Goal: Transaction & Acquisition: Obtain resource

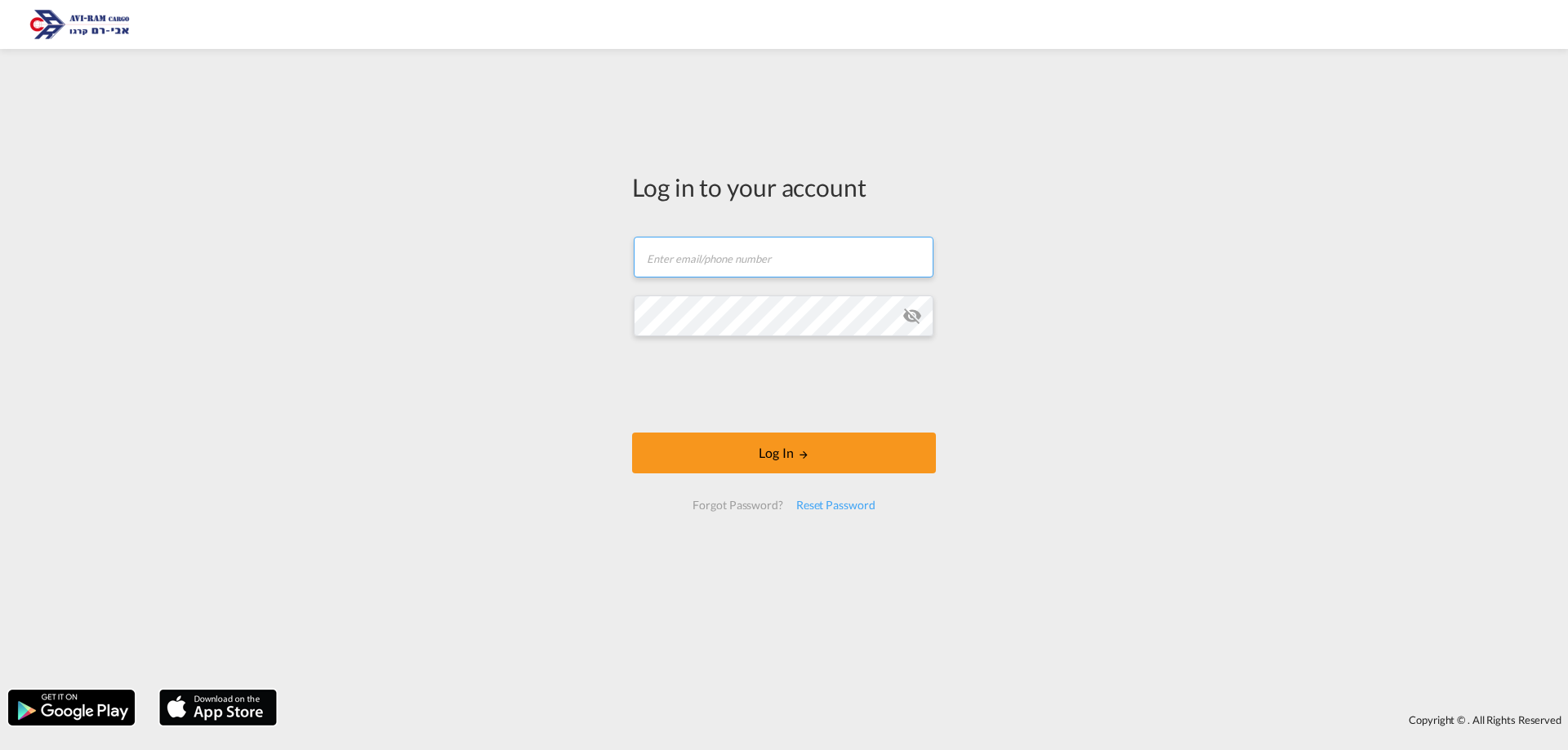
type input "[EMAIL_ADDRESS][DOMAIN_NAME]"
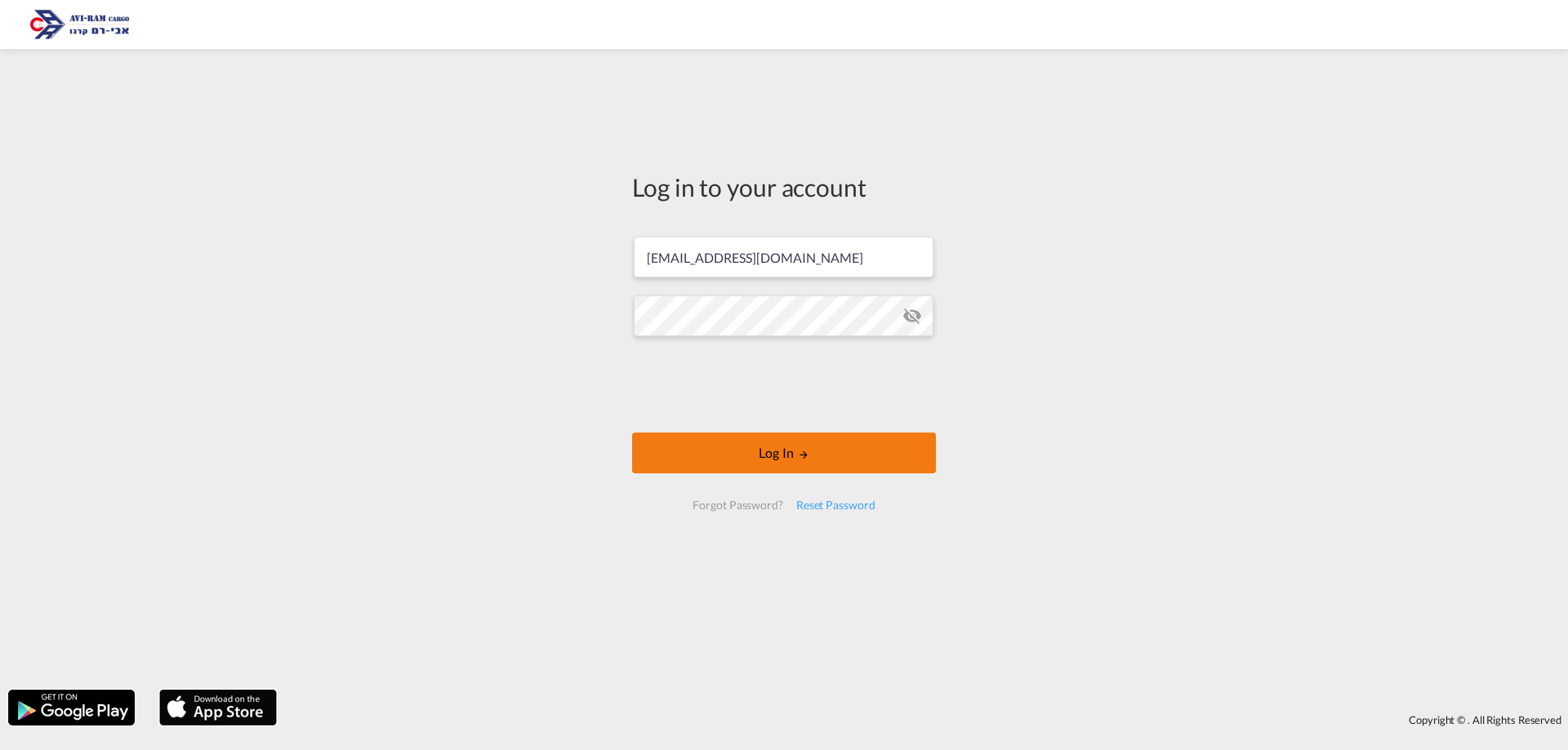
click at [774, 449] on button "Log In" at bounding box center [784, 453] width 304 height 41
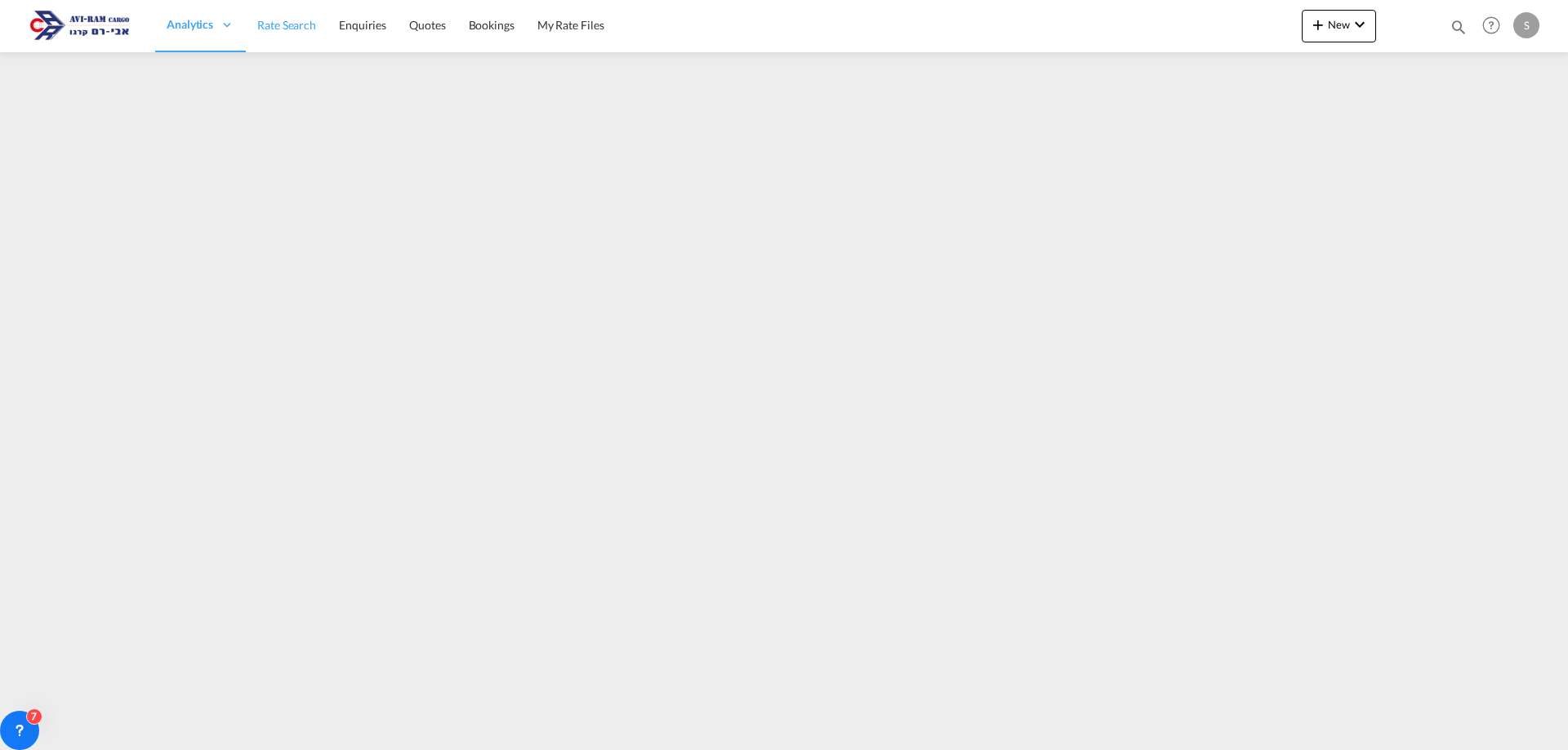
click at [304, 23] on span "Rate Search" at bounding box center [287, 25] width 59 height 14
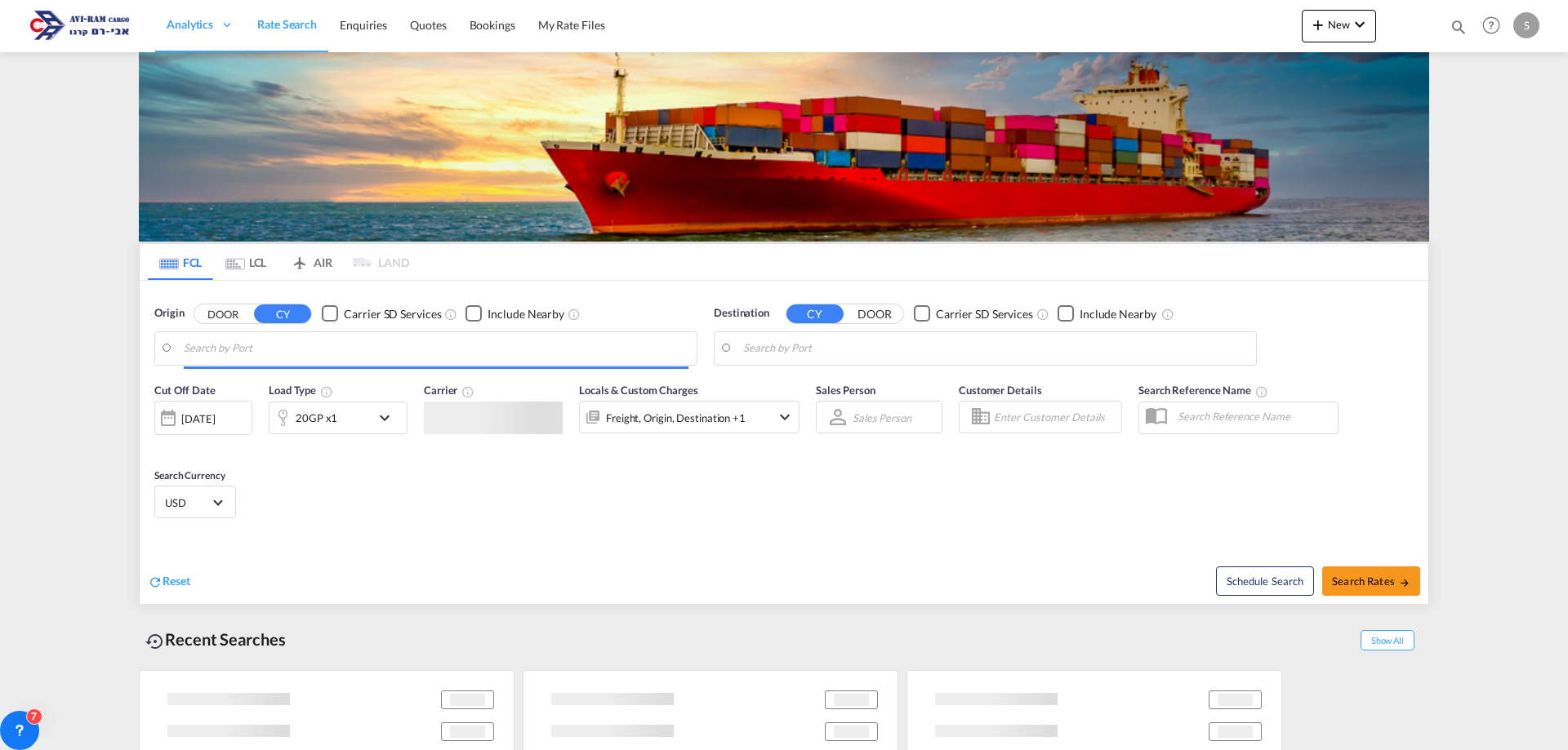
click at [267, 244] on md-tab-item "LCL" at bounding box center [246, 262] width 66 height 36
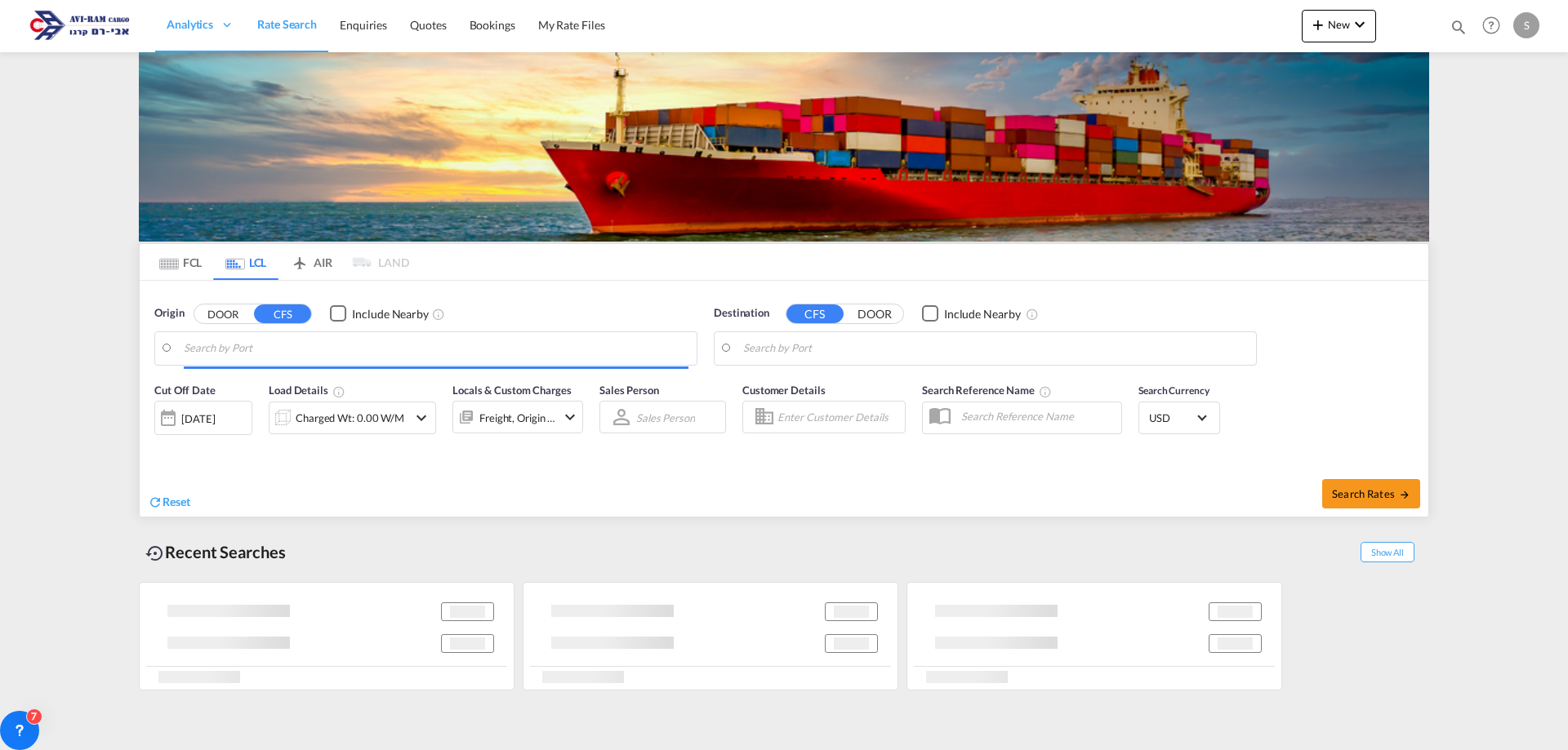
type input "[GEOGRAPHIC_DATA], GD, CNSZX"
type input "Ashdod, ILASH"
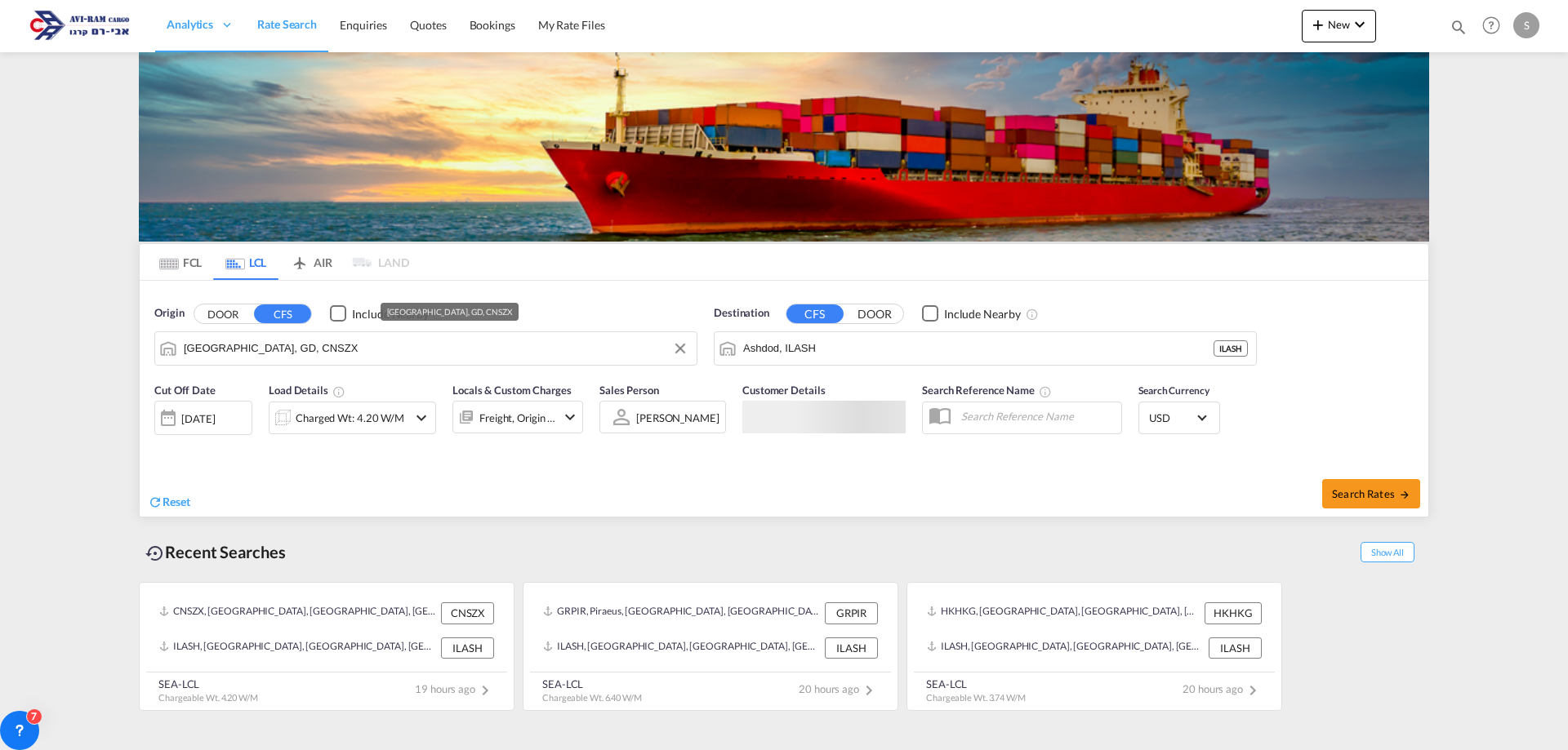
click at [287, 349] on input "[GEOGRAPHIC_DATA], GD, CNSZX" at bounding box center [436, 348] width 505 height 25
type input "נ"
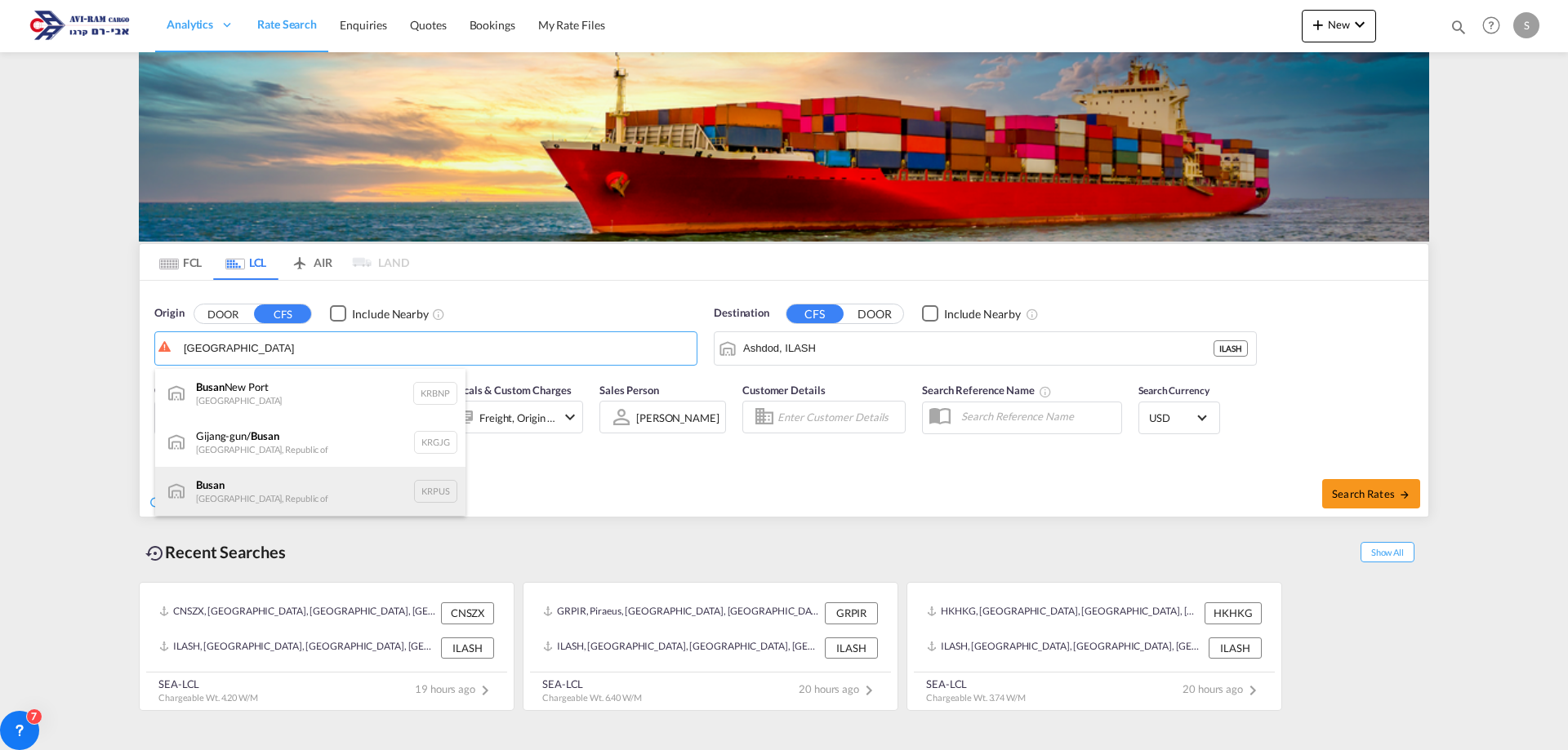
click at [279, 484] on div "Busan Korea, Republic of KRPUS" at bounding box center [310, 491] width 310 height 49
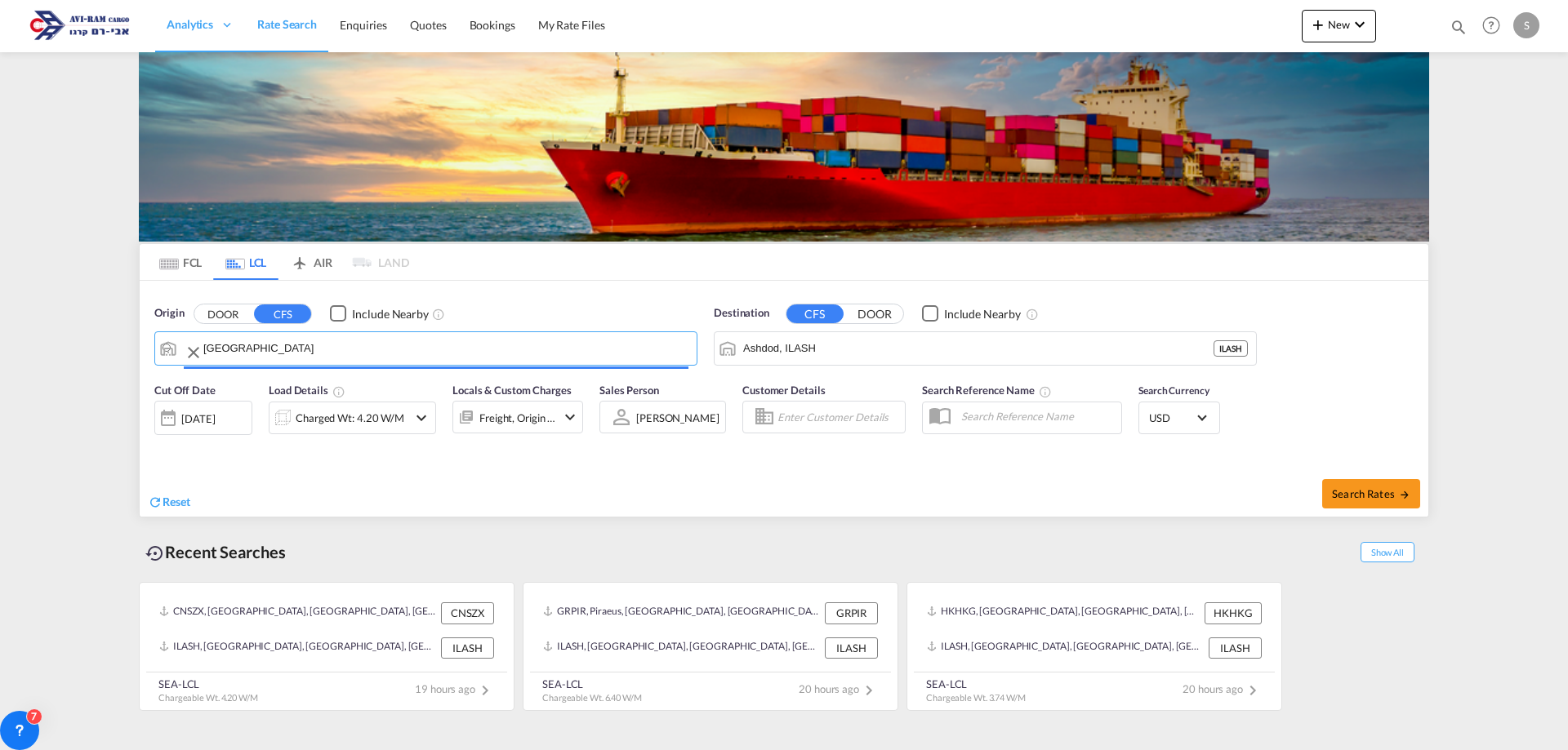
type input "Busan, KRPUS"
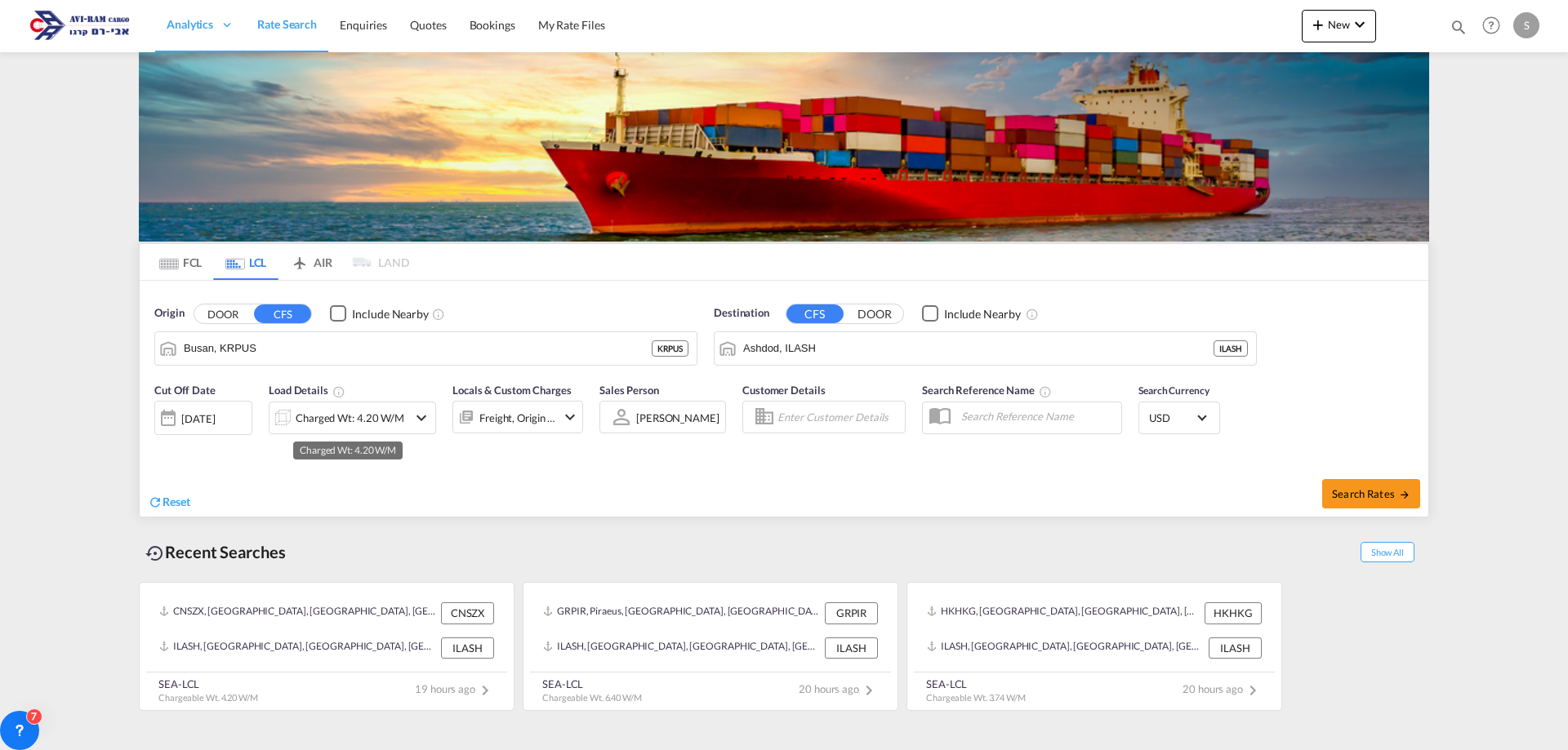
click at [358, 417] on div "Charged Wt: 4.20 W/M" at bounding box center [349, 418] width 109 height 23
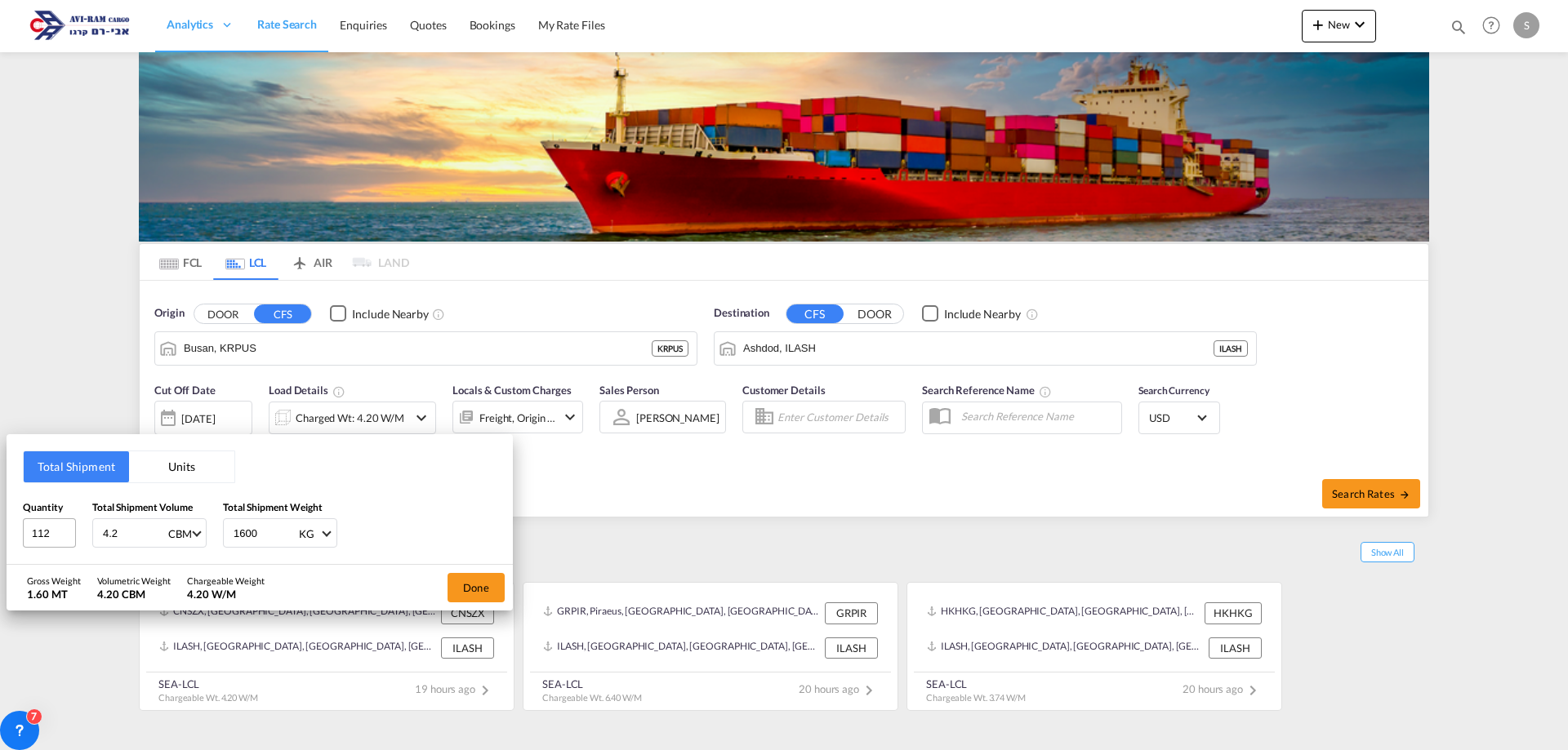
drag, startPoint x: 91, startPoint y: 537, endPoint x: 37, endPoint y: 531, distance: 54.3
click at [37, 531] on div "Quantity 112 Total Shipment Volume 4.2 CBM CBM CFT Total Shipment Weight 1600 K…" at bounding box center [259, 523] width 473 height 49
type input "21.62"
type input "4000"
click at [459, 576] on button "Done" at bounding box center [476, 587] width 57 height 30
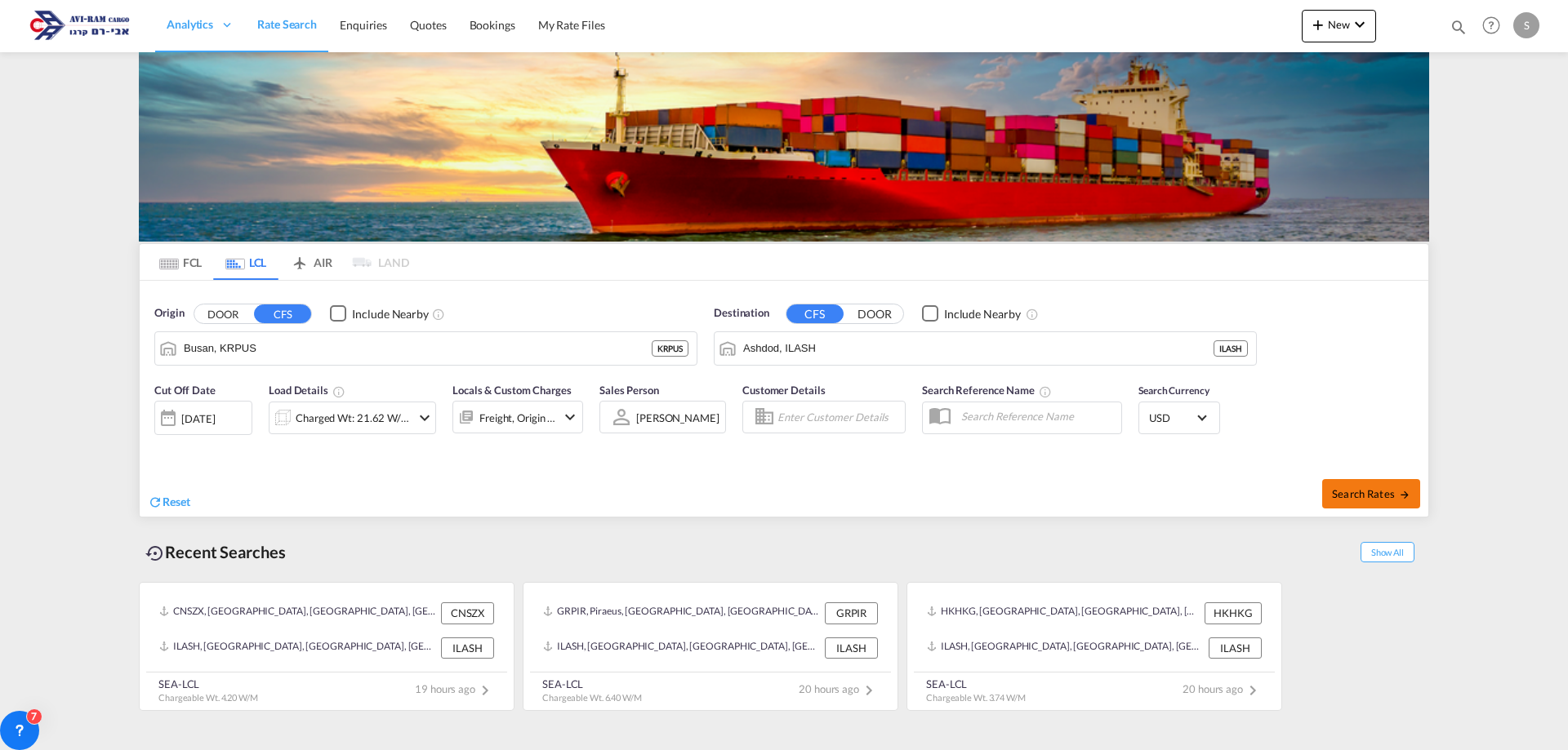
click at [1390, 495] on span "Search Rates" at bounding box center [1371, 494] width 78 height 13
type input "KRPUS to ILASH / [DATE]"
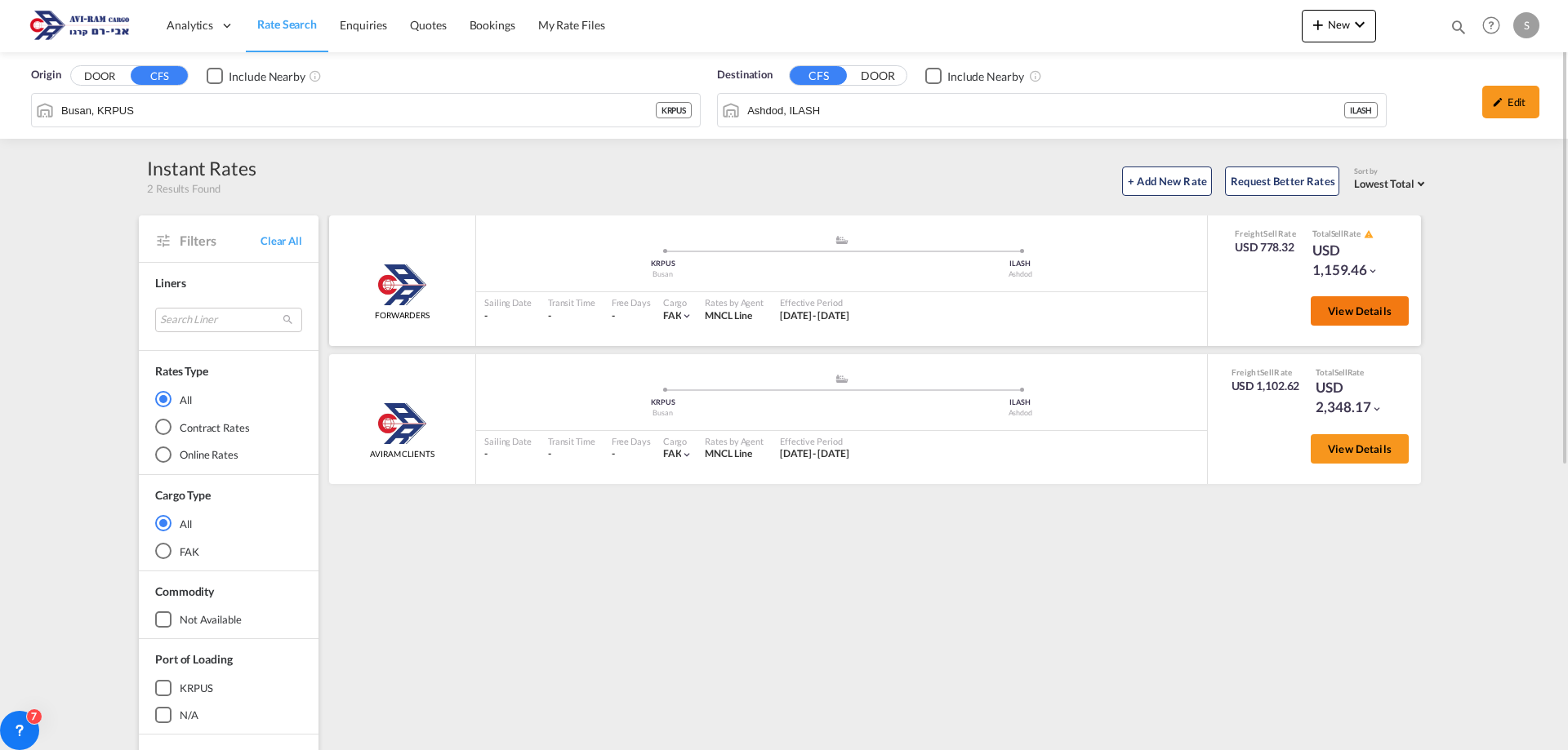
click at [1316, 313] on button "View Details" at bounding box center [1359, 310] width 98 height 30
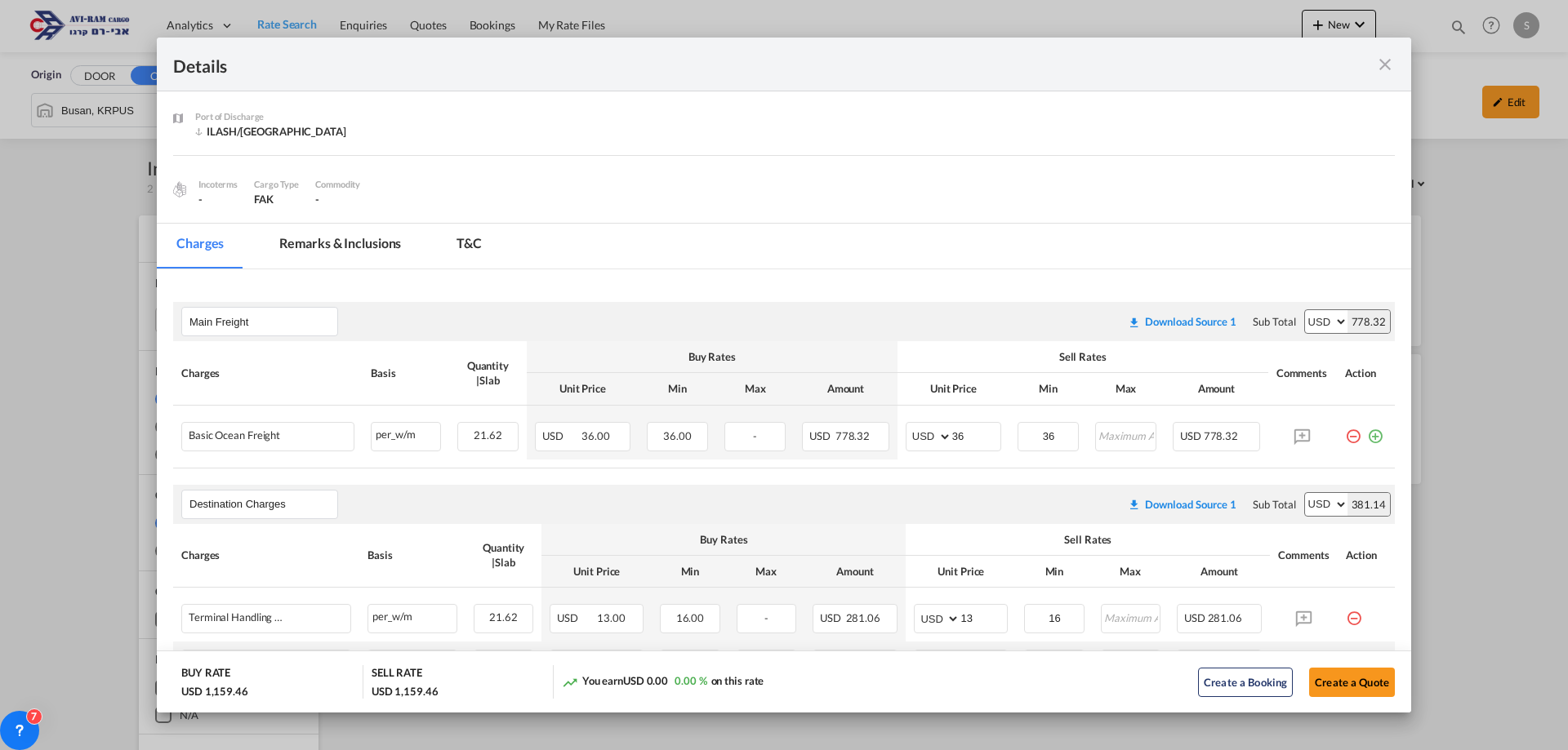
scroll to position [416, 0]
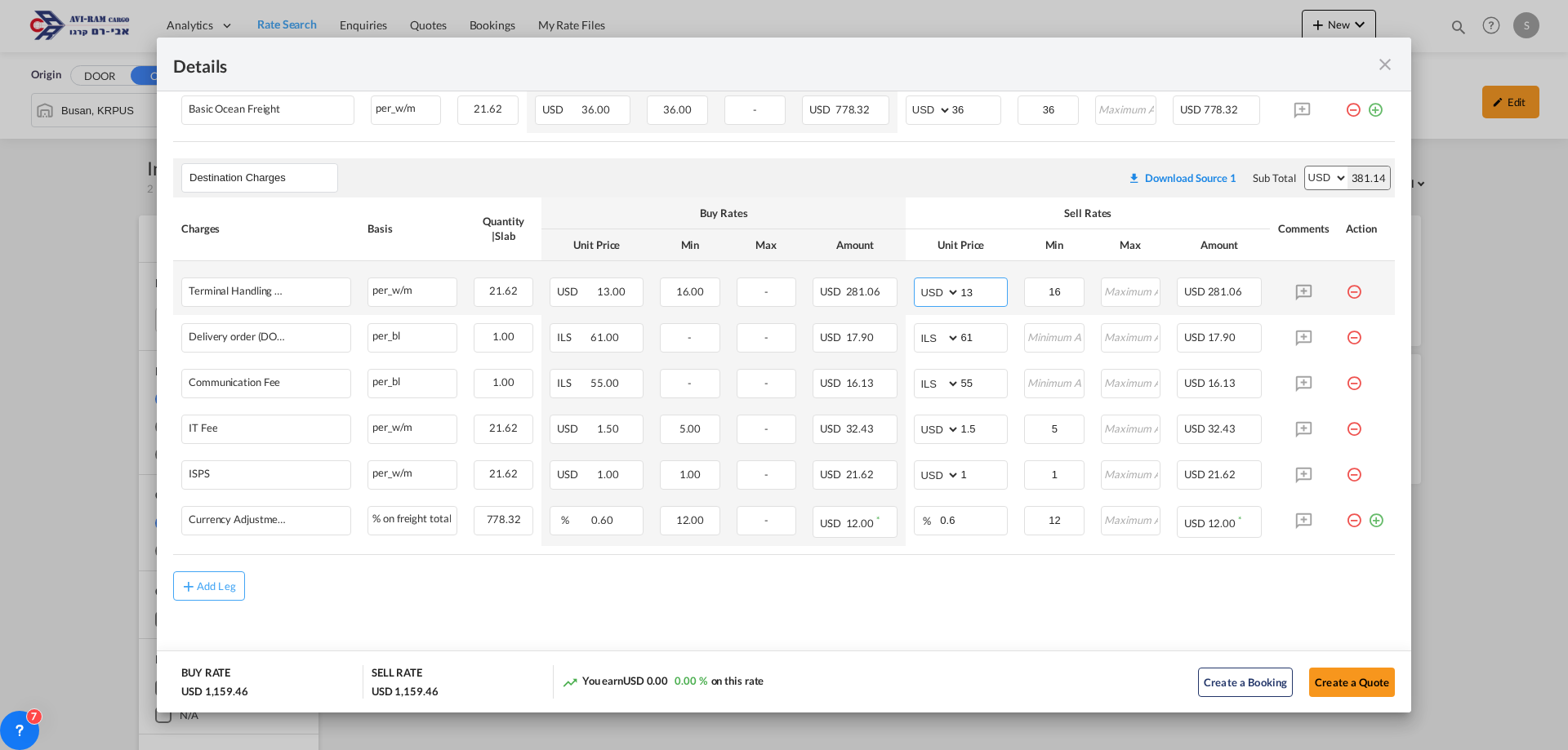
click at [971, 300] on input "13" at bounding box center [983, 290] width 47 height 25
click at [919, 47] on th "Sell Rates" at bounding box center [1082, 30] width 370 height 31
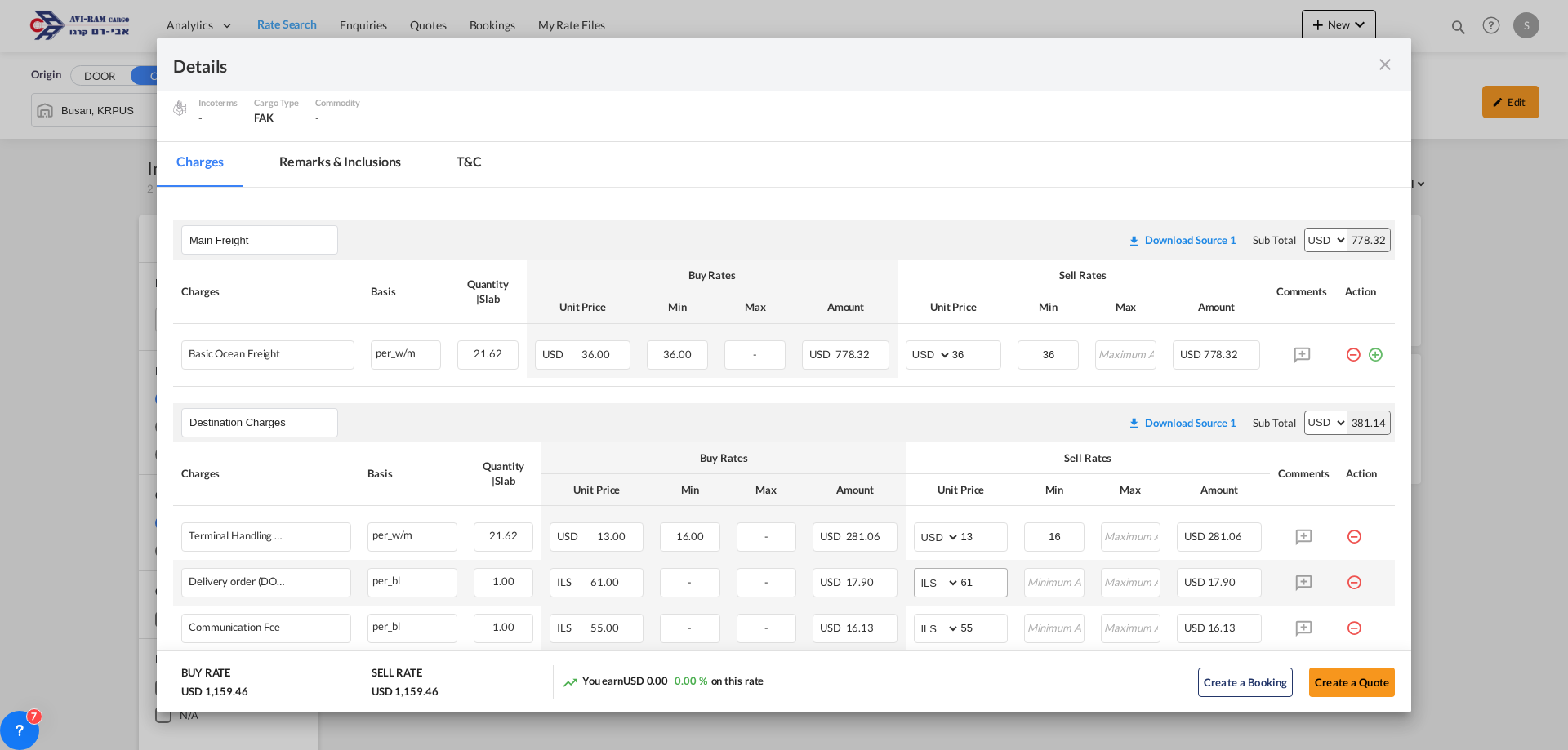
scroll to position [335, 0]
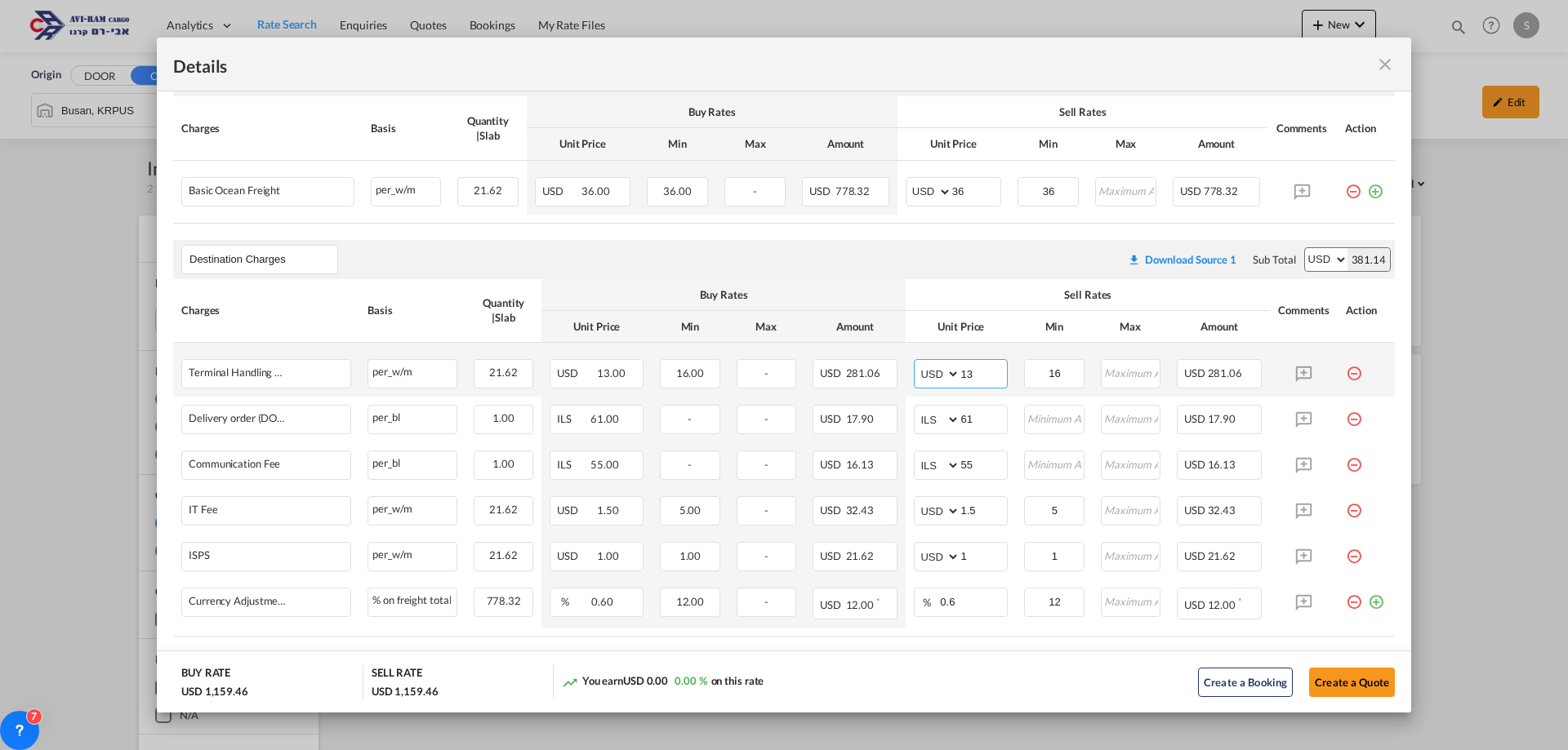
drag, startPoint x: 985, startPoint y: 375, endPoint x: 898, endPoint y: 379, distance: 87.1
click at [905, 378] on td "AED AFN ALL AMD ANG AOA ARS AUD AWG AZN BAM BBD BDT BGN BHD BIF BMD BND [PERSON…" at bounding box center [961, 369] width 110 height 54
type input "16"
type input "116"
type input "66"
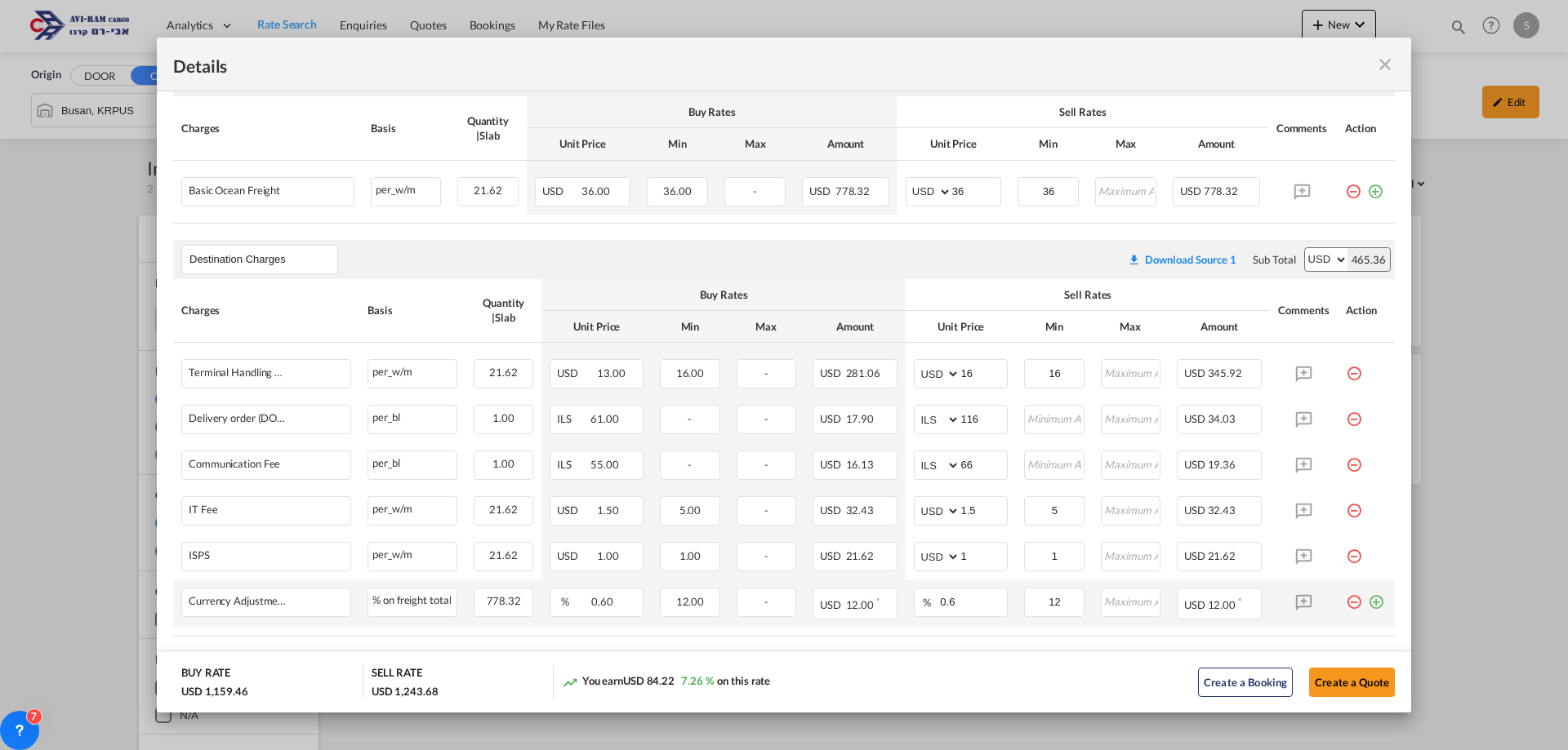
click at [1367, 604] on md-icon "icon-plus-circle-outline green-400-fg" at bounding box center [1375, 595] width 16 height 16
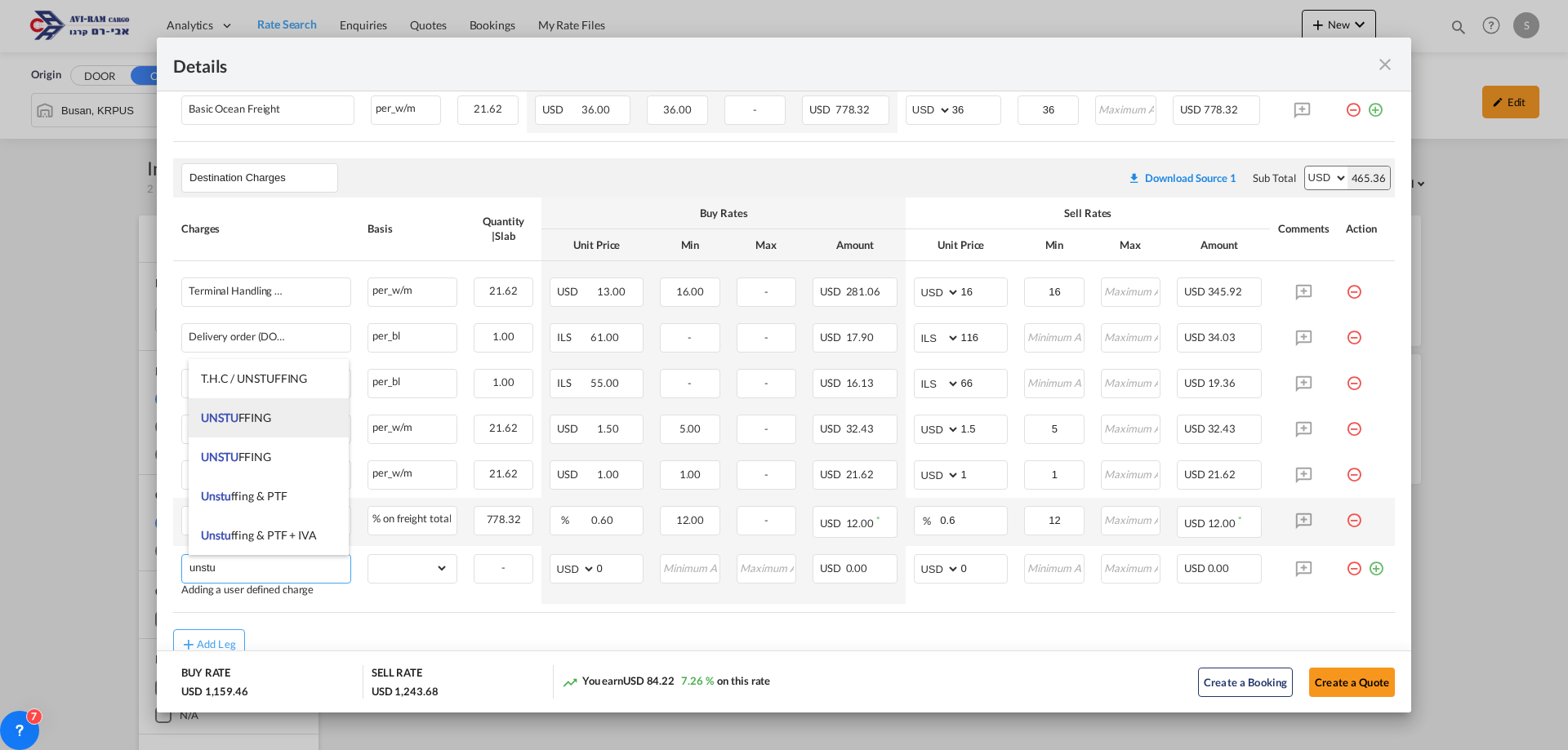
click at [272, 422] on li "UNSTU FFING" at bounding box center [268, 417] width 160 height 39
type input "UNSTUFFING"
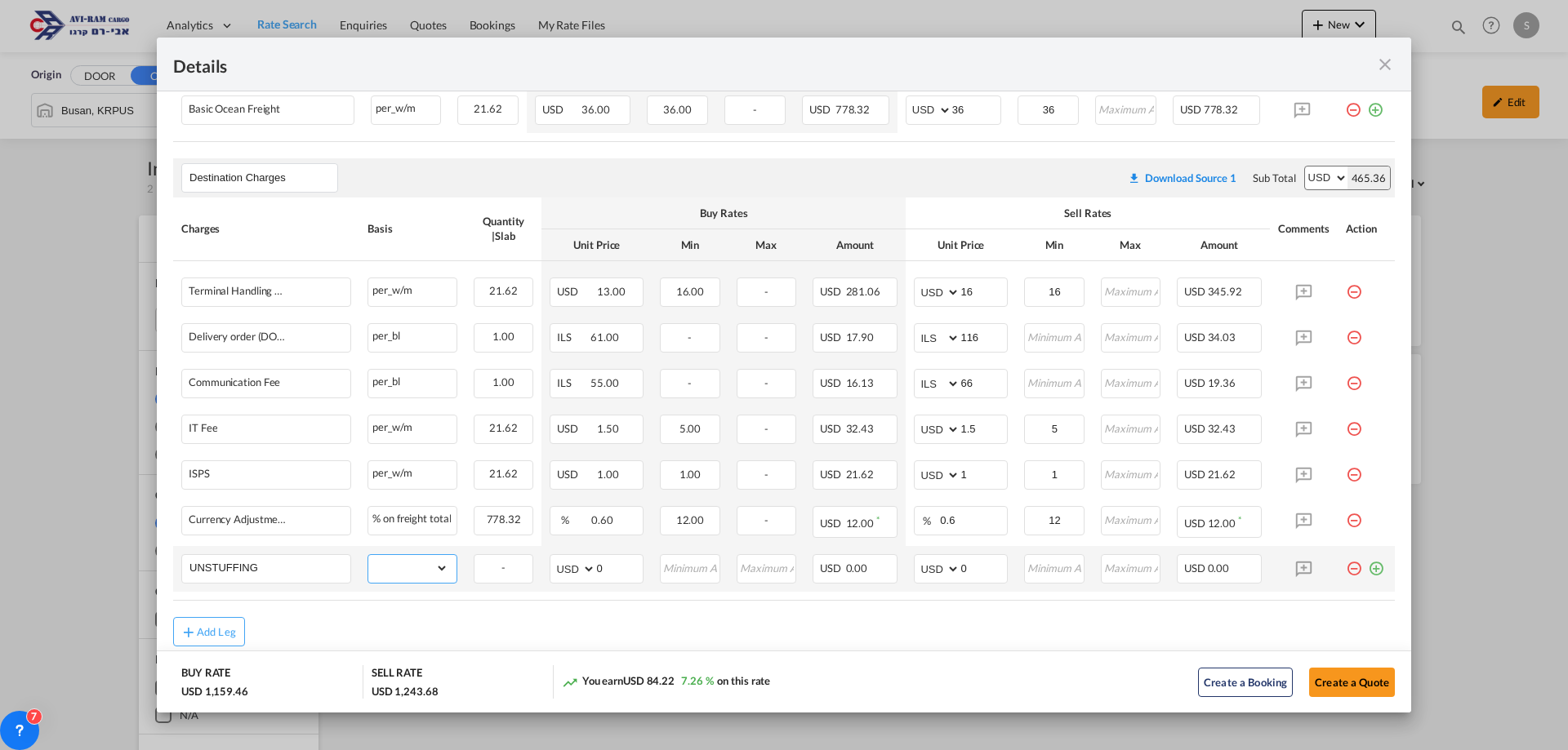
drag, startPoint x: 426, startPoint y: 578, endPoint x: 420, endPoint y: 562, distance: 17.1
click at [426, 576] on select "gross_weight volumetric_weight per_shipment per_bl per_km per_hawb per_kg flat …" at bounding box center [408, 567] width 80 height 26
select select "per_ton"
click at [368, 555] on select "gross_weight volumetric_weight per_shipment per_bl per_km per_hawb per_kg flat …" at bounding box center [408, 567] width 80 height 26
drag, startPoint x: 983, startPoint y: 566, endPoint x: 931, endPoint y: 562, distance: 52.2
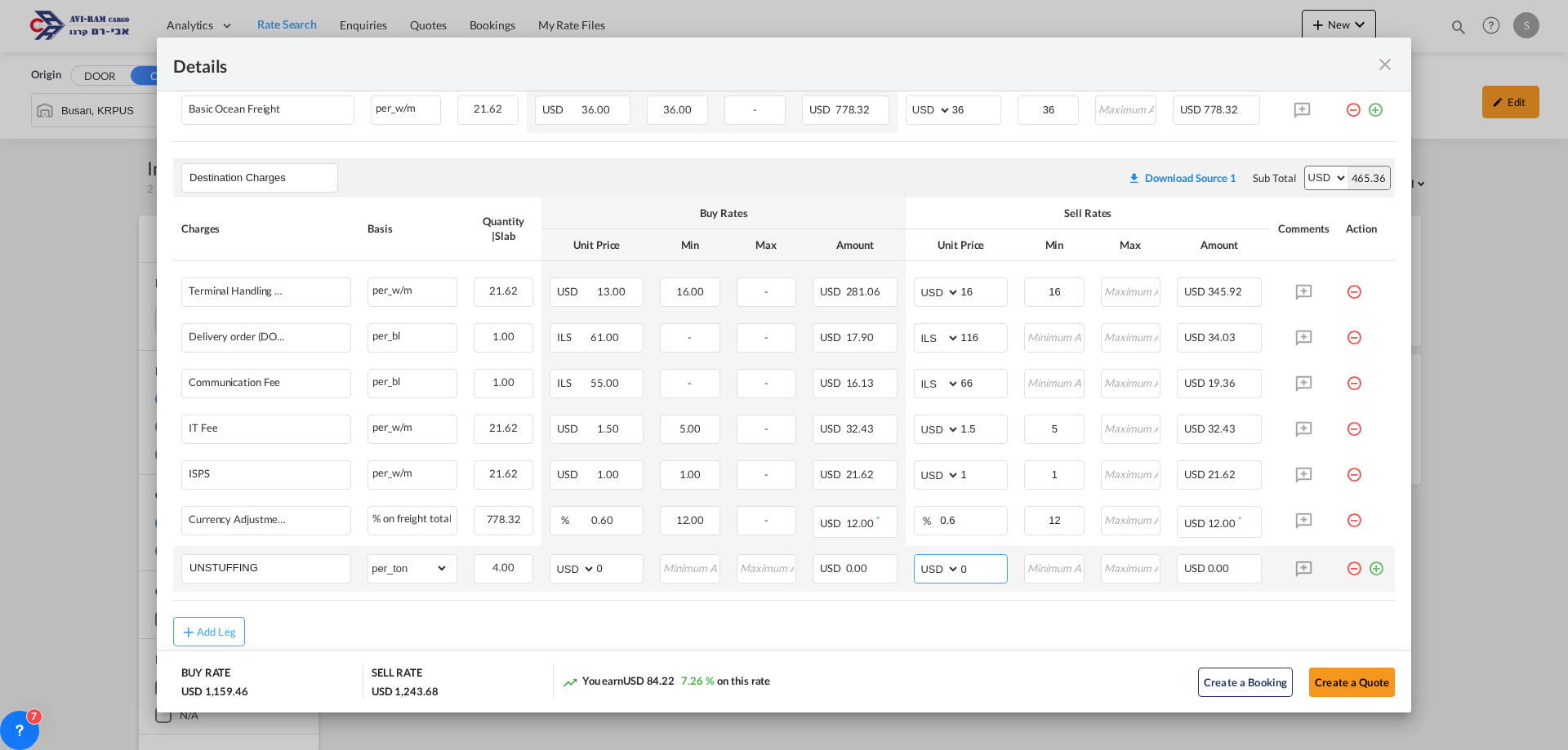
click at [931, 562] on md-input-container "AED AFN ALL AMD ANG AOA ARS AUD AWG AZN BAM BBD BDT BGN BHD BIF BMD BND [PERSON…" at bounding box center [961, 568] width 94 height 30
type input "11.6"
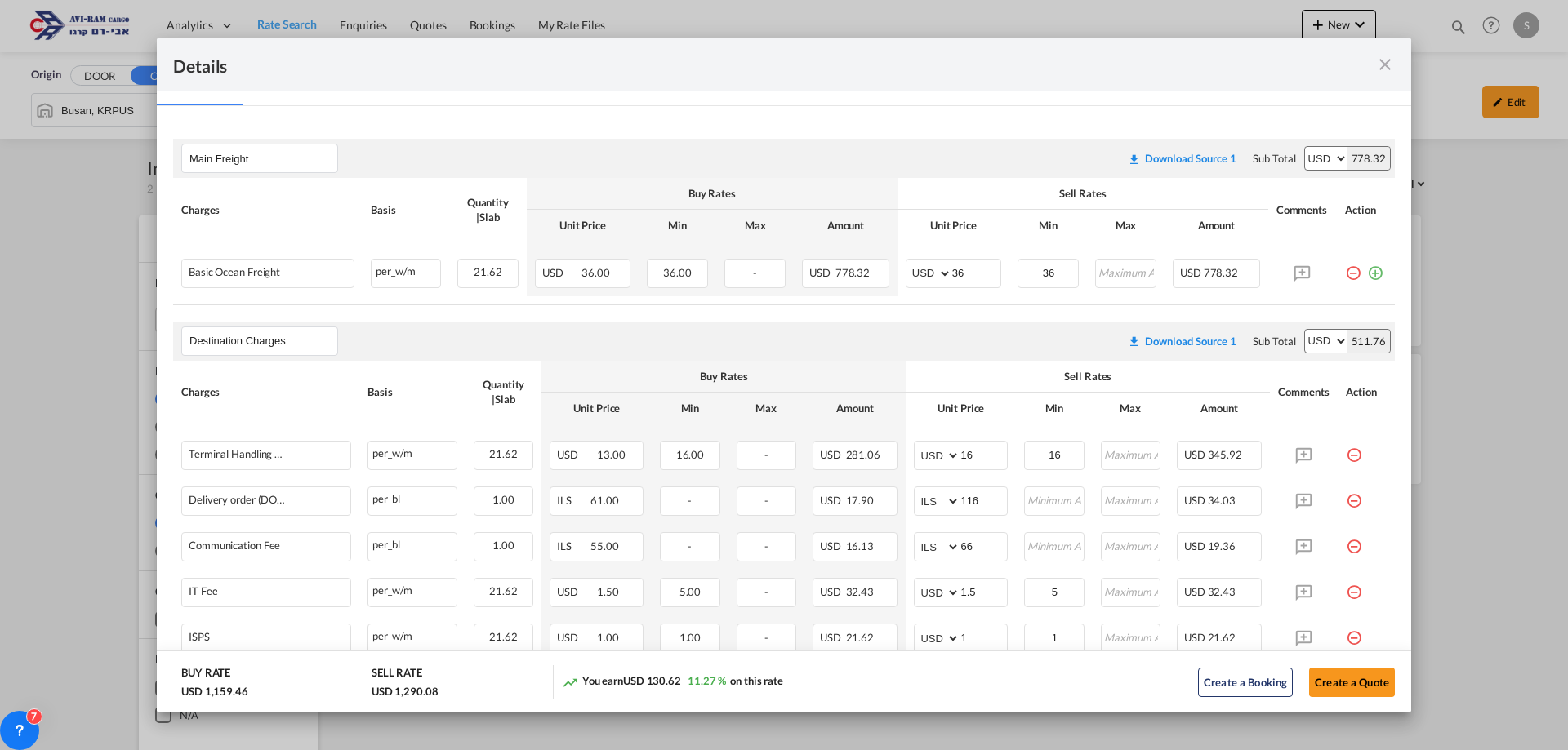
type input "12"
click at [954, 358] on div "Destination Charges Please enter leg name Leg Name Already Exists Download Sour…" at bounding box center [784, 341] width 1221 height 39
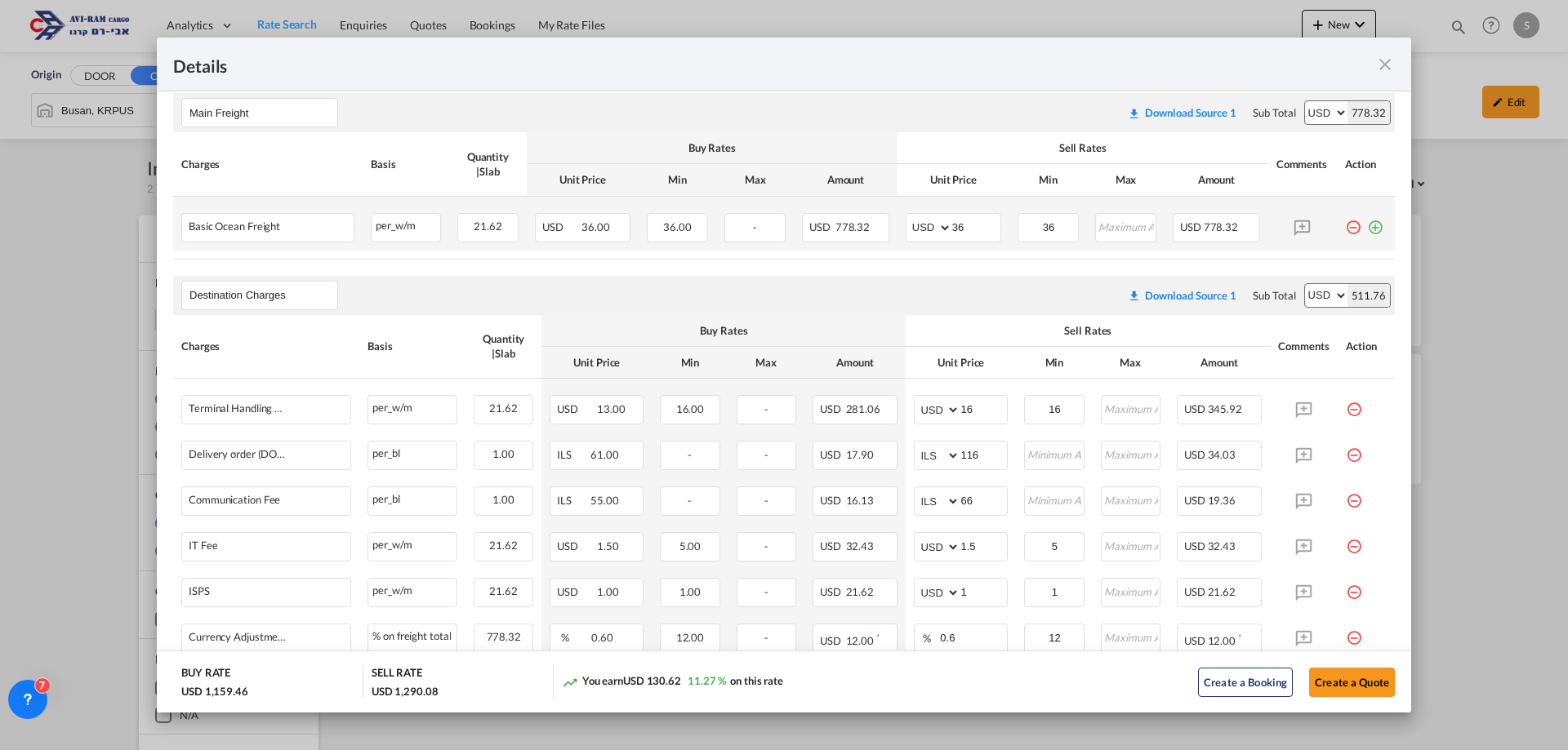
scroll to position [135, 0]
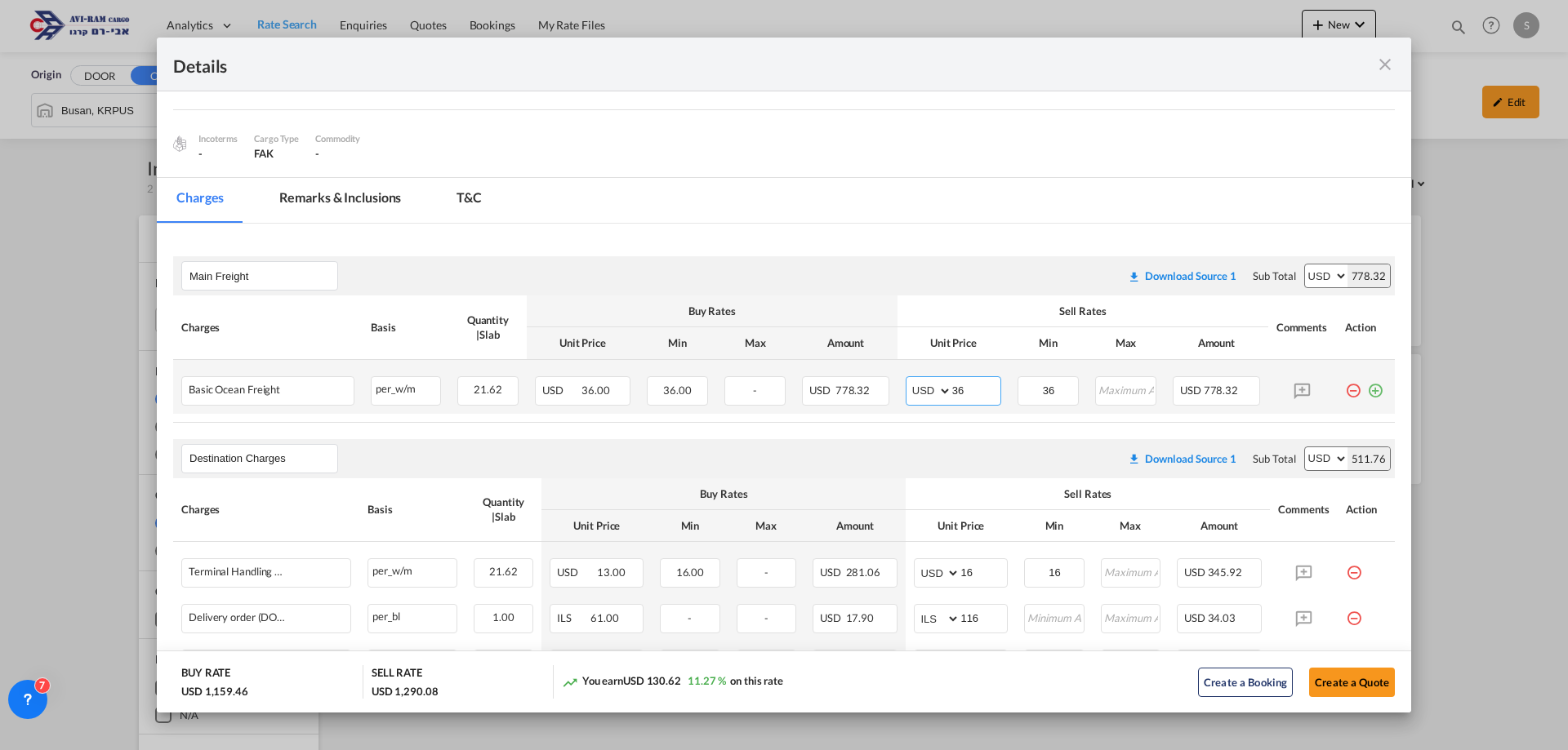
drag, startPoint x: 952, startPoint y: 392, endPoint x: 940, endPoint y: 397, distance: 13.0
click at [940, 397] on md-input-container "AED AFN ALL AMD ANG AOA ARS AUD AWG AZN BAM BBD BDT BGN BHD BIF BMD BND [PERSON…" at bounding box center [953, 390] width 95 height 30
drag, startPoint x: 963, startPoint y: 393, endPoint x: 917, endPoint y: 405, distance: 47.5
click at [917, 405] on td "AED AFN ALL AMD ANG AOA ARS AUD AWG AZN BAM BBD BDT BGN BHD BIF BMD BND [PERSON…" at bounding box center [952, 386] width 111 height 54
type input "41"
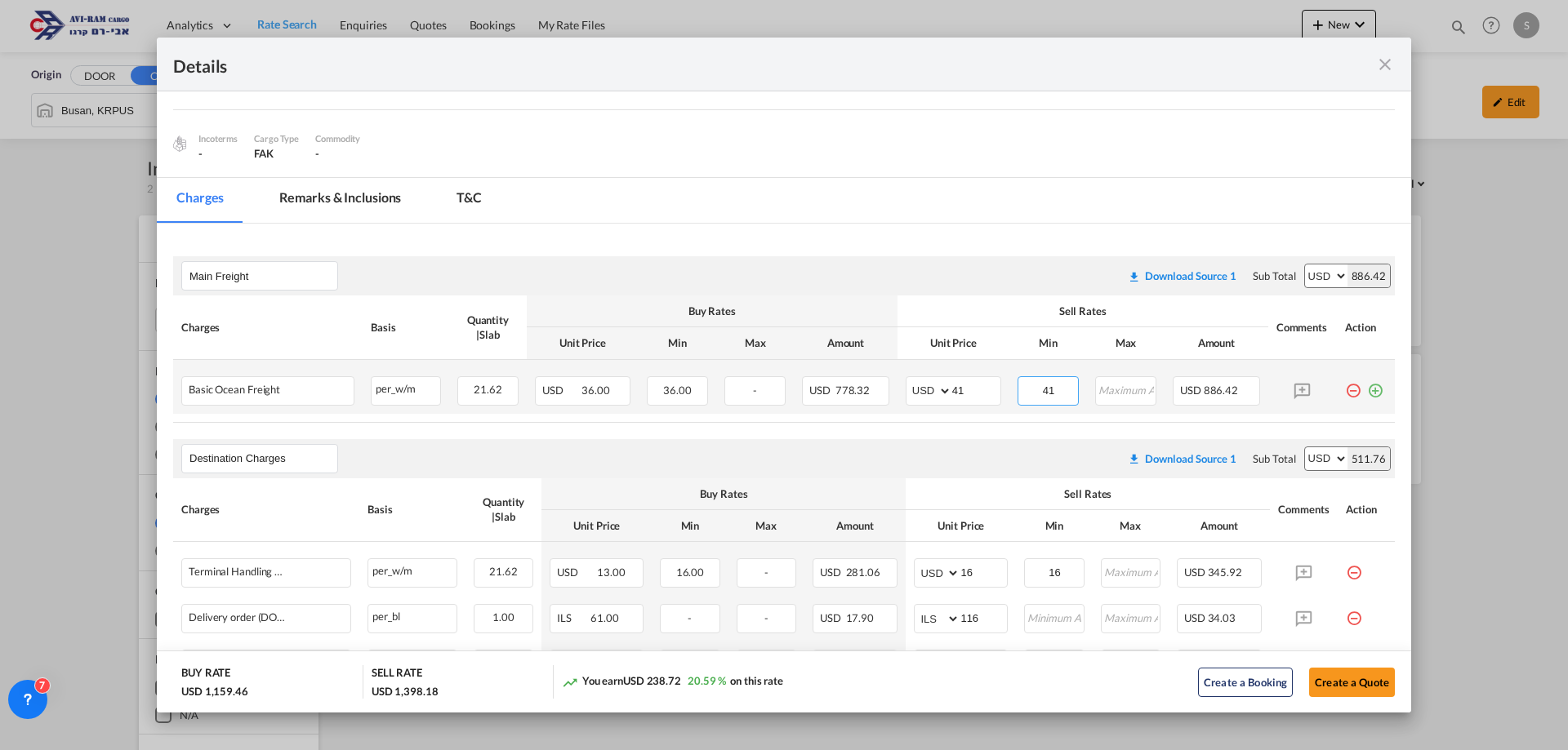
scroll to position [381, 0]
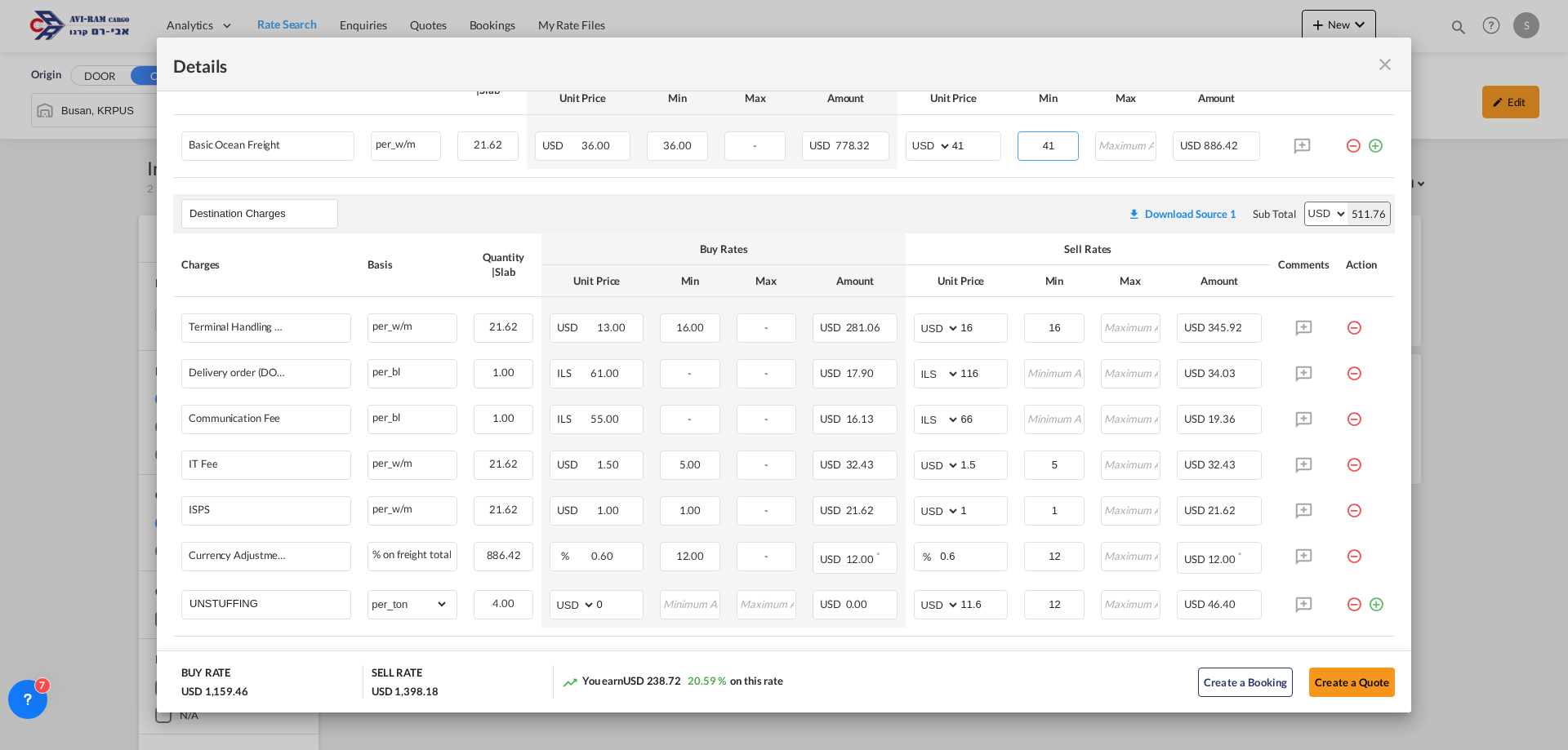
type input "41"
drag, startPoint x: 433, startPoint y: 692, endPoint x: 399, endPoint y: 699, distance: 34.7
click at [399, 699] on md-dialog-actions "BUY RATE USD 1,159.46 SELL RATE USD 1,398.18 You earn USD 238.72 20.59 % on thi…" at bounding box center [784, 681] width 1254 height 62
click at [1349, 688] on button "Create a Quote" at bounding box center [1352, 680] width 86 height 30
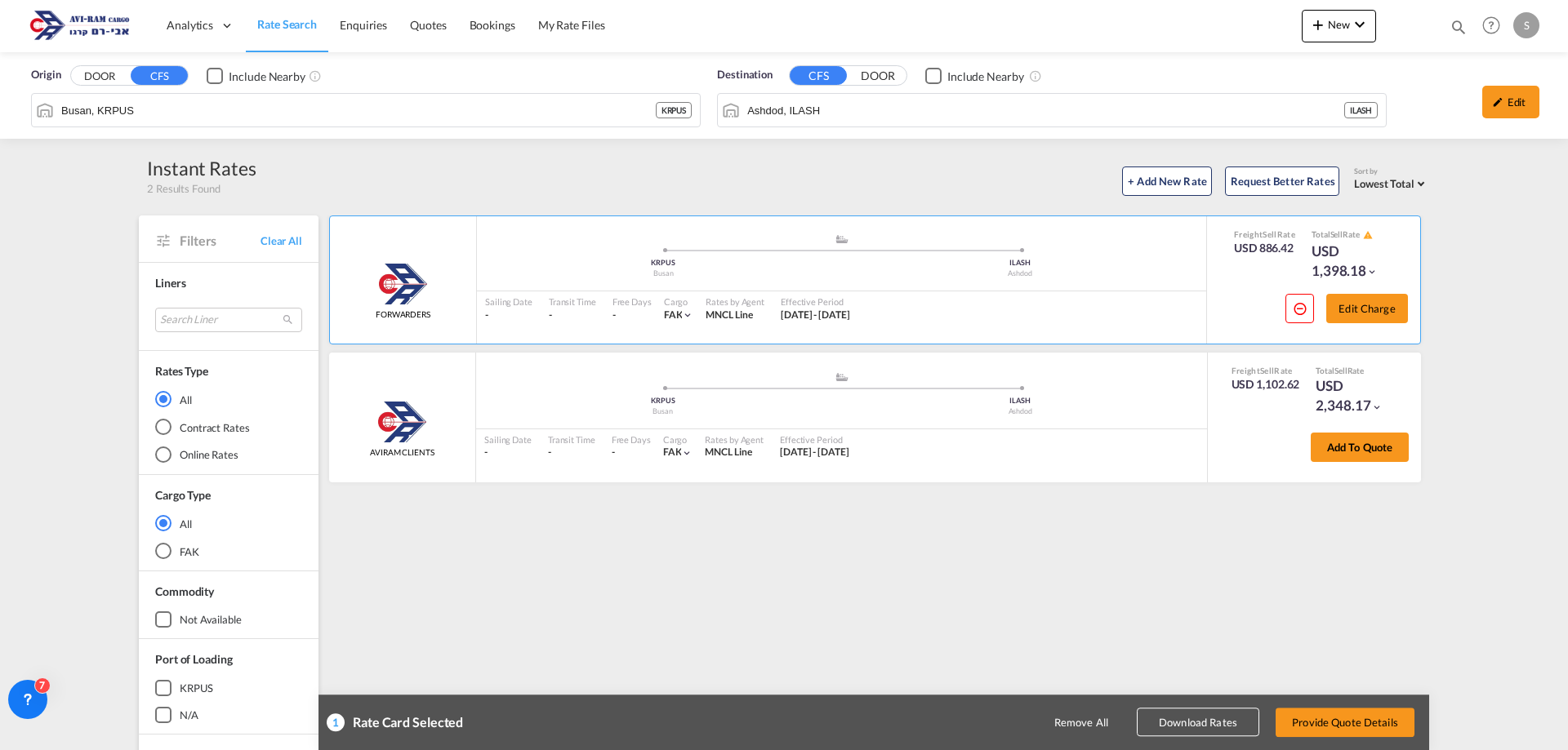
scroll to position [0, 0]
click at [1344, 707] on button "Provide Quote Details" at bounding box center [1345, 722] width 139 height 30
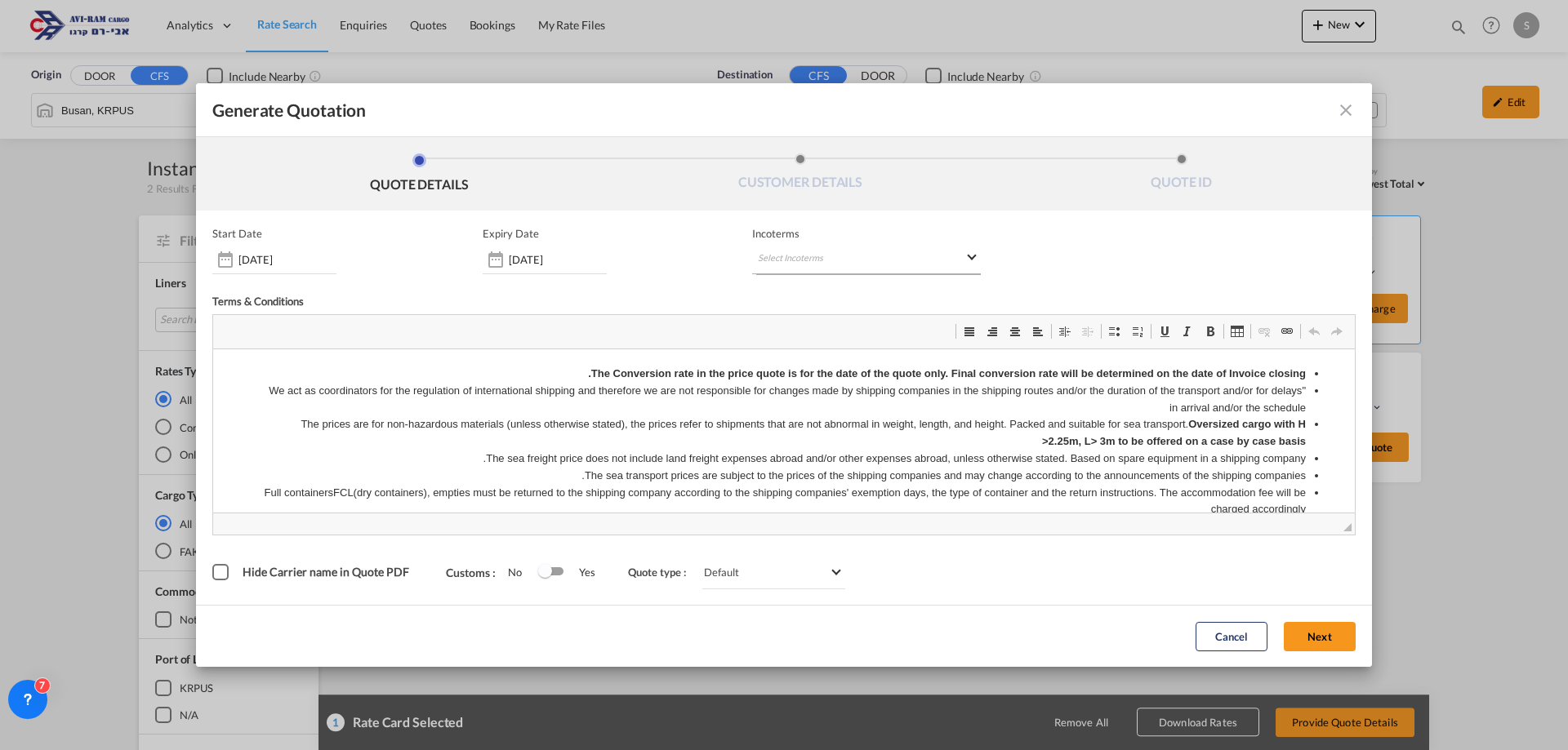
click at [818, 259] on md-select "Select Incoterms" at bounding box center [866, 259] width 228 height 30
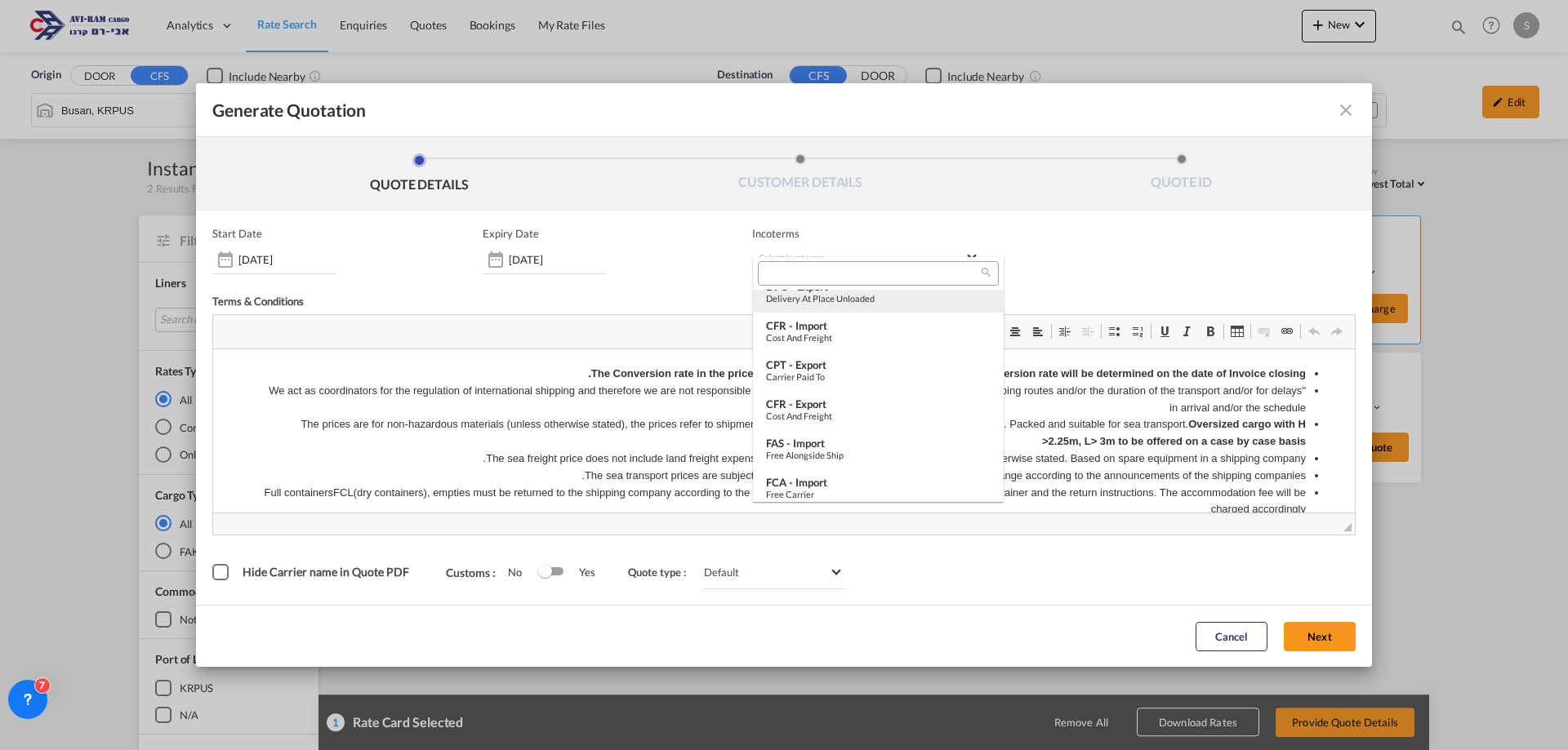
scroll to position [571, 0]
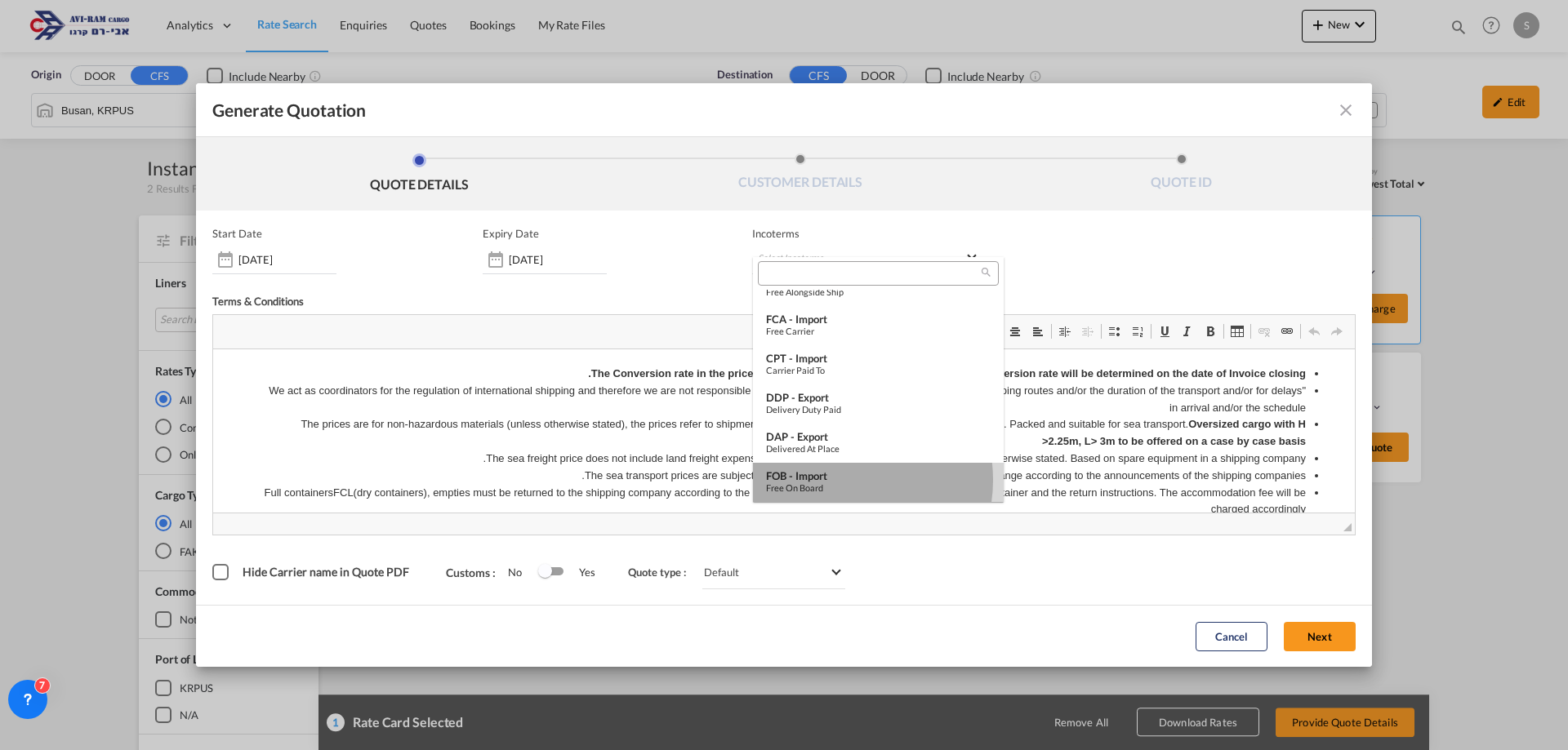
click at [842, 480] on div "FOB - import" at bounding box center [878, 476] width 225 height 13
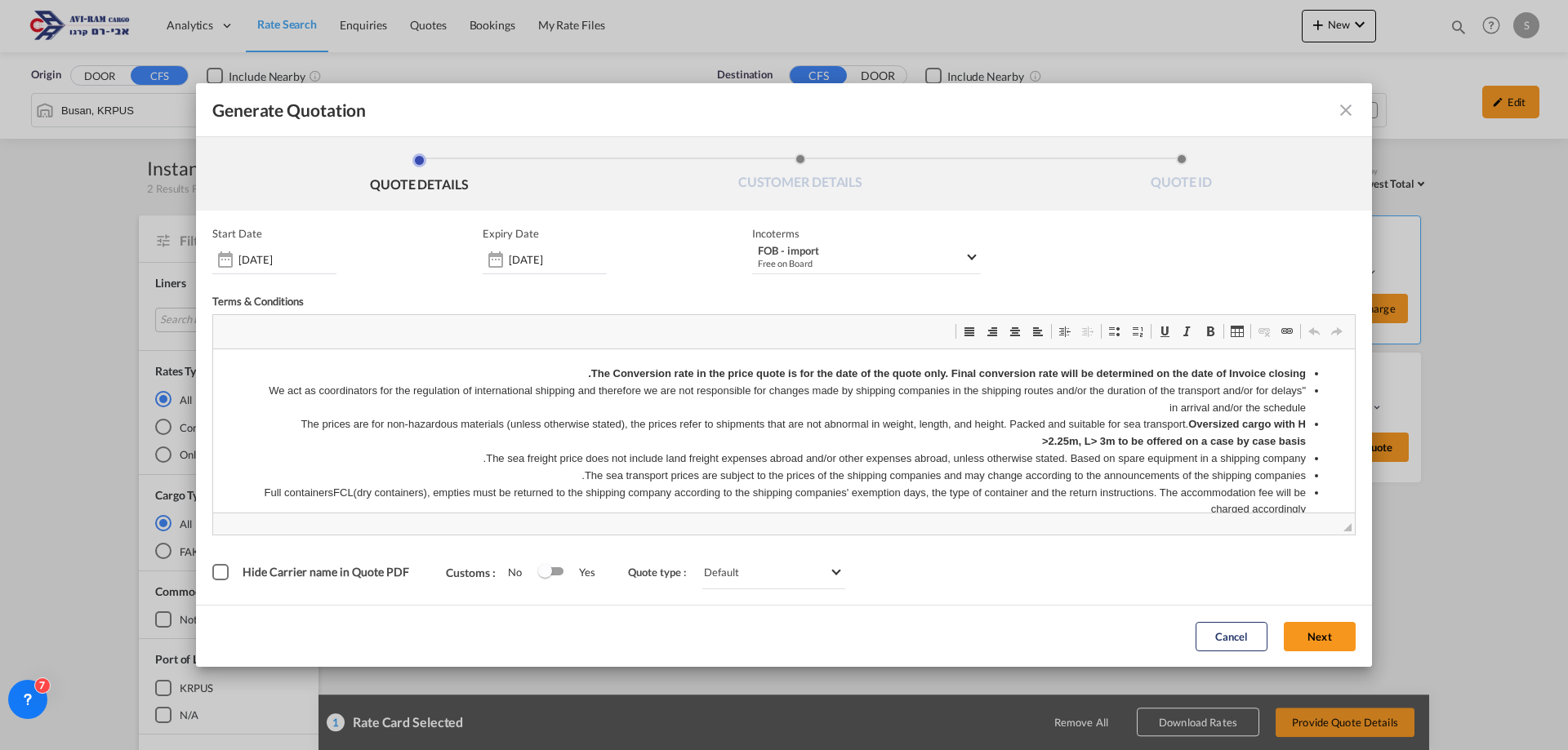
click at [1331, 628] on button "Next" at bounding box center [1319, 636] width 71 height 30
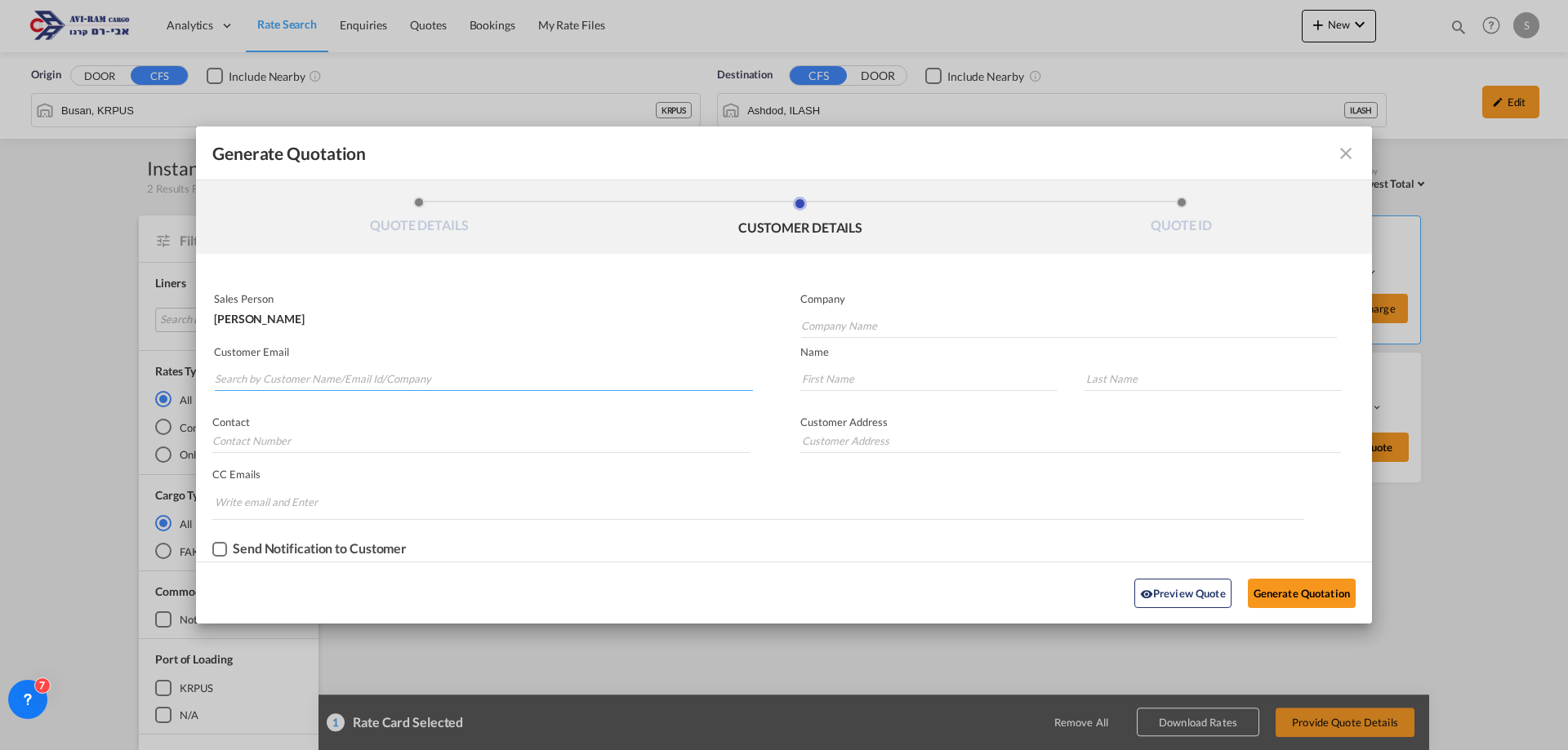
click at [417, 375] on input "Search by Customer Name/Email Id/Company" at bounding box center [484, 379] width 538 height 25
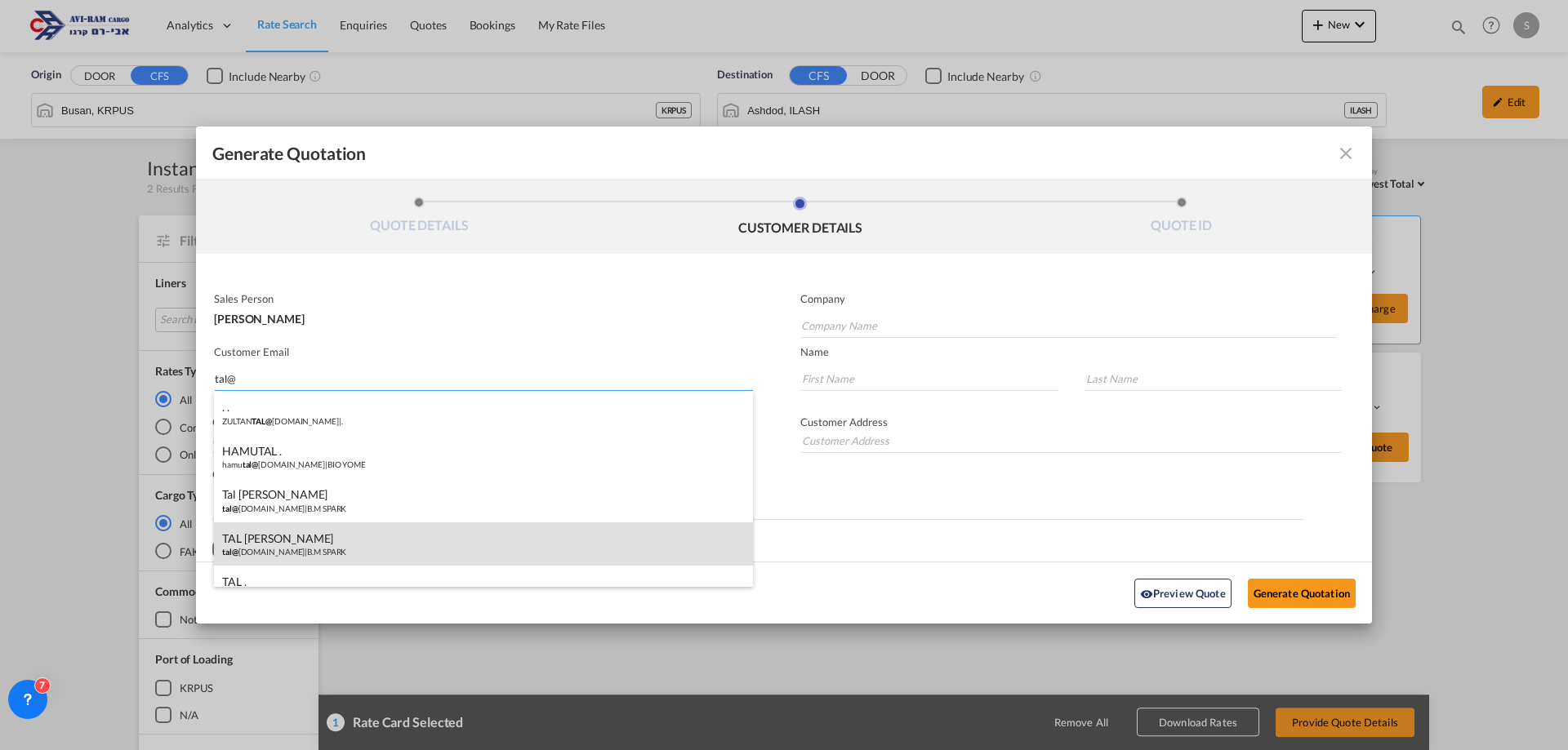
type input "tal@"
click at [350, 538] on div "TAL [PERSON_NAME] tal@ [DOMAIN_NAME] | B.M SPARK" at bounding box center [484, 544] width 539 height 44
type input "B.M SPARK"
type input "[EMAIL_ADDRESS][DOMAIN_NAME]"
type input "TAL"
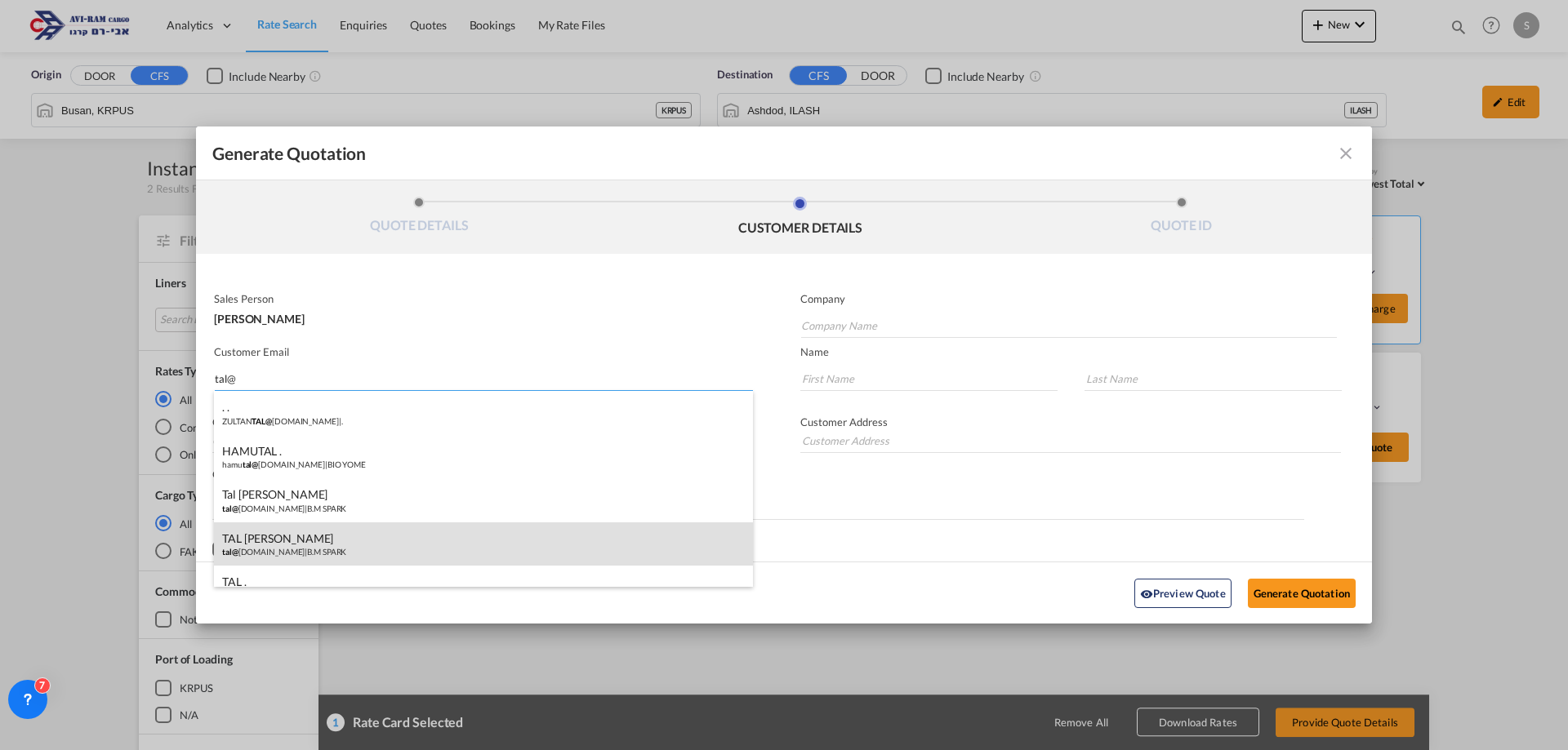
type input "[PERSON_NAME]"
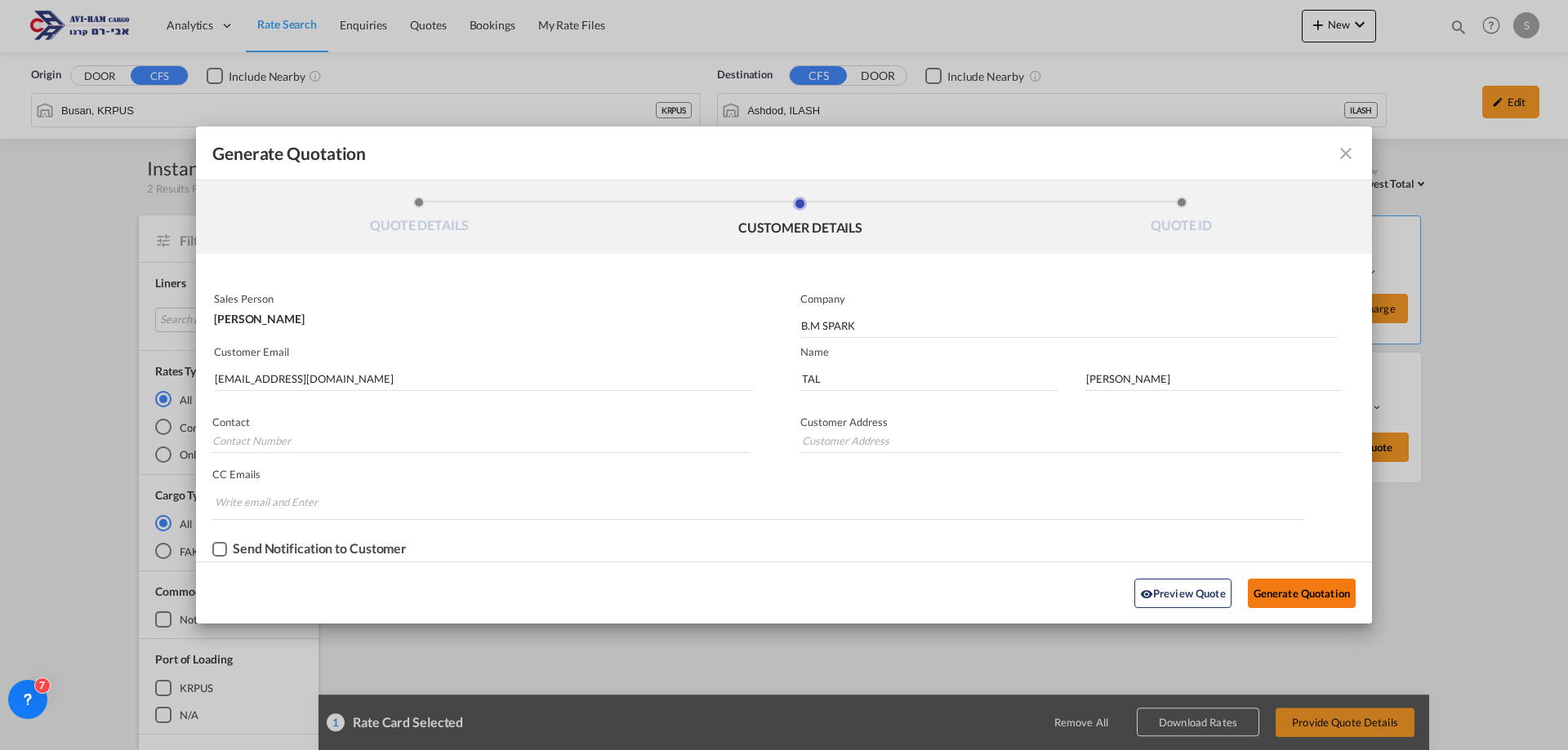
click at [1336, 588] on button "Generate Quotation" at bounding box center [1300, 593] width 108 height 30
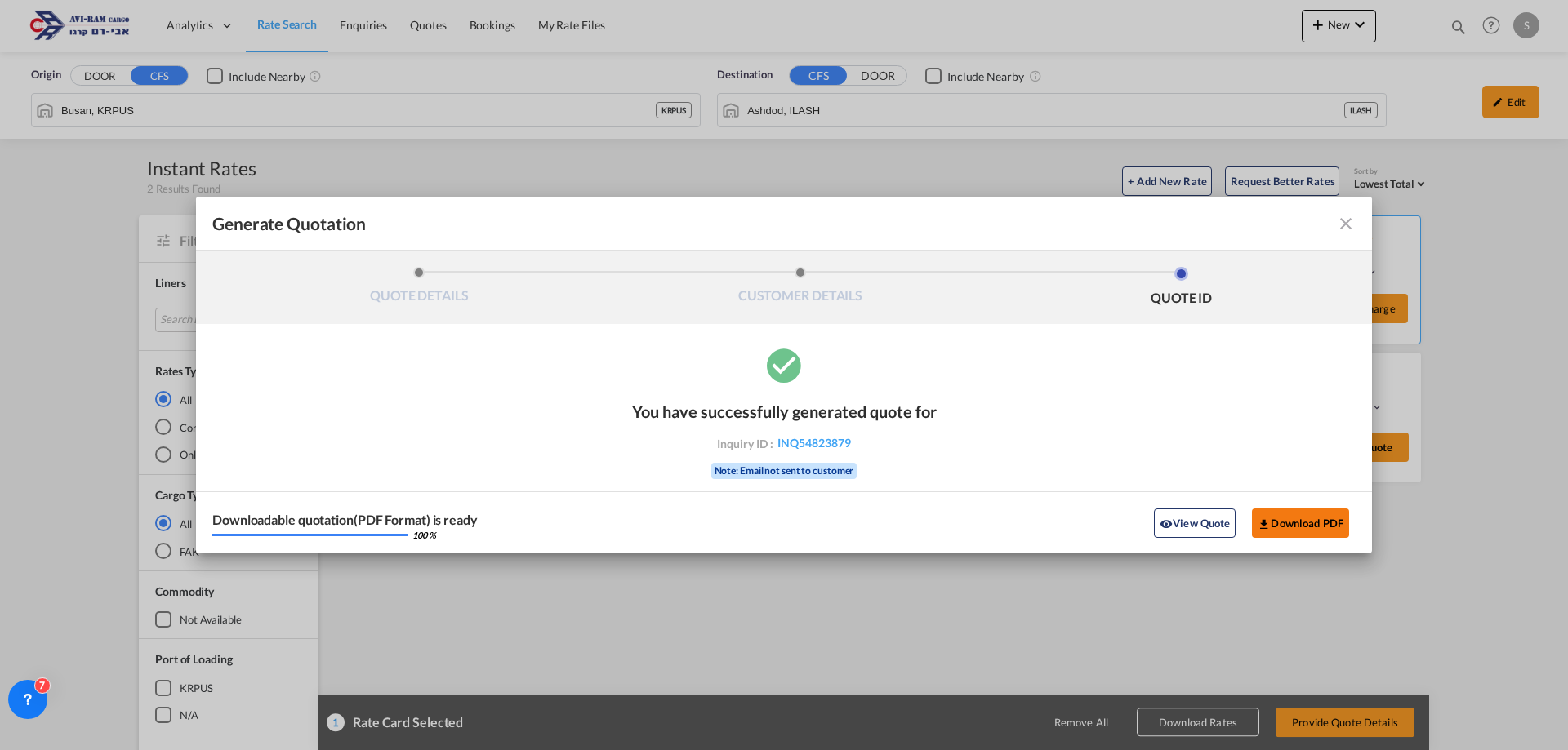
click at [1310, 519] on button "Download PDF" at bounding box center [1300, 523] width 97 height 30
click at [1355, 229] on md-icon "icon-close fg-AAA8AD cursor m-0" at bounding box center [1345, 224] width 20 height 20
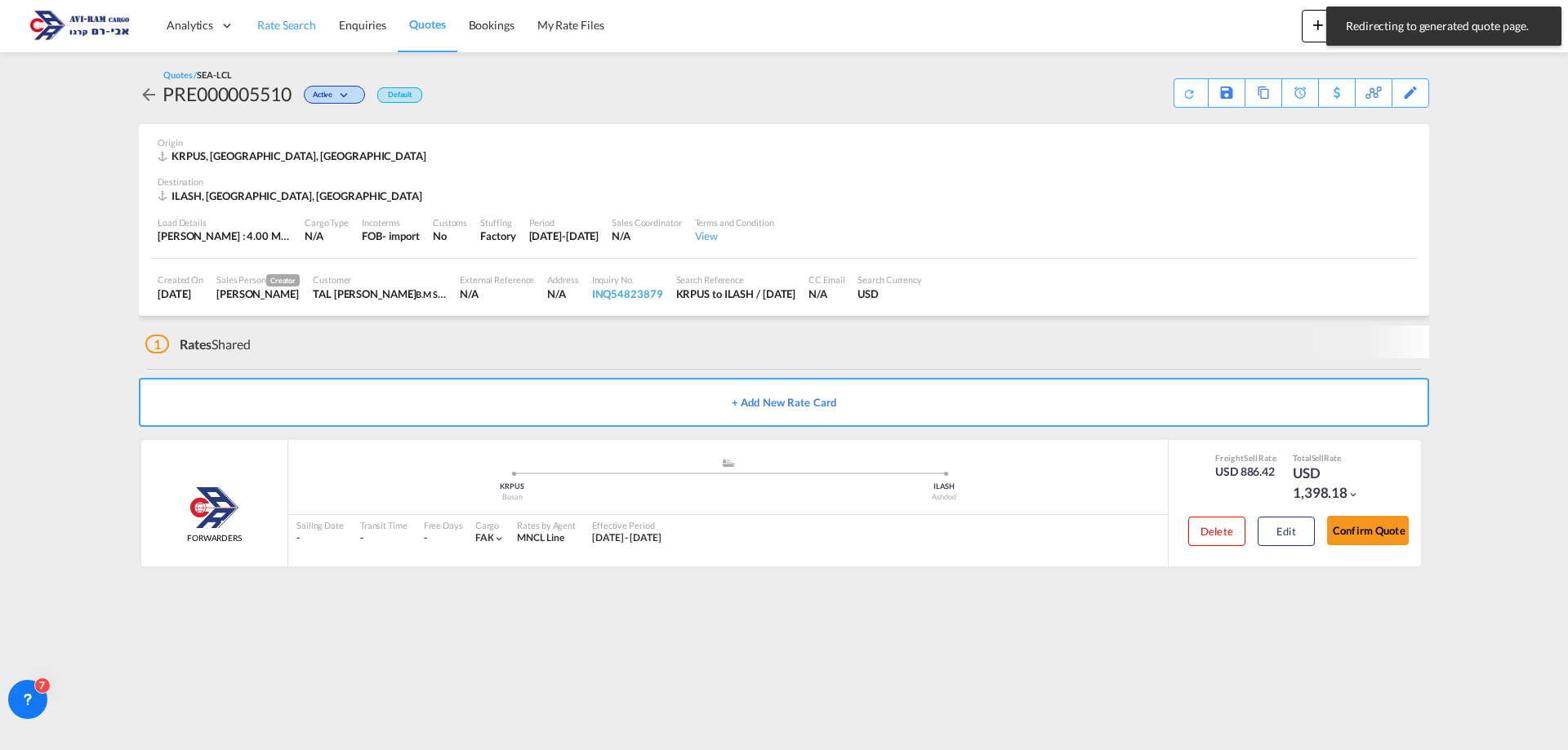
click at [318, 35] on link "Rate Search" at bounding box center [287, 26] width 82 height 53
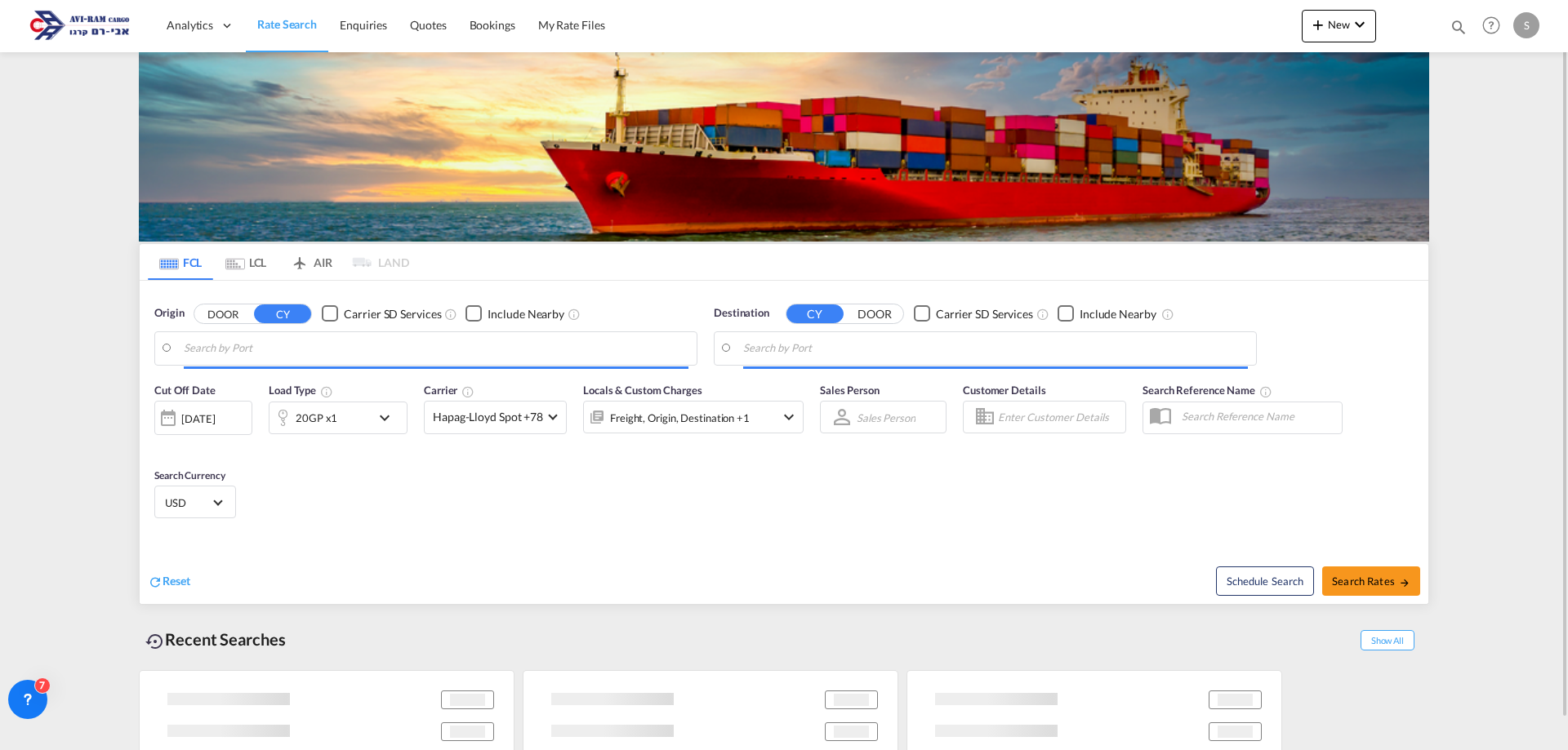
type input "Xingang, CNXGA"
type input "[GEOGRAPHIC_DATA], [GEOGRAPHIC_DATA]"
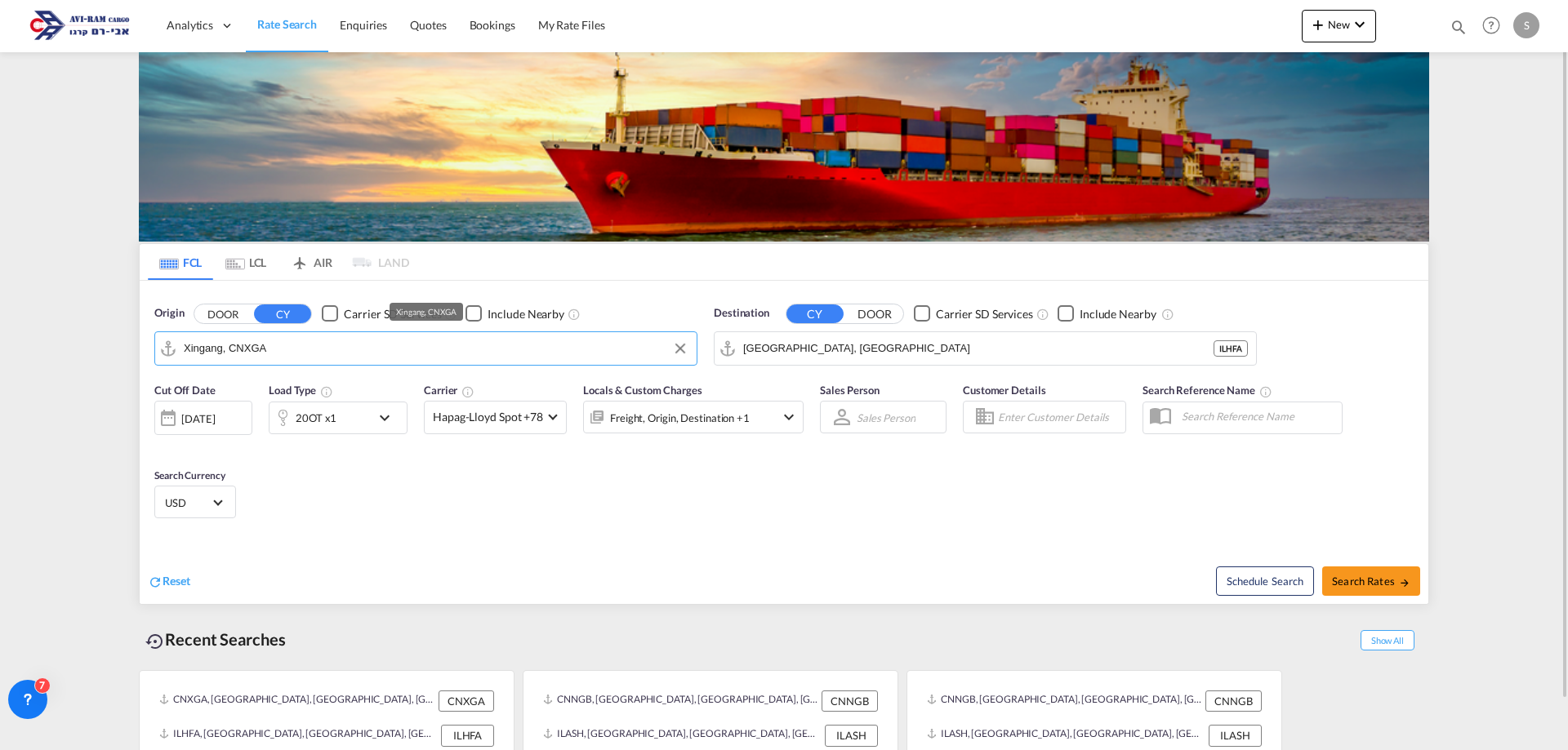
click at [246, 350] on input "Xingang, CNXGA" at bounding box center [436, 348] width 505 height 25
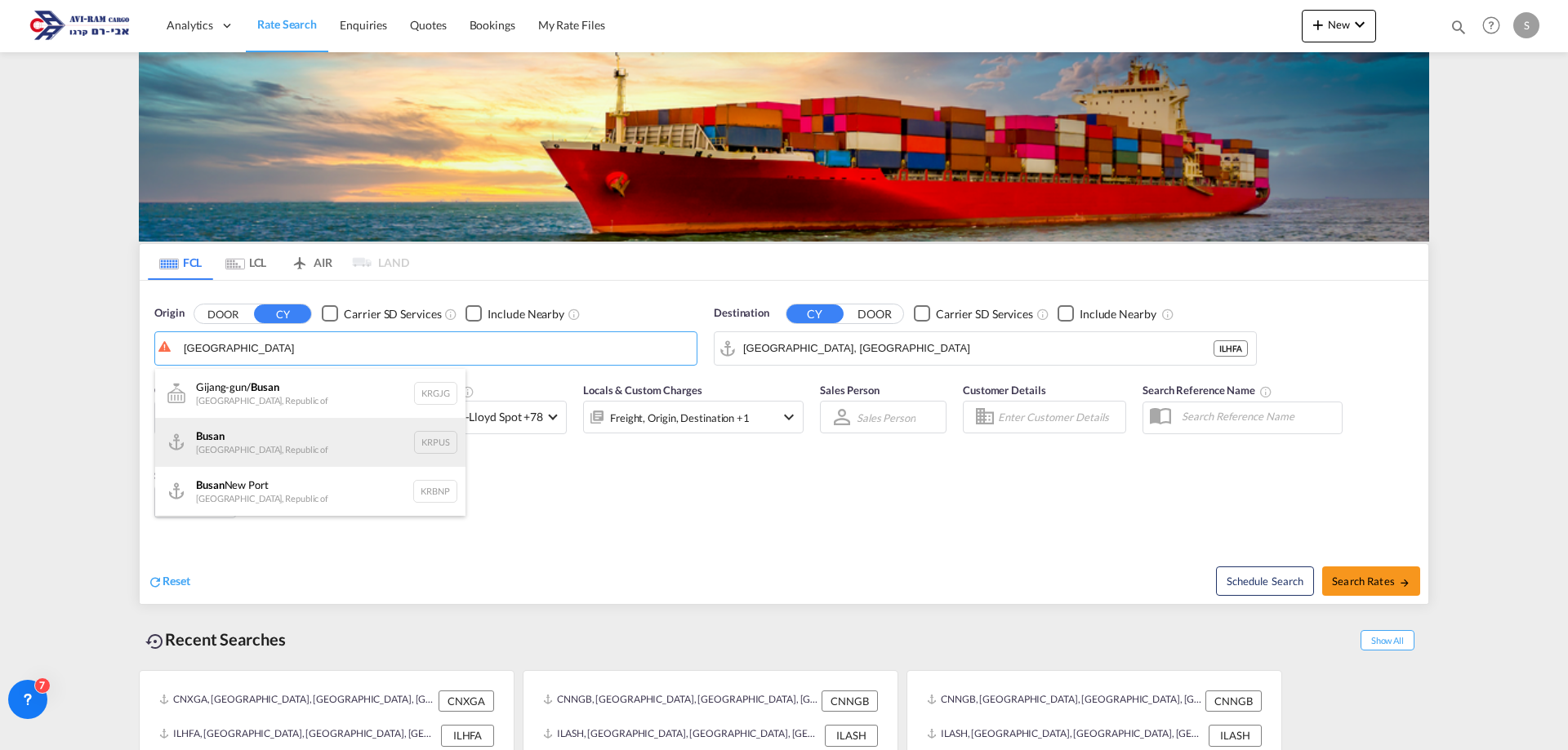
click at [278, 444] on div "Busan Korea, Republic of KRPUS" at bounding box center [310, 442] width 310 height 49
type input "Busan, KRPUS"
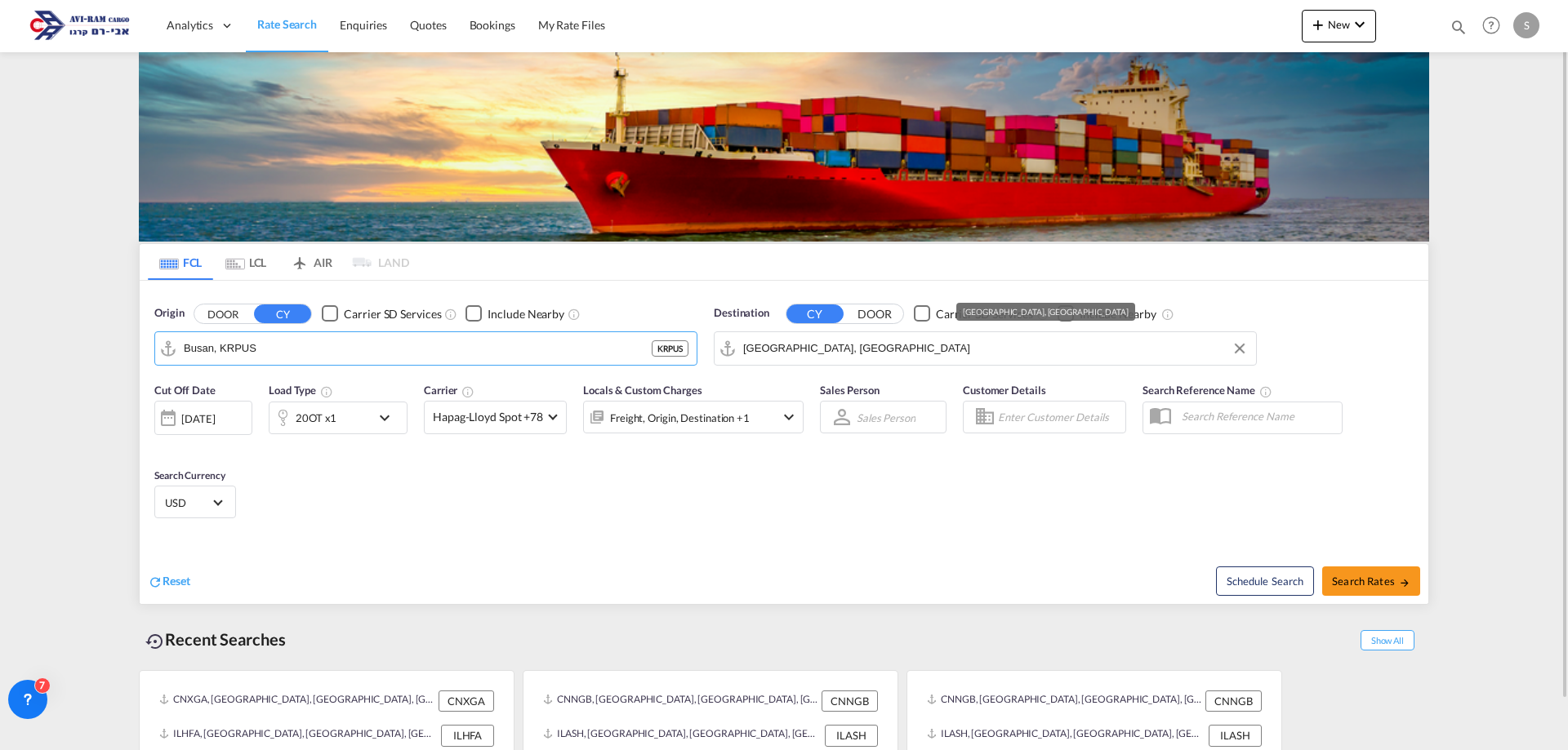
click at [753, 351] on input "[GEOGRAPHIC_DATA], [GEOGRAPHIC_DATA]" at bounding box center [995, 348] width 505 height 25
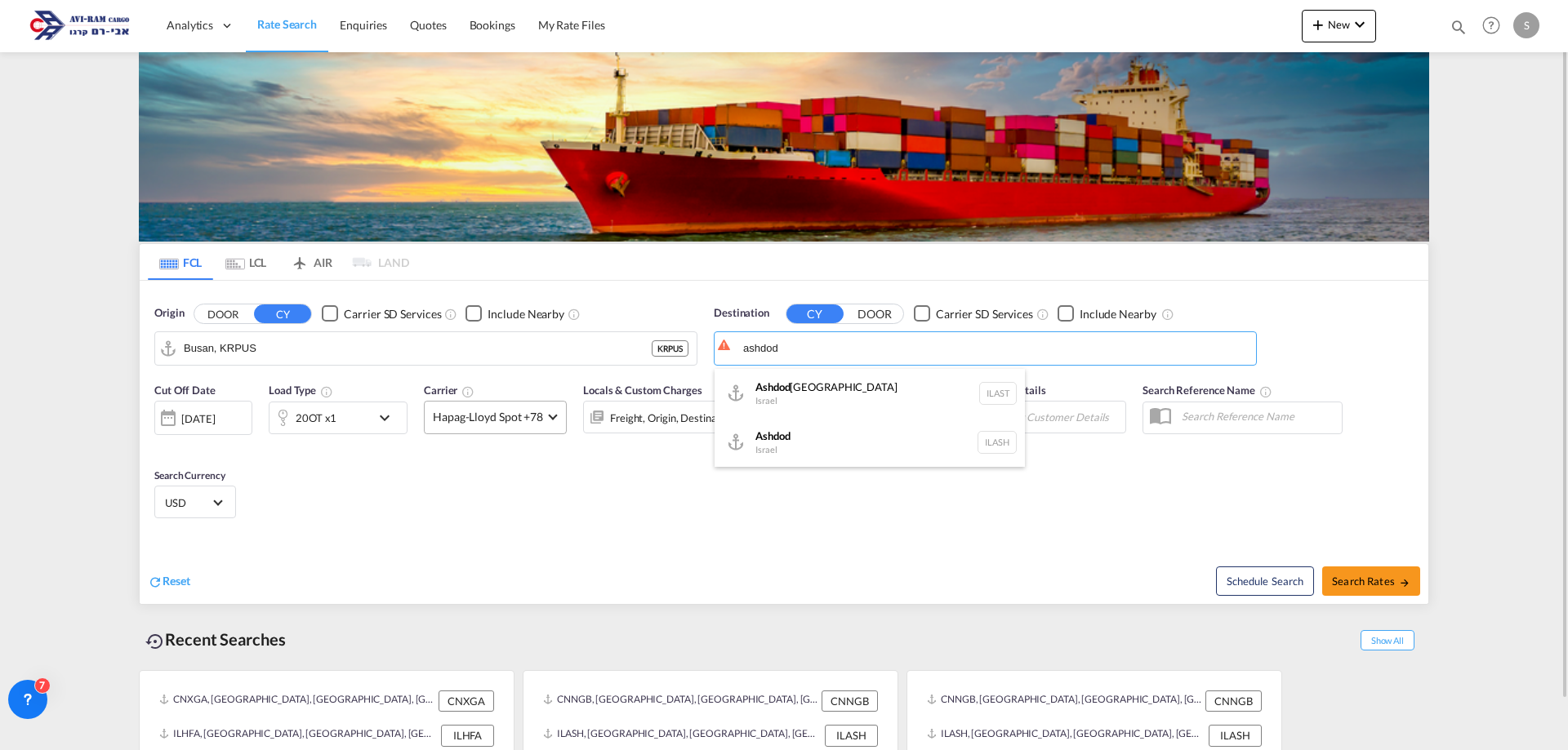
click at [794, 432] on div "Ashdod [GEOGRAPHIC_DATA] [GEOGRAPHIC_DATA]" at bounding box center [869, 442] width 310 height 49
type input "Ashdod, ILASH"
click at [304, 418] on div "20OT x1" at bounding box center [315, 418] width 41 height 23
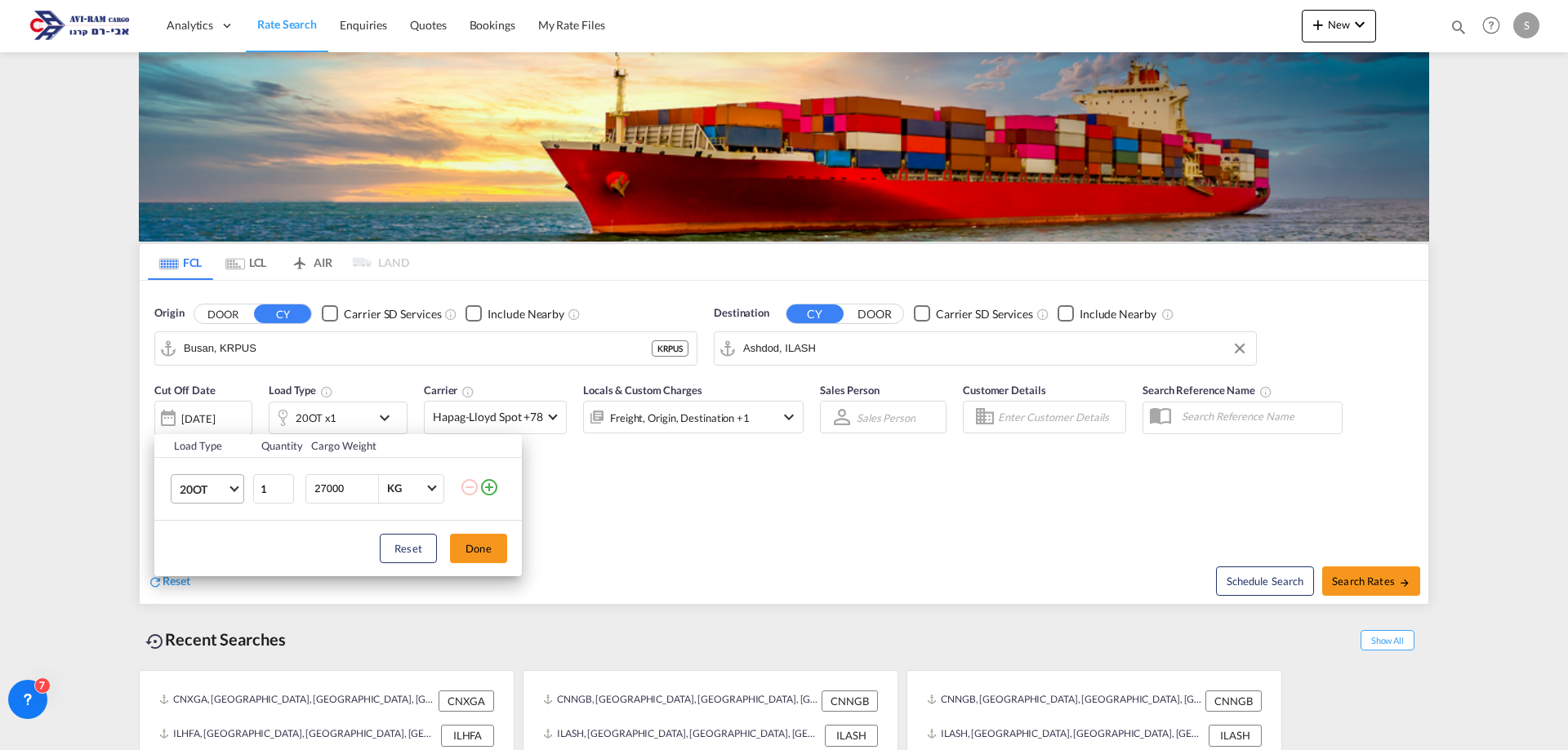
click at [193, 485] on span "20OT" at bounding box center [204, 489] width 48 height 16
click at [204, 404] on div "20GP" at bounding box center [194, 404] width 29 height 16
drag, startPoint x: 338, startPoint y: 496, endPoint x: 308, endPoint y: 495, distance: 30.0
click at [308, 495] on div "27000 KG KG" at bounding box center [375, 488] width 139 height 30
type input "4000"
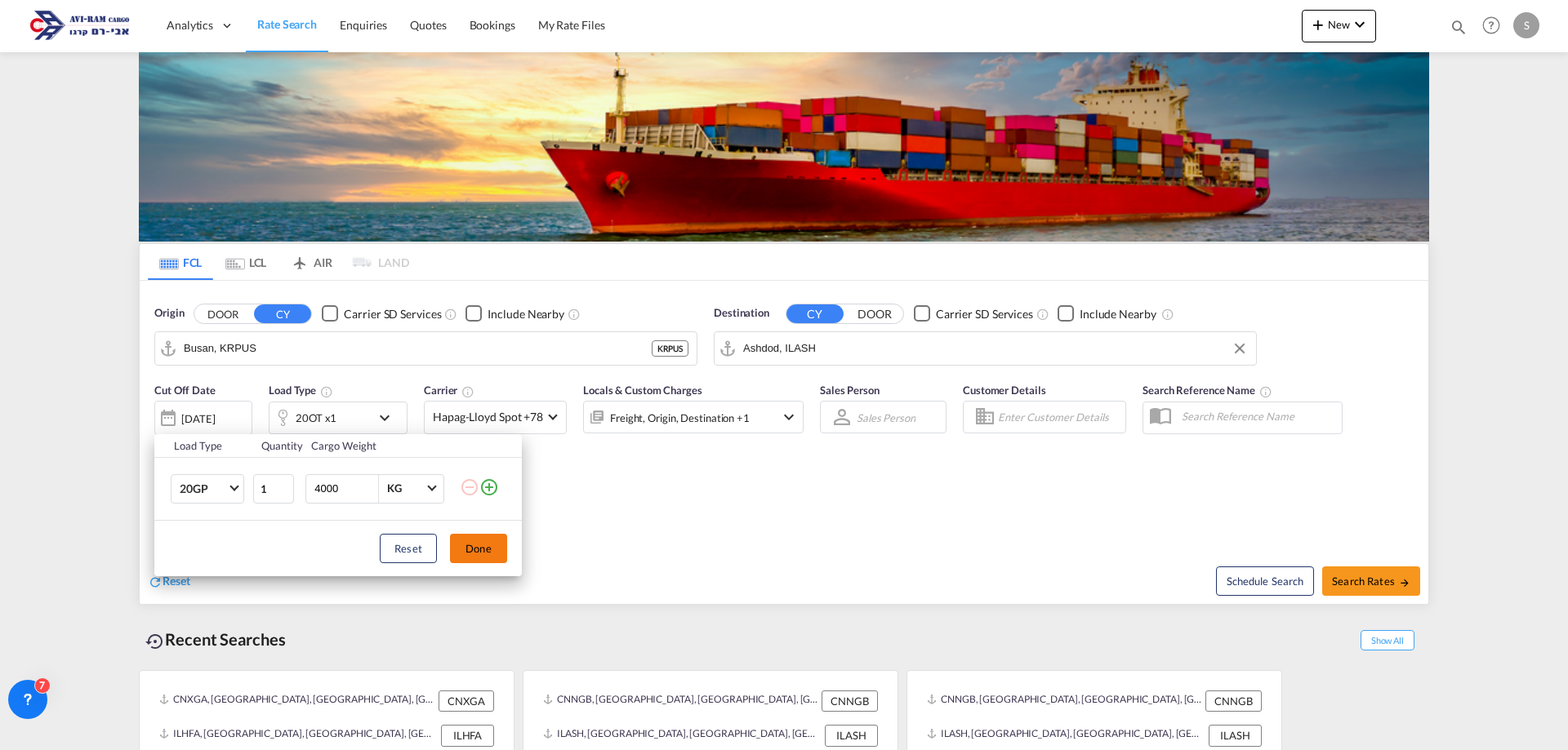
click at [481, 544] on button "Done" at bounding box center [479, 548] width 57 height 30
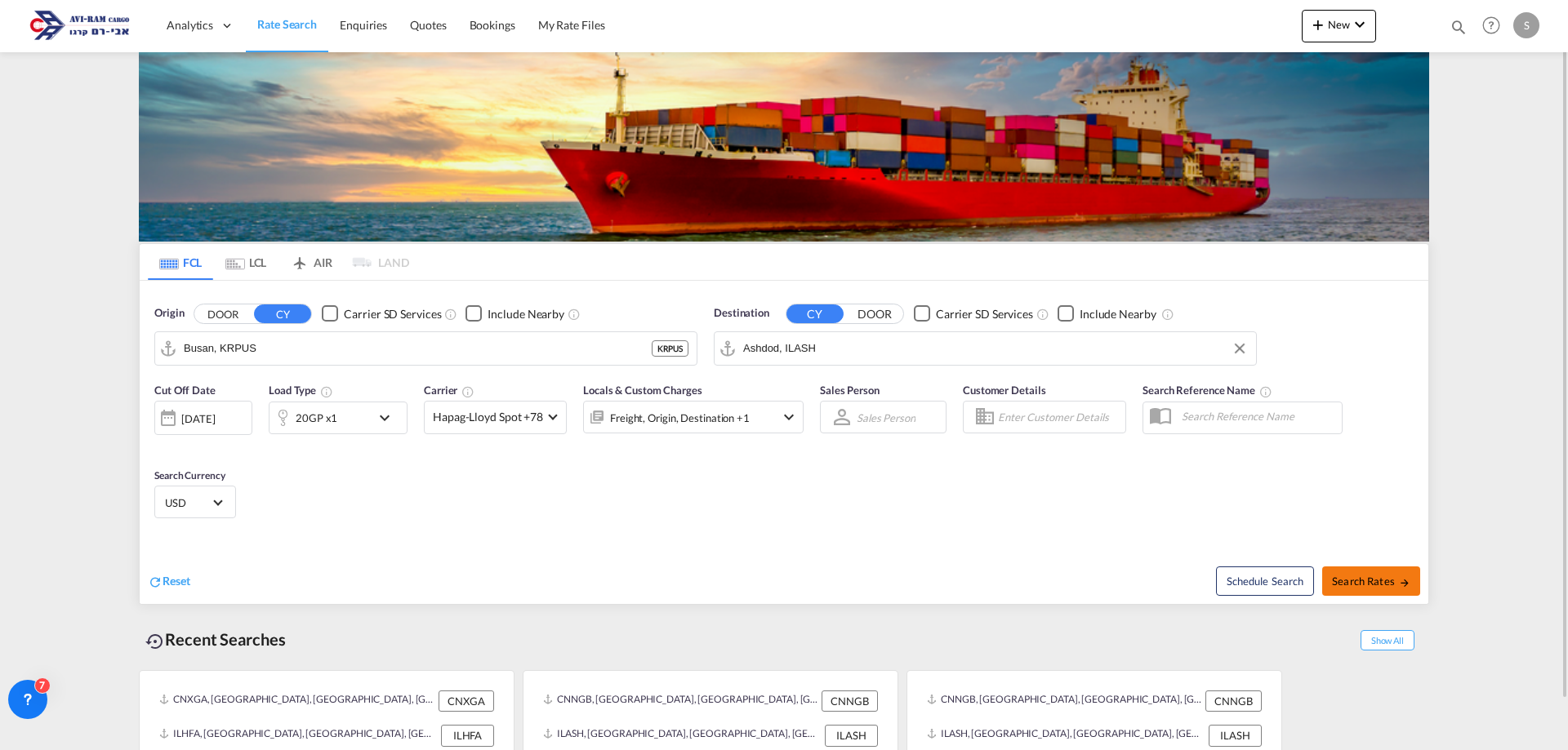
click at [1344, 576] on span "Search Rates" at bounding box center [1371, 582] width 78 height 13
type input "KRPUS to ILASH / [DATE]"
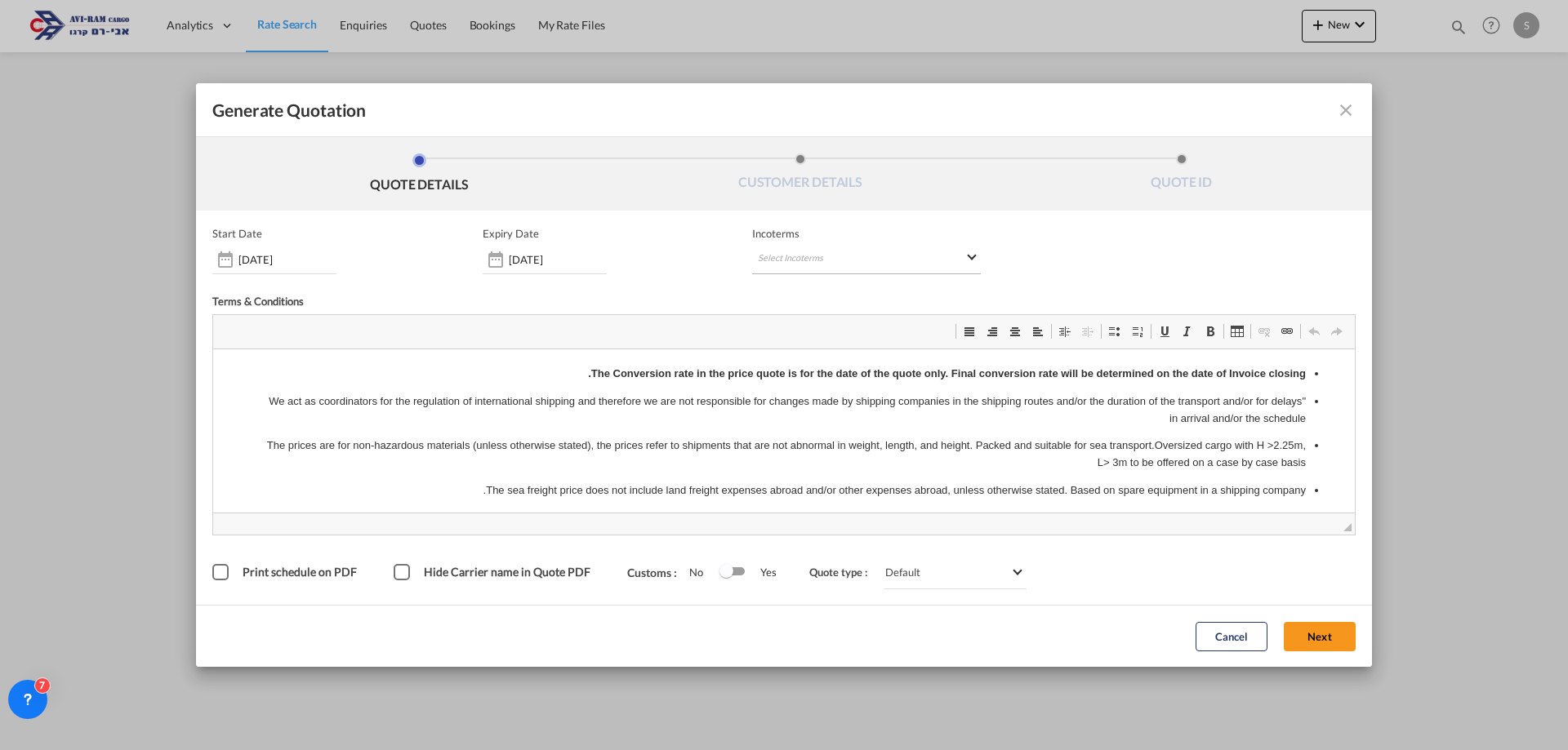
drag, startPoint x: 747, startPoint y: 253, endPoint x: 757, endPoint y: 254, distance: 10.0
click at [748, 253] on div "Start Date [DATE] Expiry Date [DATE] Incoterms Select Incoterms CIP - export Ca…" at bounding box center [784, 250] width 1143 height 48
click at [767, 252] on md-select "Select Incoterms CIP - export Carriage and Insurance Paid to DAP - import Deliv…" at bounding box center [866, 259] width 228 height 30
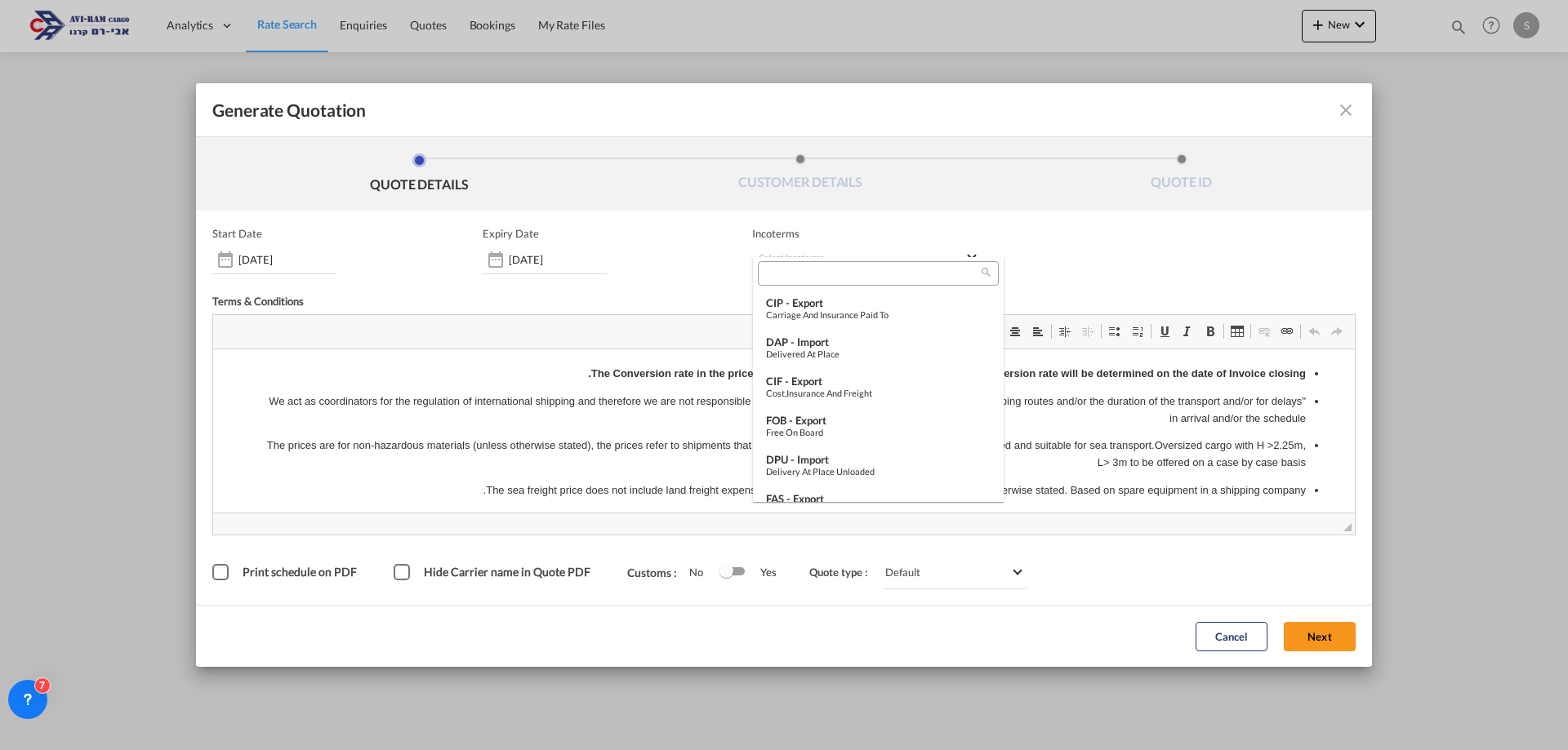
click at [289, 264] on md-backdrop at bounding box center [784, 375] width 1568 height 750
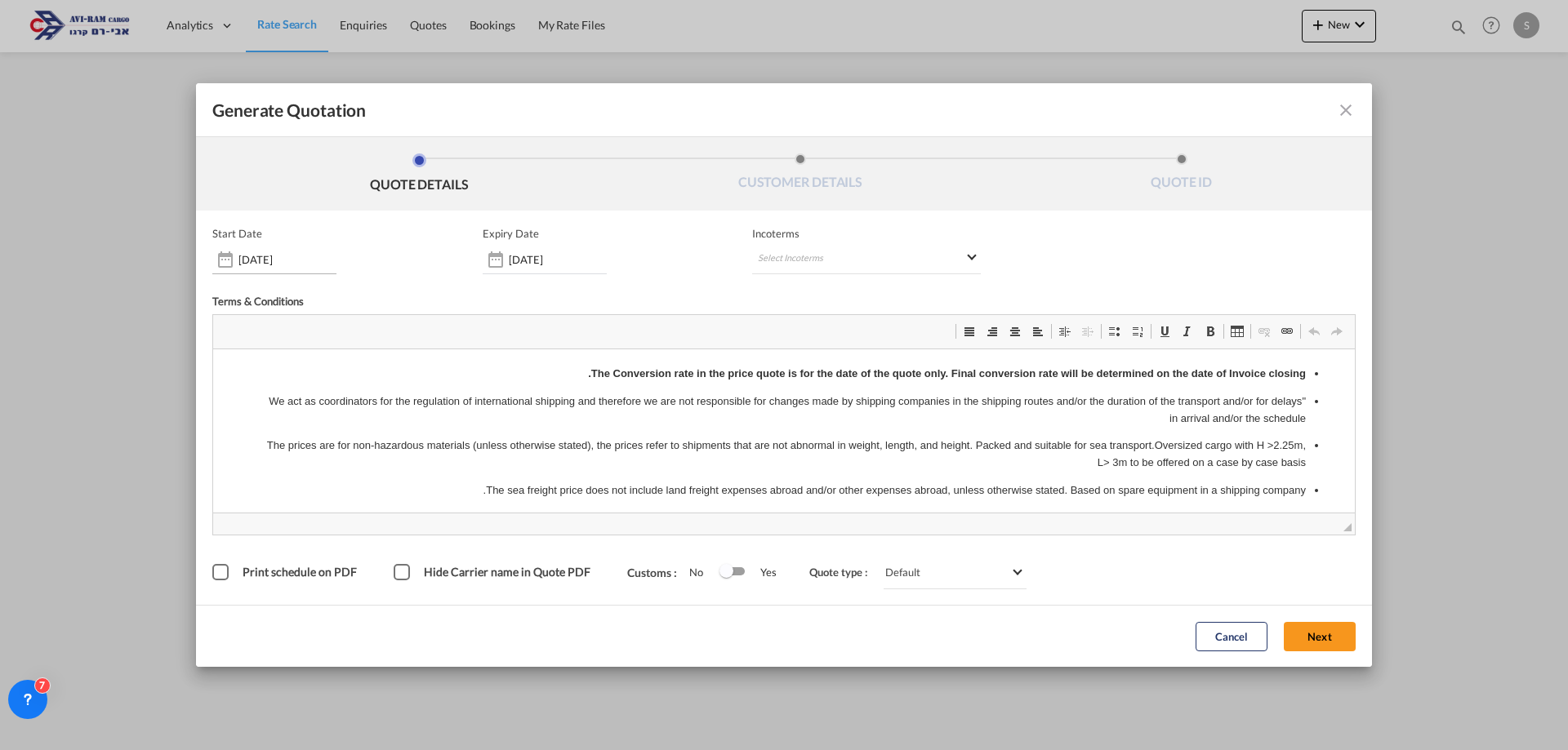
click at [288, 261] on input "[DATE]" at bounding box center [287, 260] width 98 height 13
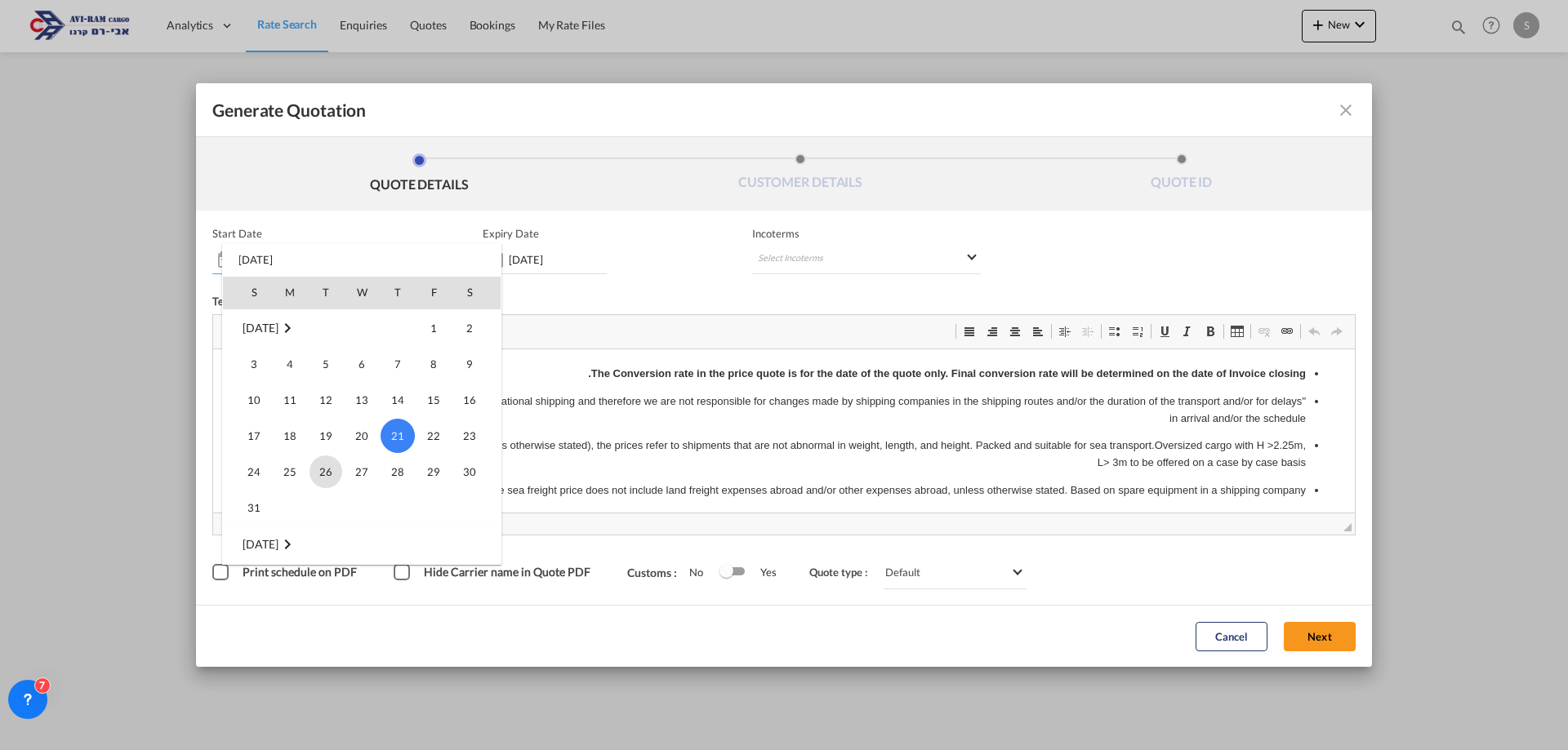
scroll to position [377957, 0]
click at [288, 503] on span "1" at bounding box center [289, 499] width 32 height 32
type input "[DATE]"
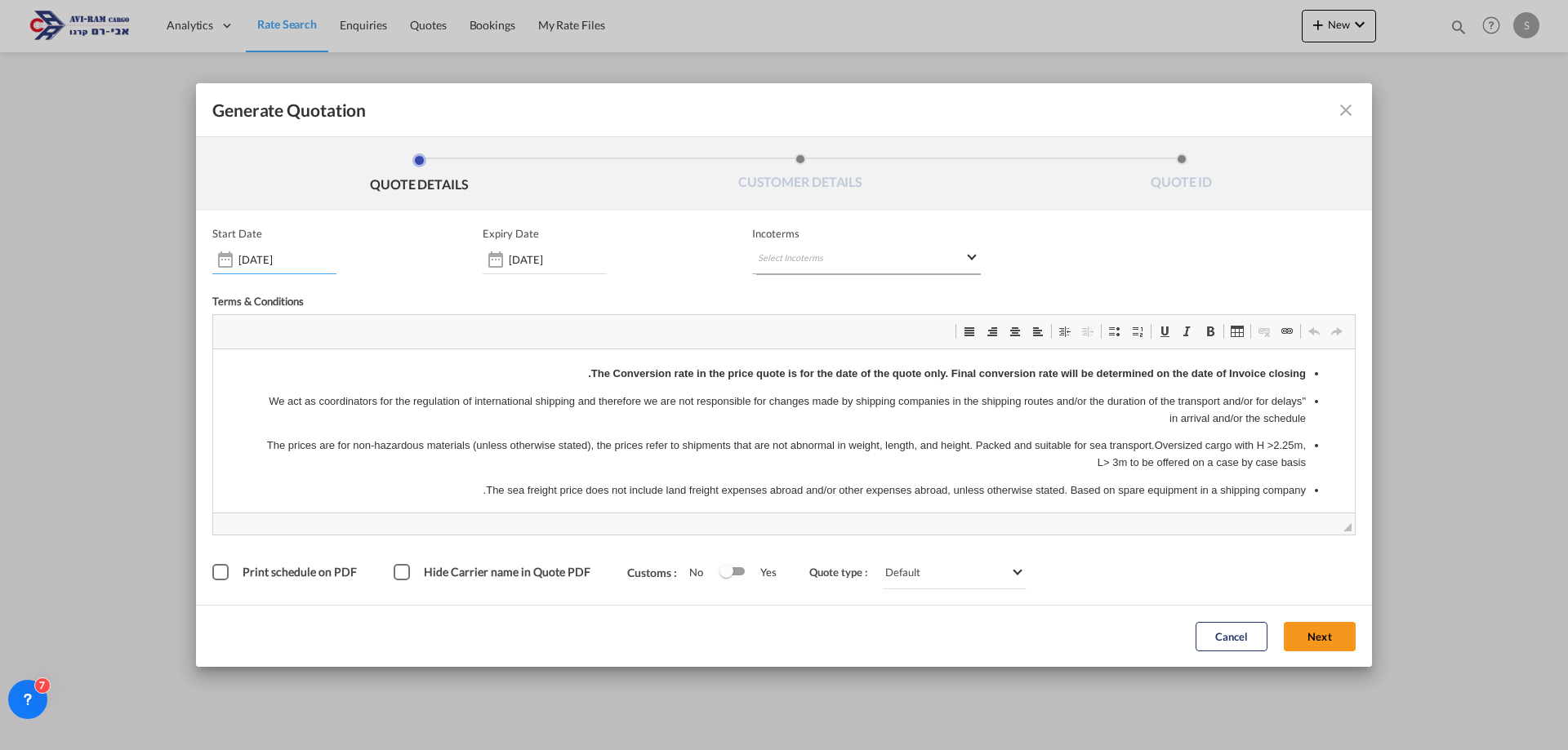
click at [856, 257] on md-select "Select Incoterms" at bounding box center [866, 259] width 228 height 30
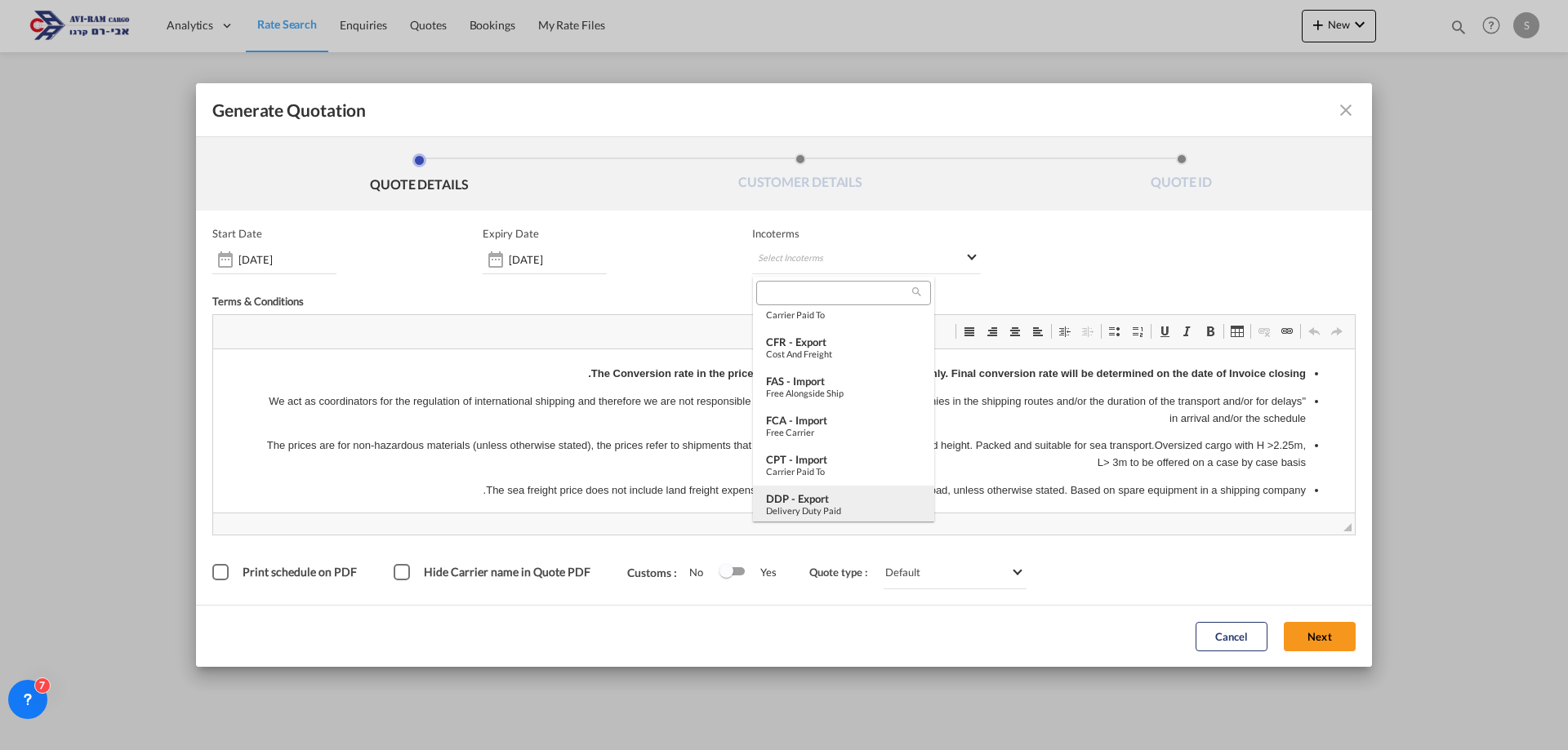
scroll to position [571, 0]
click at [813, 491] on div "FOB - import" at bounding box center [843, 496] width 155 height 13
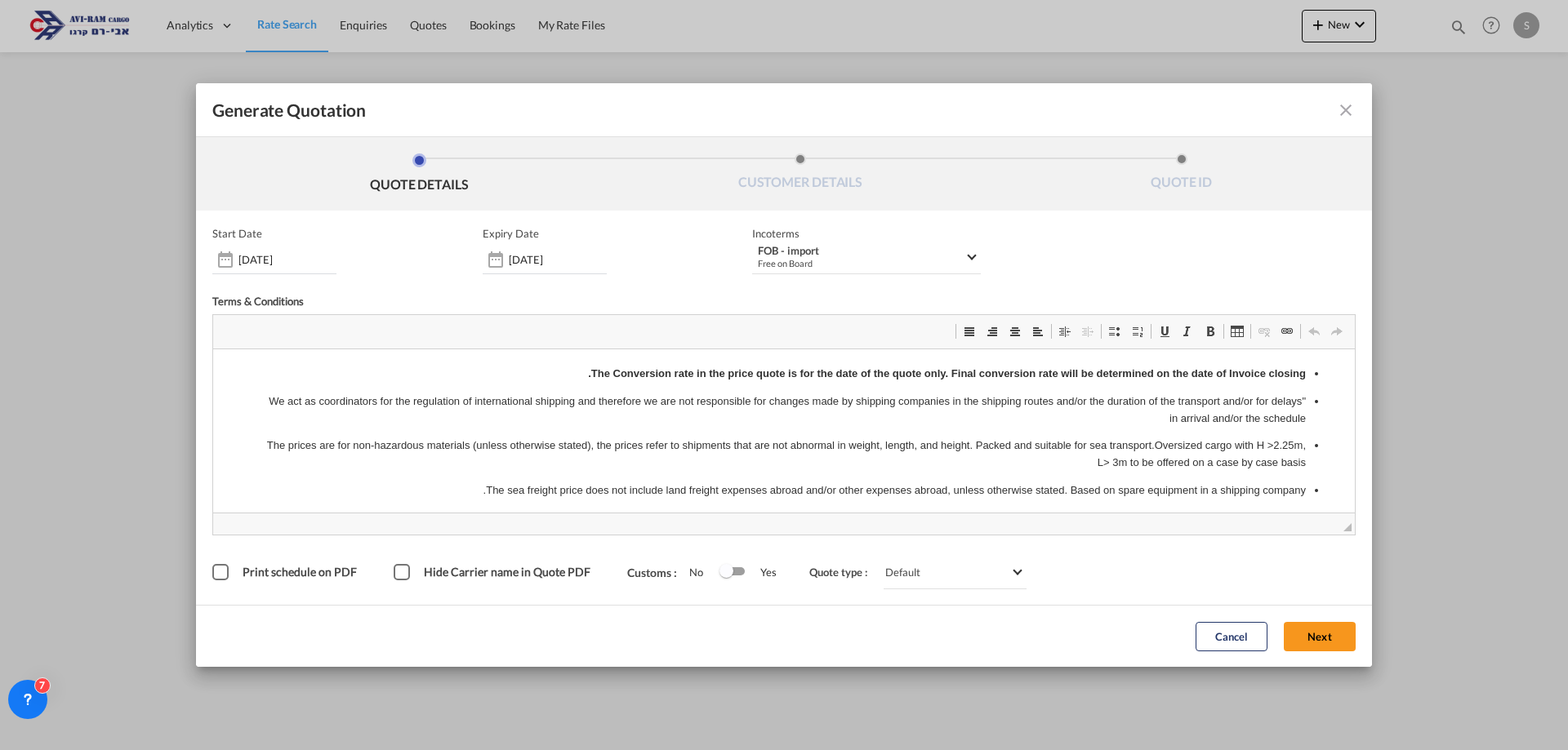
click at [1309, 627] on button "Next" at bounding box center [1319, 636] width 71 height 30
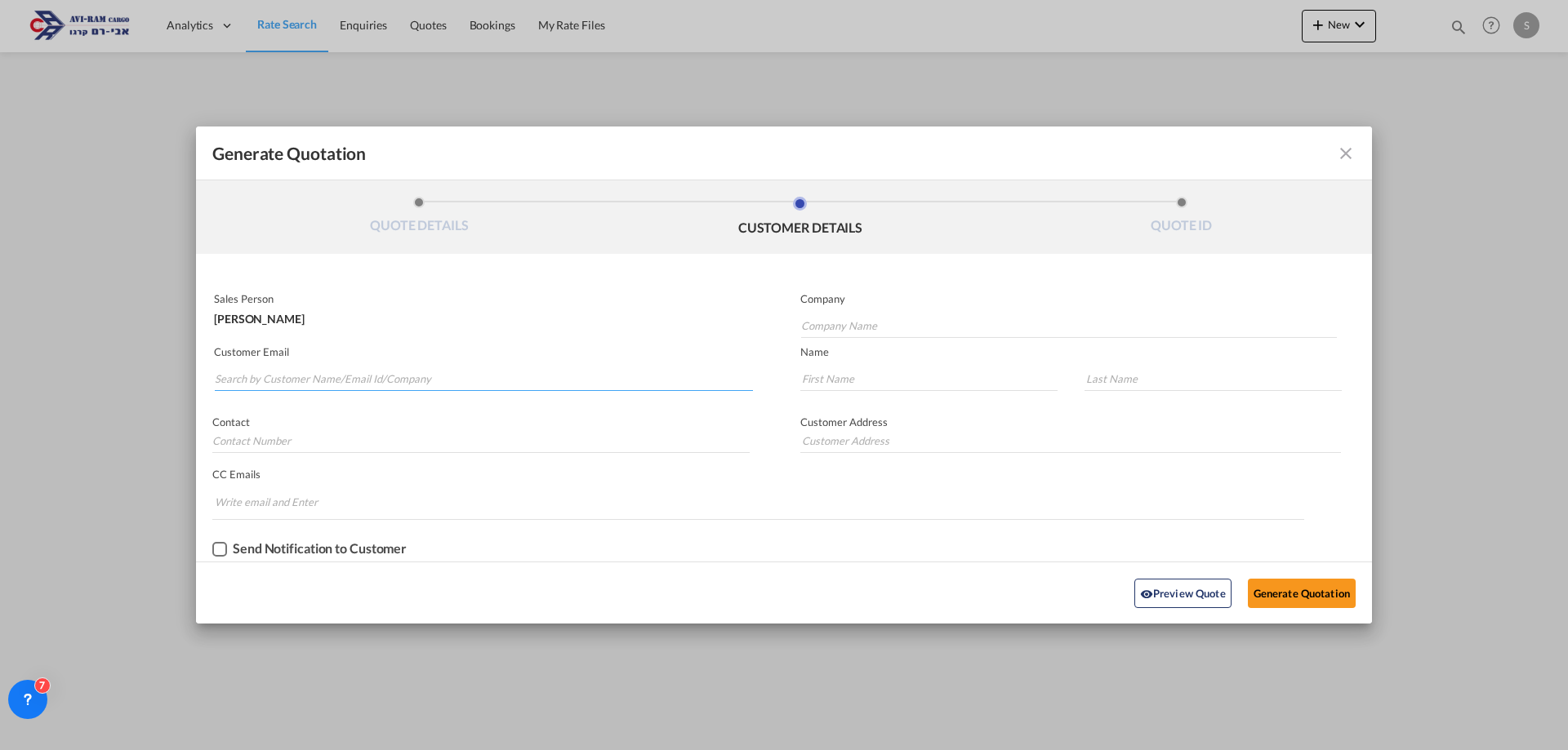
click at [378, 371] on input "Search by Customer Name/Email Id/Company" at bounding box center [484, 379] width 538 height 25
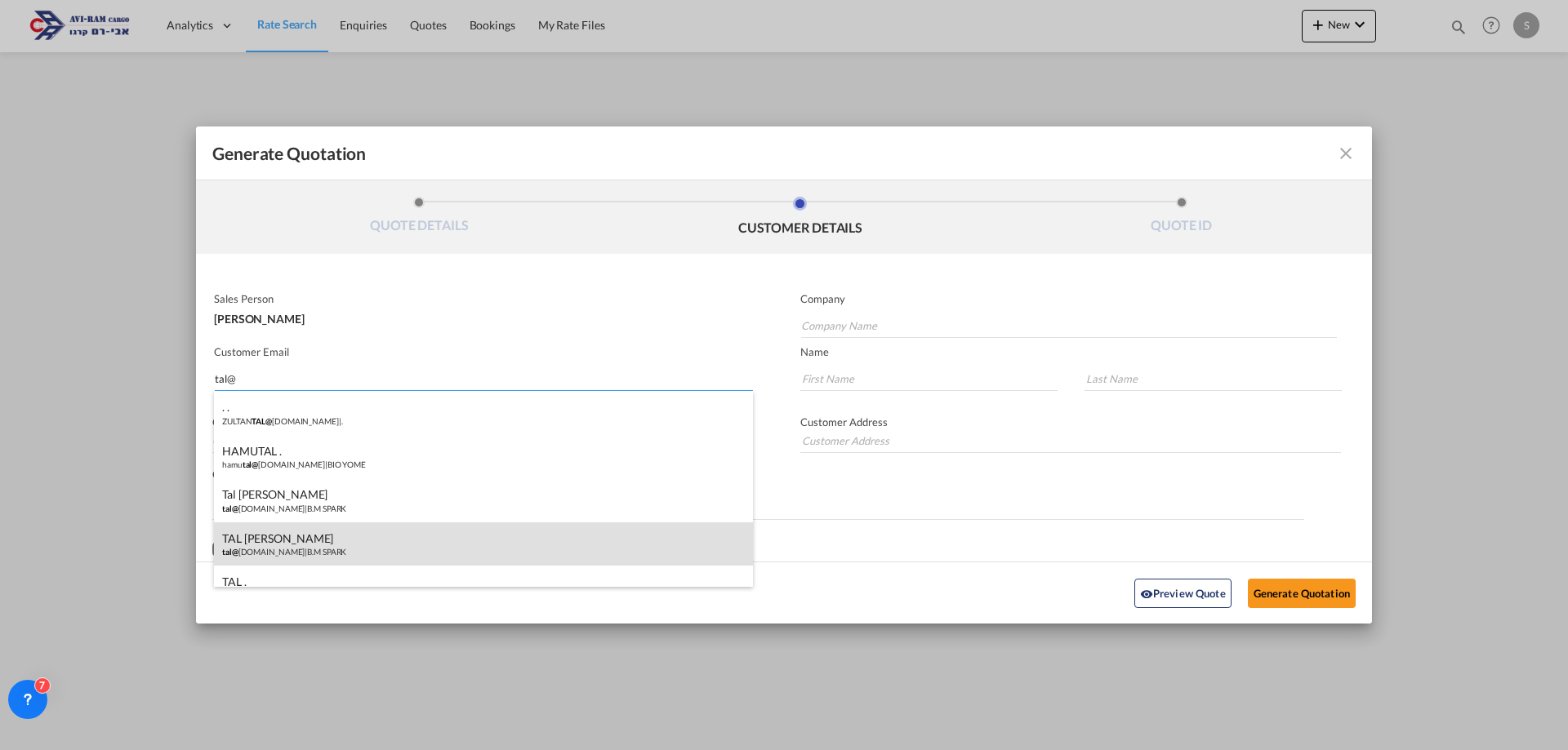
type input "tal@"
click at [370, 537] on div "TAL [PERSON_NAME] tal@ [DOMAIN_NAME] | B.M SPARK" at bounding box center [484, 544] width 539 height 44
type input "B.M SPARK"
type input "[EMAIL_ADDRESS][DOMAIN_NAME]"
type input "TAL"
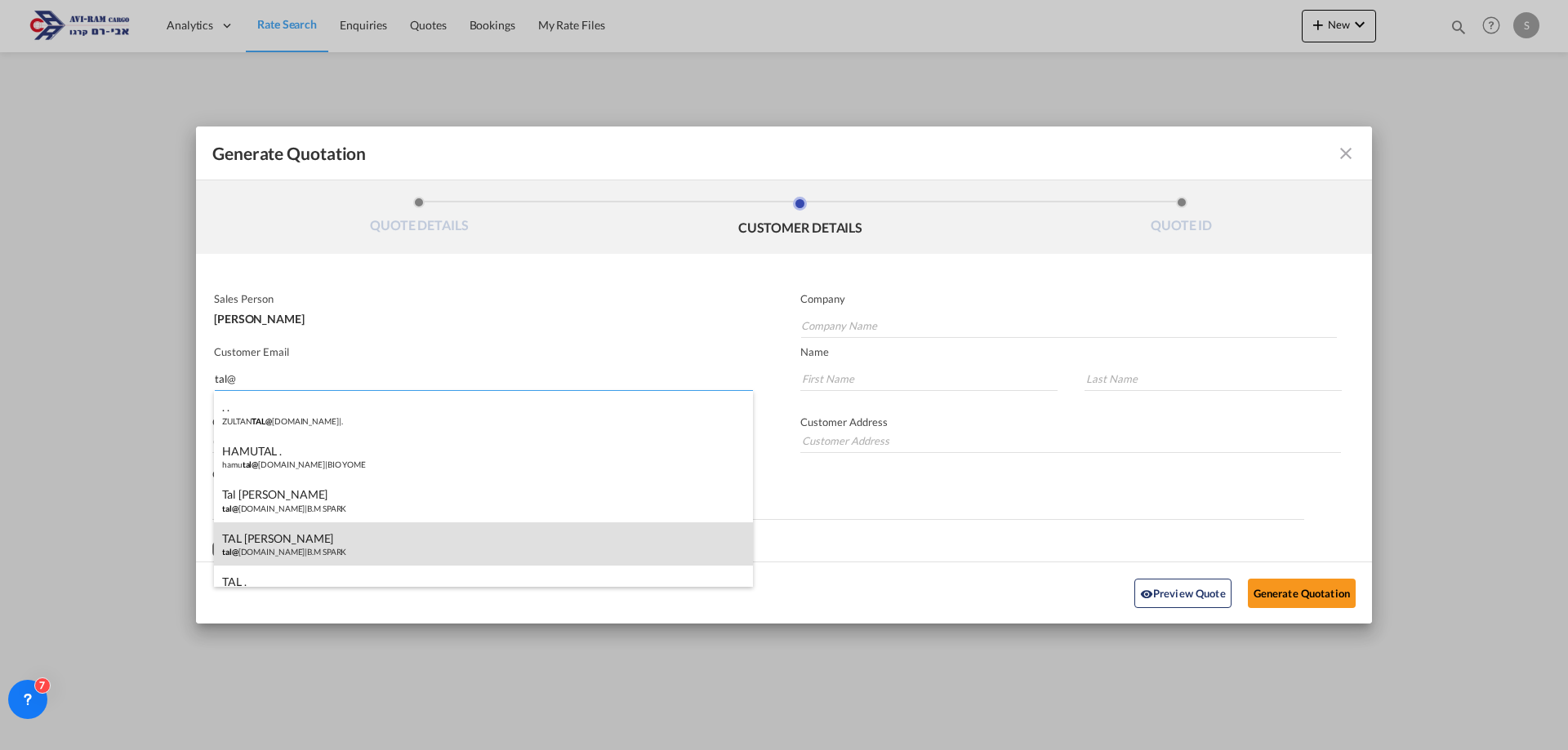
type input "[PERSON_NAME]"
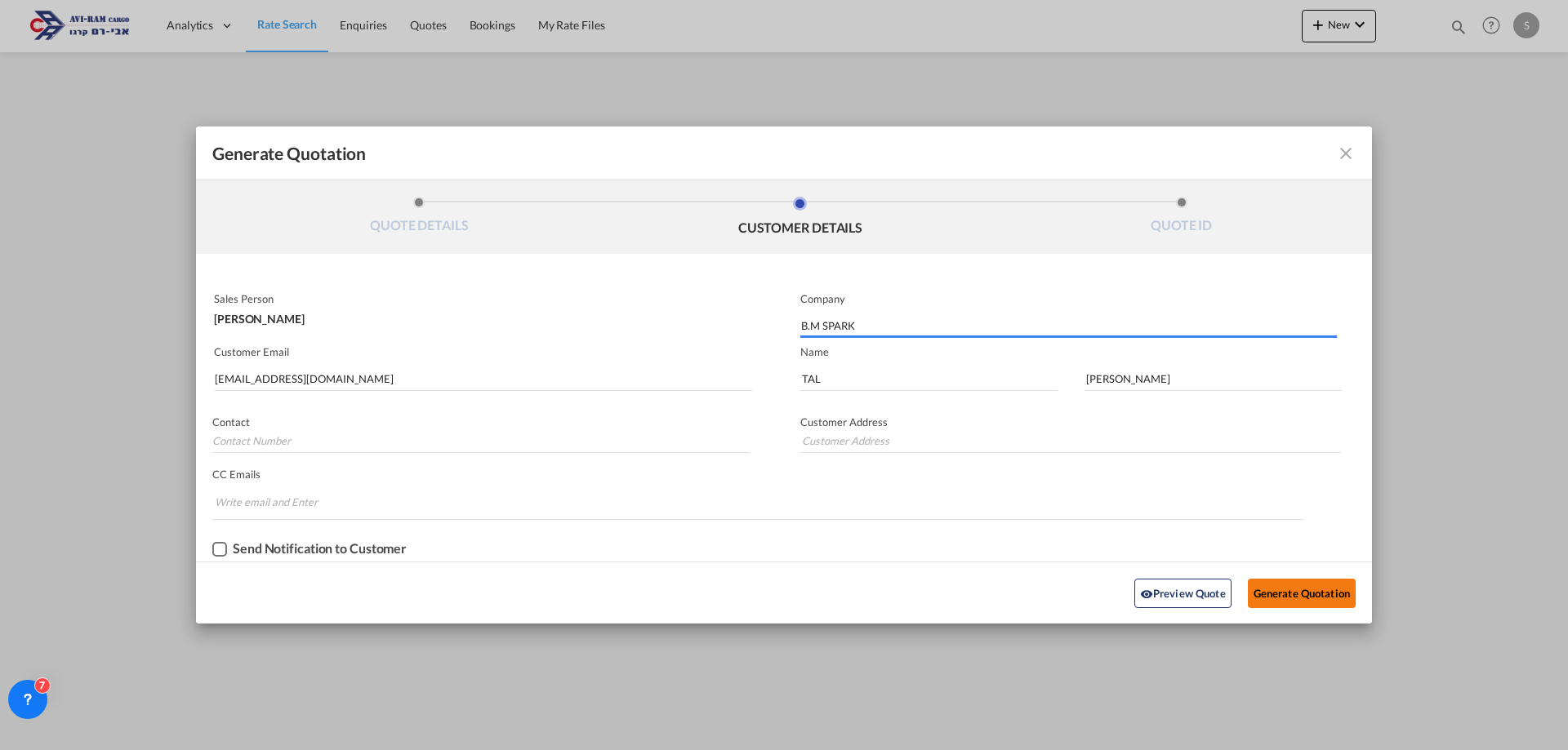
click at [1272, 586] on button "Generate Quotation" at bounding box center [1300, 593] width 108 height 30
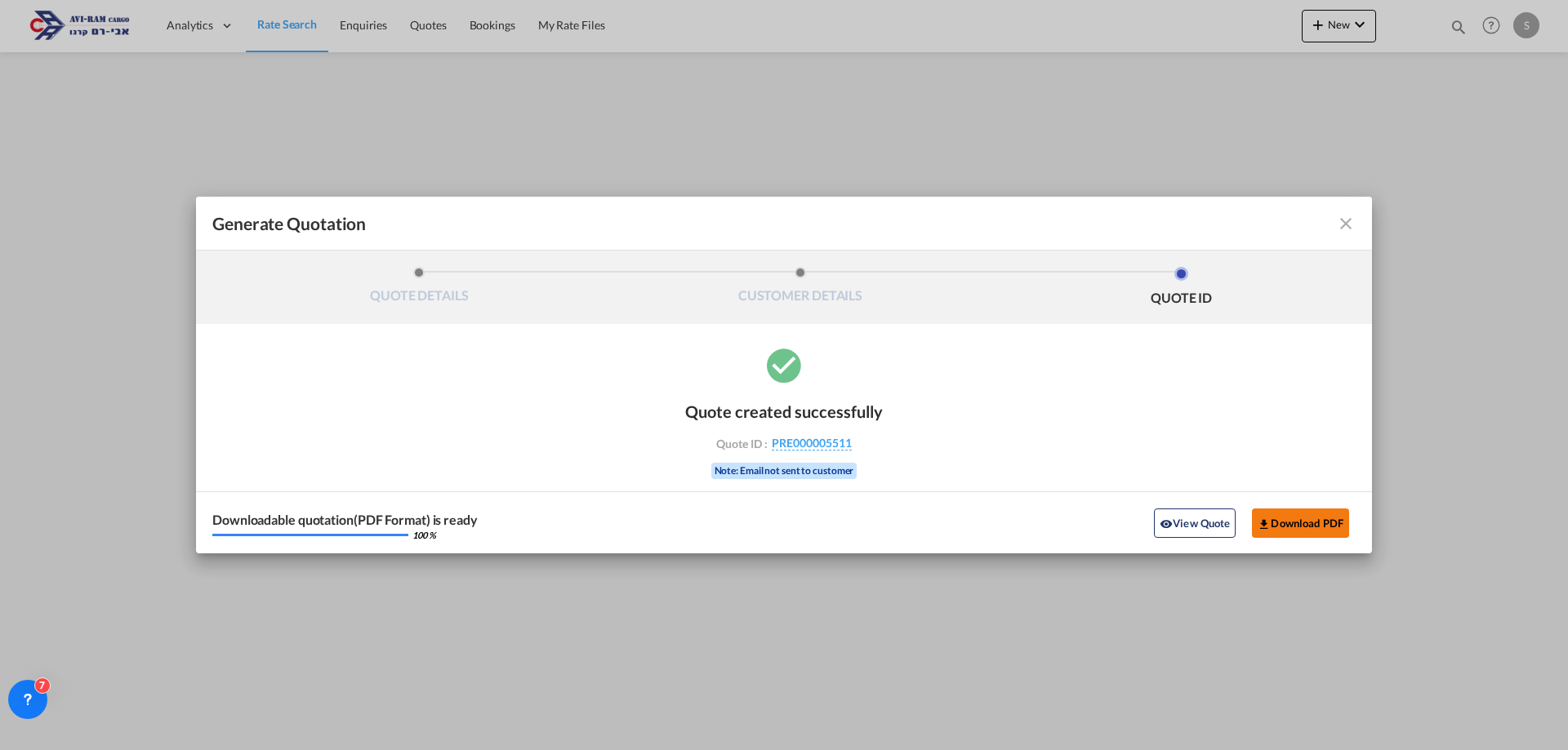
click at [1275, 531] on button "Download PDF" at bounding box center [1300, 523] width 97 height 30
click at [1342, 227] on md-icon "icon-close fg-AAA8AD cursor m-0" at bounding box center [1345, 224] width 20 height 20
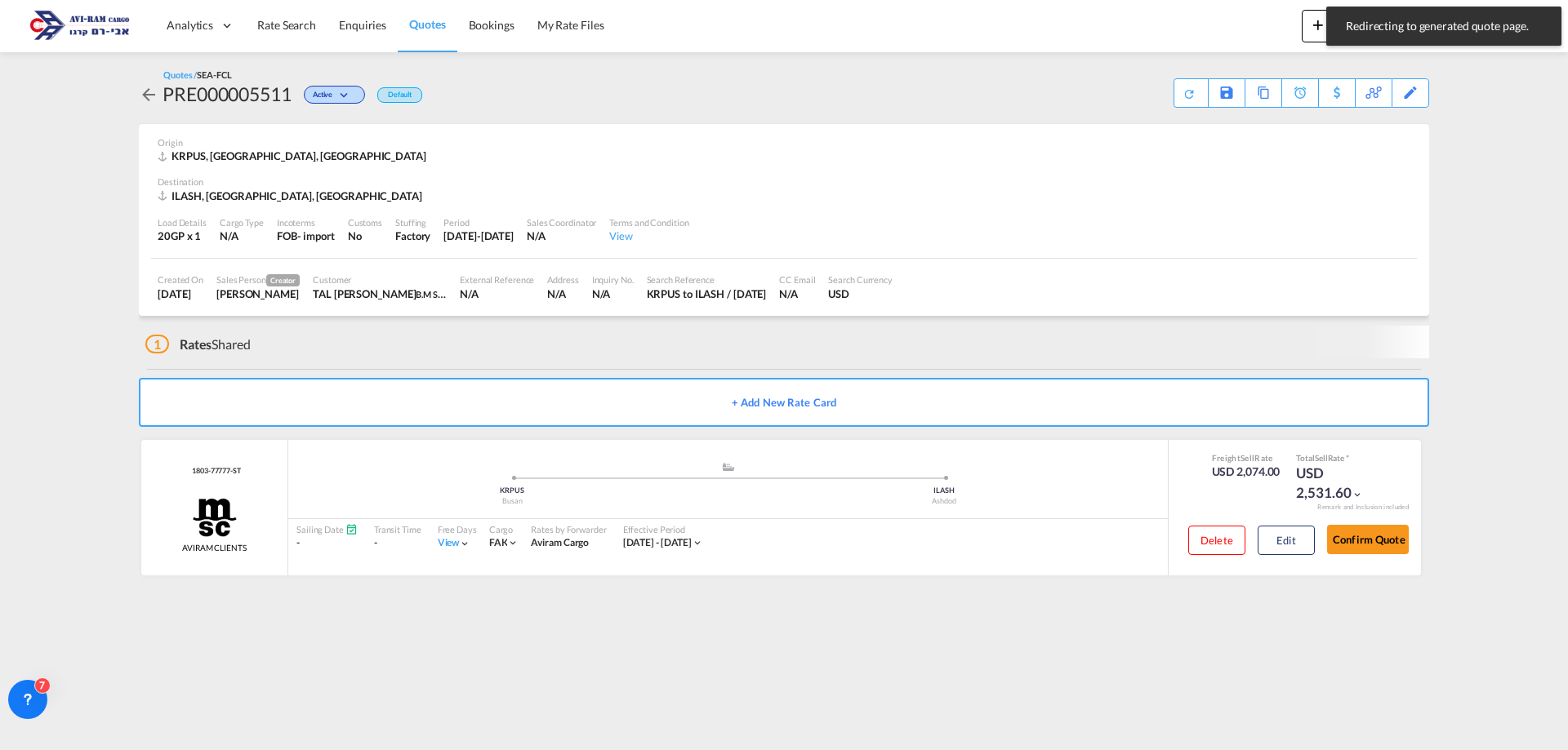
click at [277, 17] on span "Rate Search" at bounding box center [287, 25] width 59 height 16
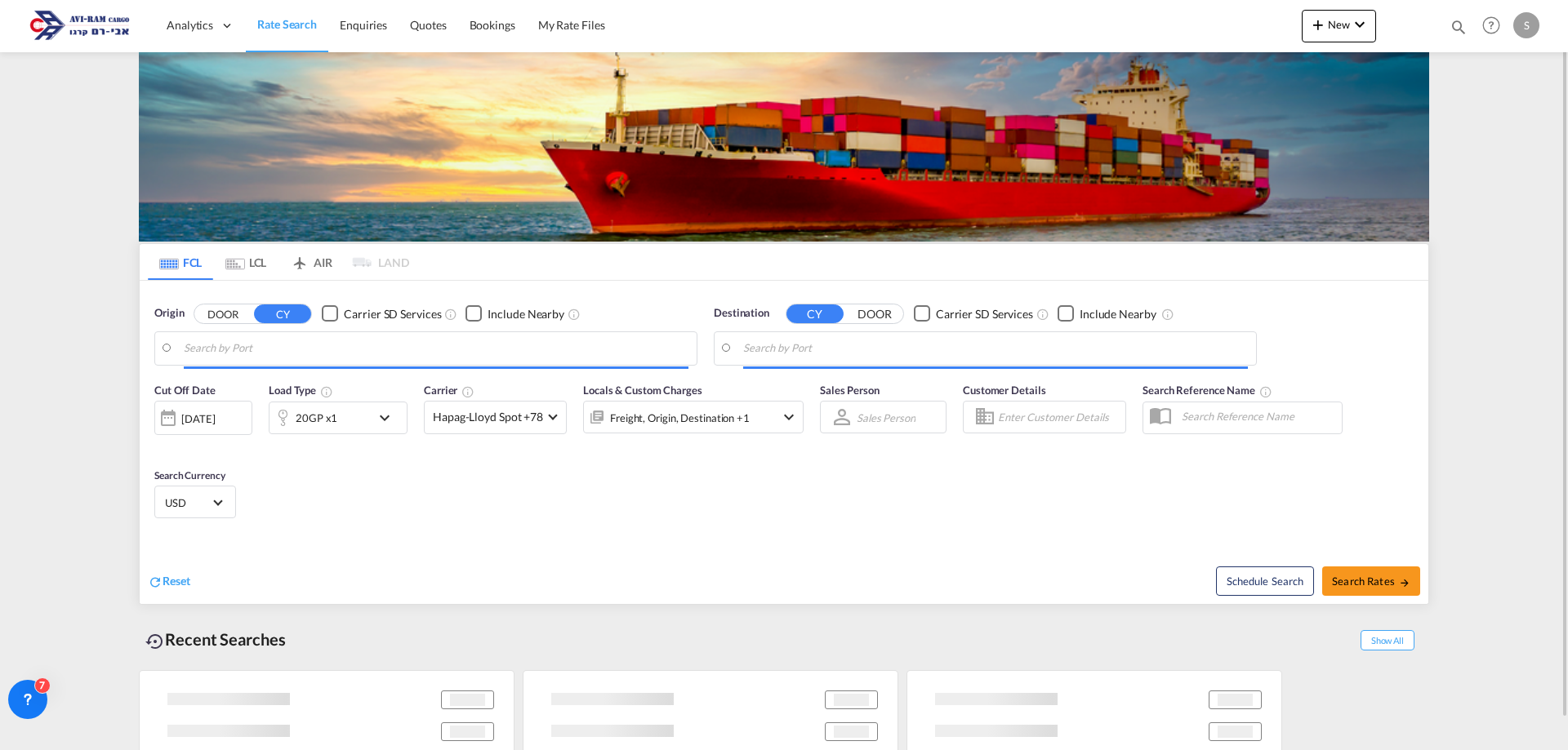
click at [251, 266] on md-tab-item "LCL" at bounding box center [246, 262] width 66 height 36
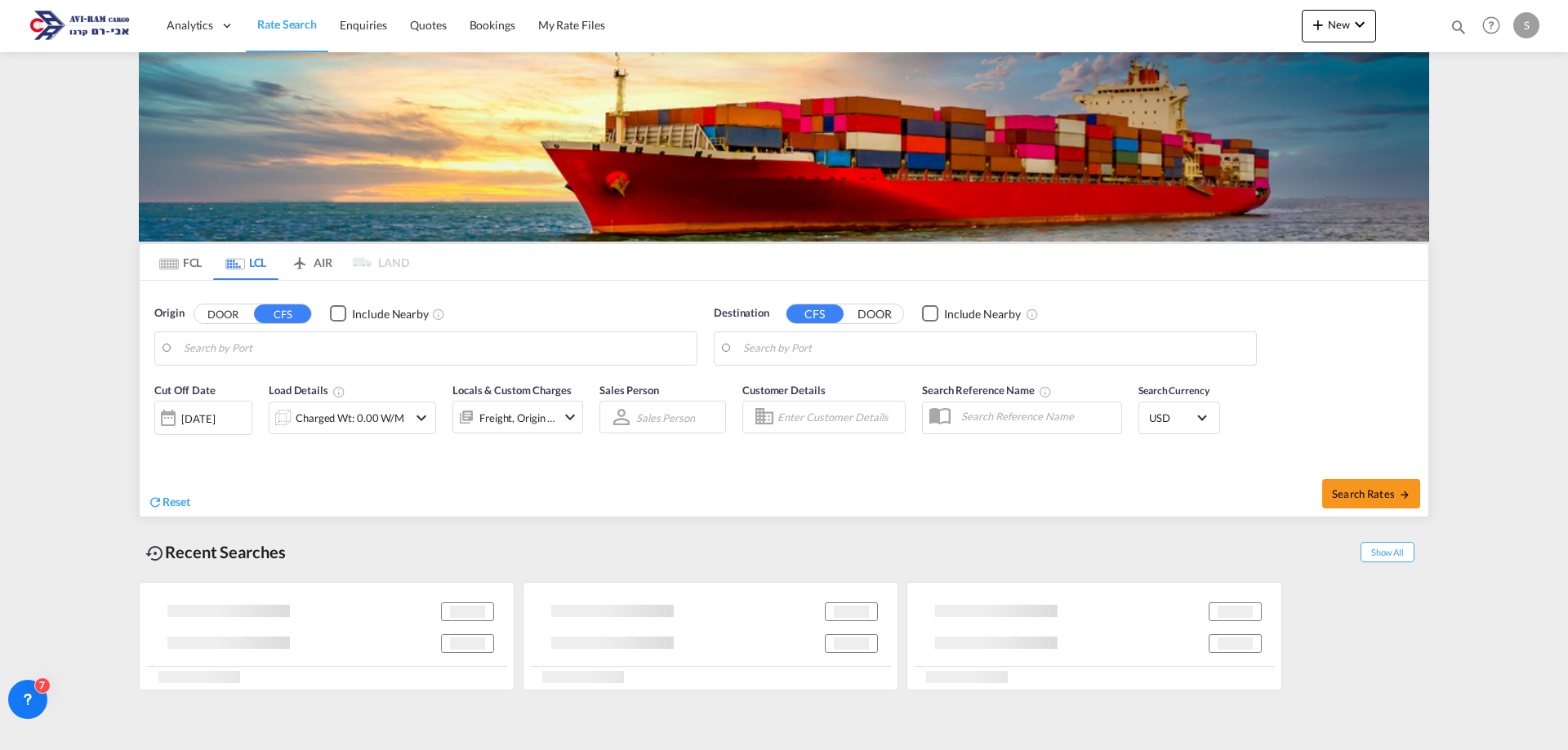
type input "Busan, KRPUS"
type input "Ashdod, ILASH"
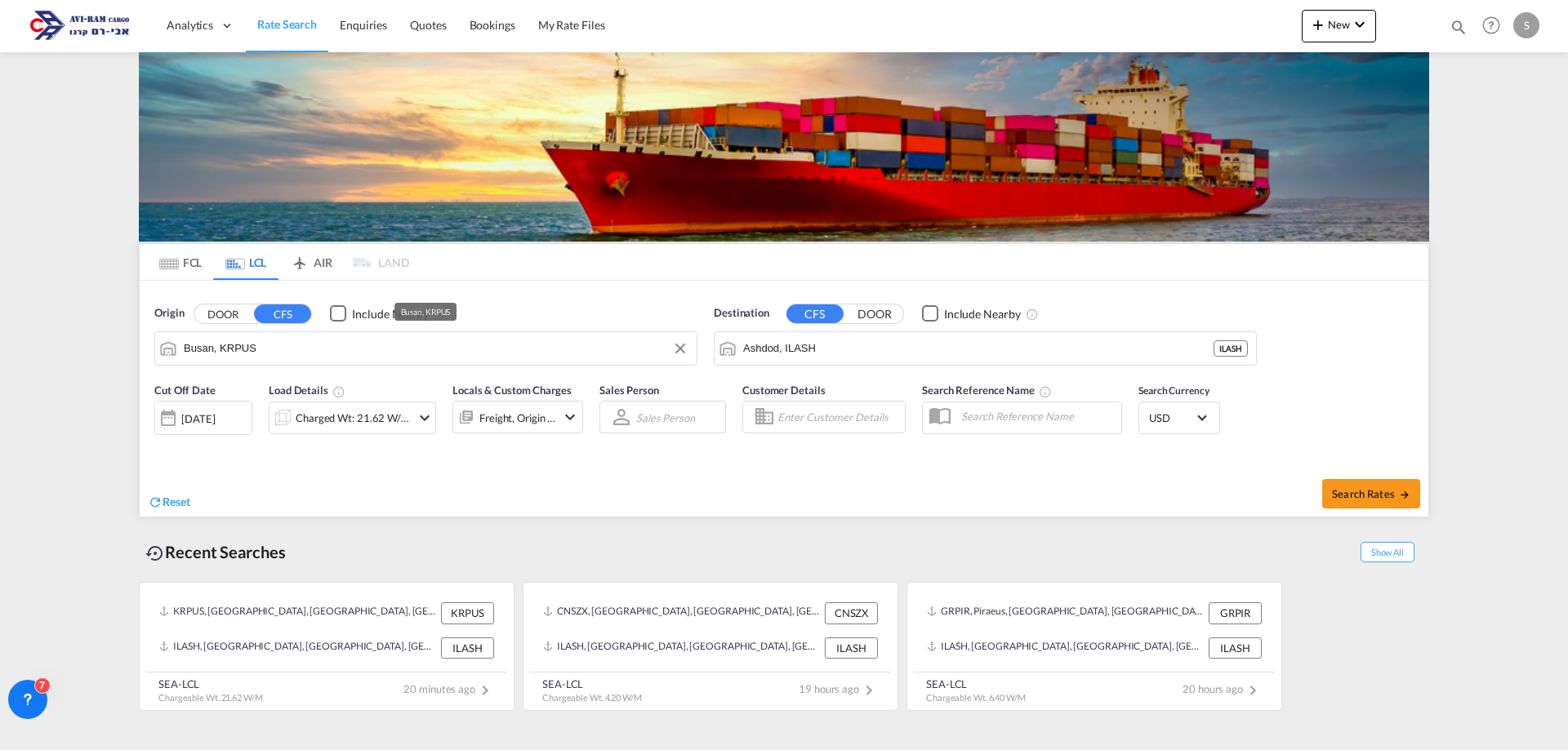
click at [287, 354] on input "Busan, KRPUS" at bounding box center [436, 348] width 505 height 25
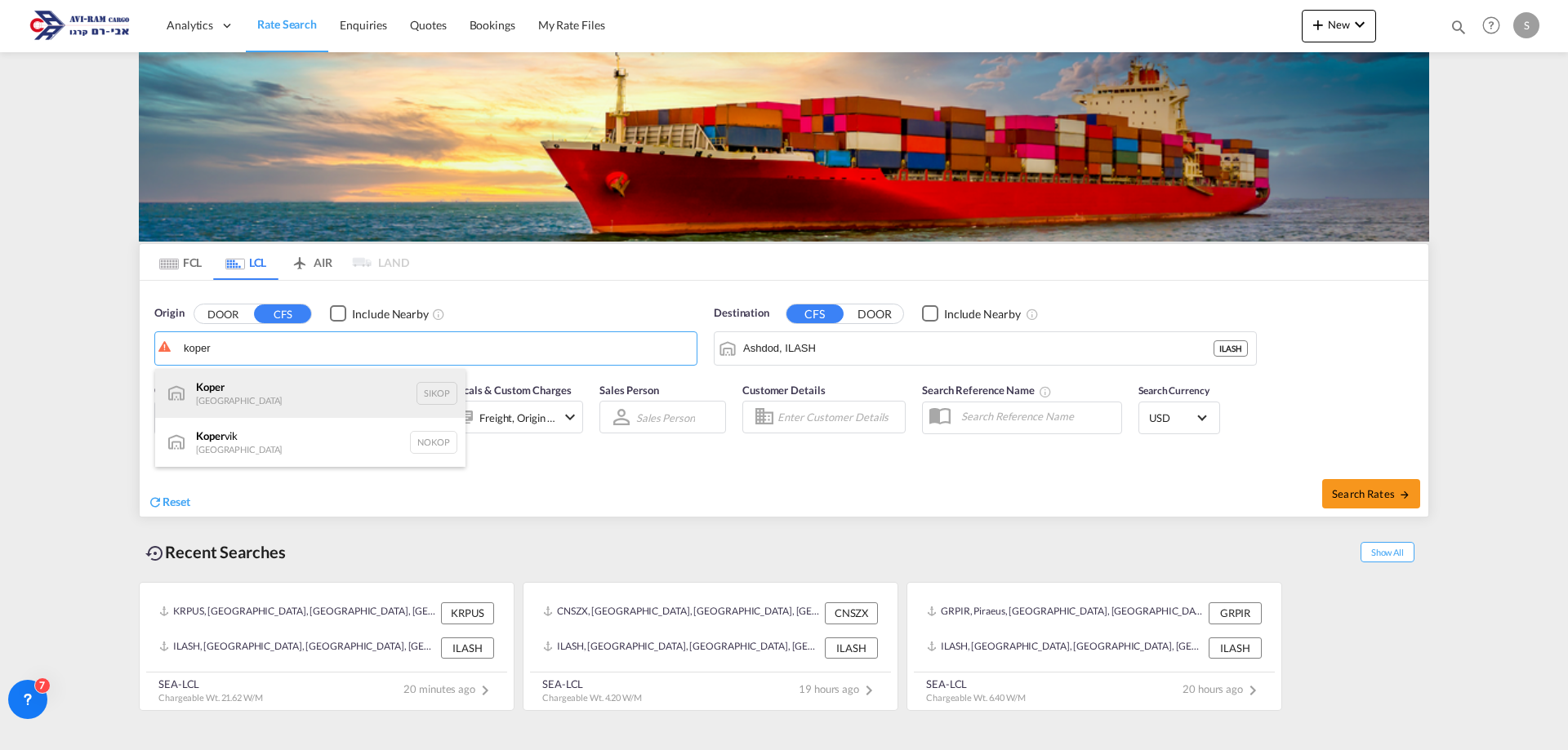
click at [297, 389] on div "Koper Slovenia SIKOP" at bounding box center [310, 393] width 310 height 49
type input "Koper, SIKOP"
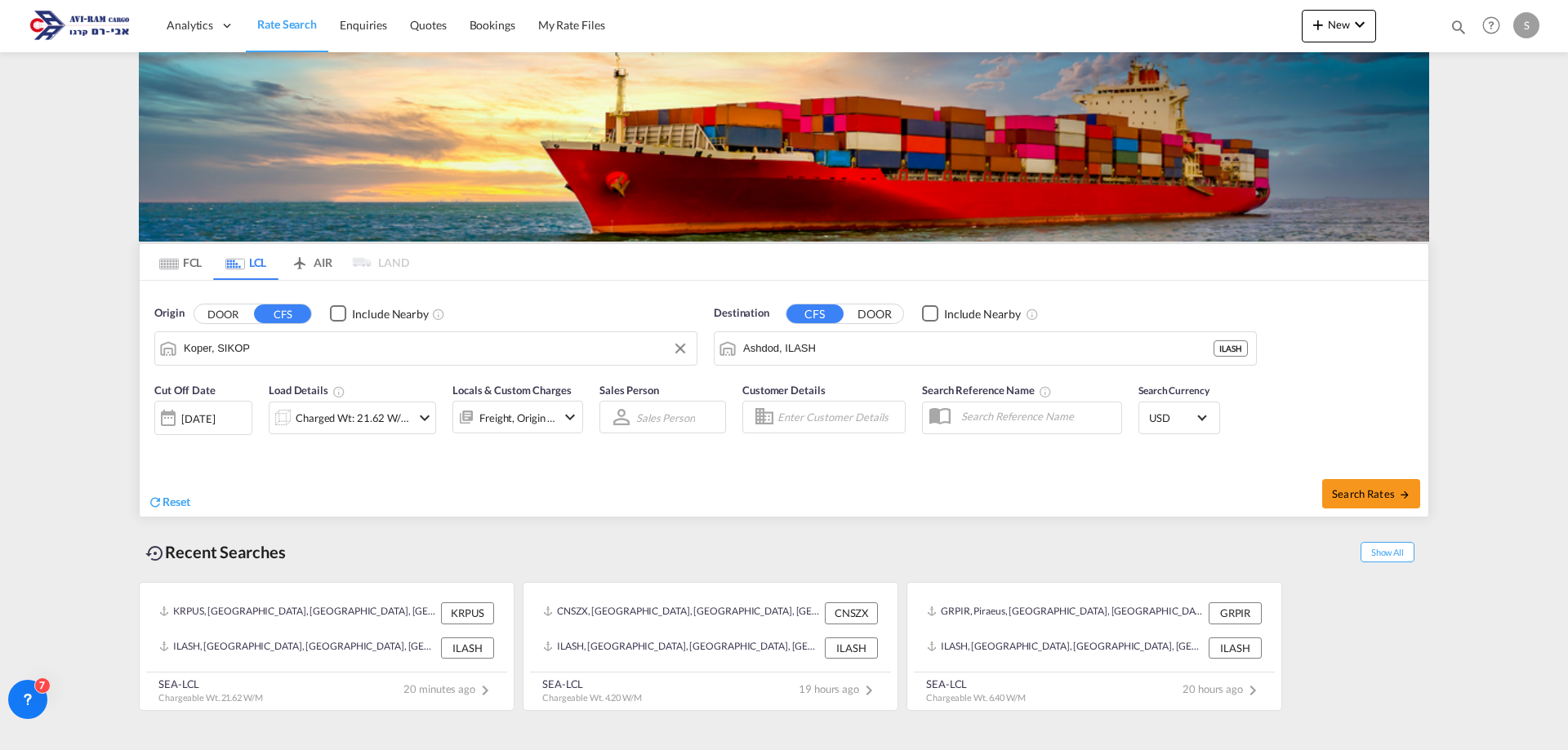
click at [310, 426] on div "Charged Wt: 21.62 W/M" at bounding box center [352, 418] width 115 height 23
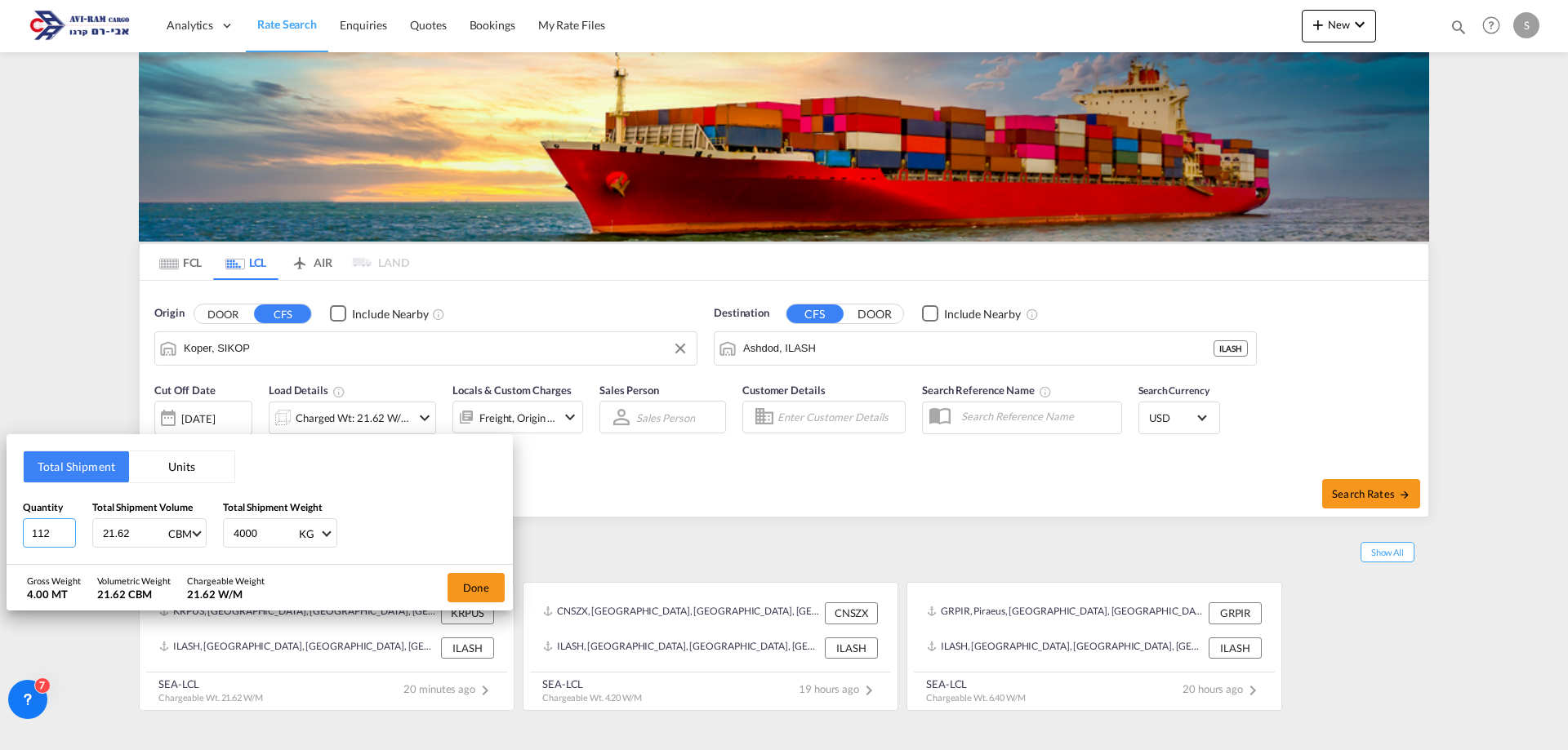
drag, startPoint x: 57, startPoint y: 530, endPoint x: 7, endPoint y: 532, distance: 50.0
click at [7, 532] on div "Total Shipment Units Quantity 112 Total Shipment Volume 21.62 CBM CBM CFT Total…" at bounding box center [260, 499] width 506 height 130
type input "1"
type input "150"
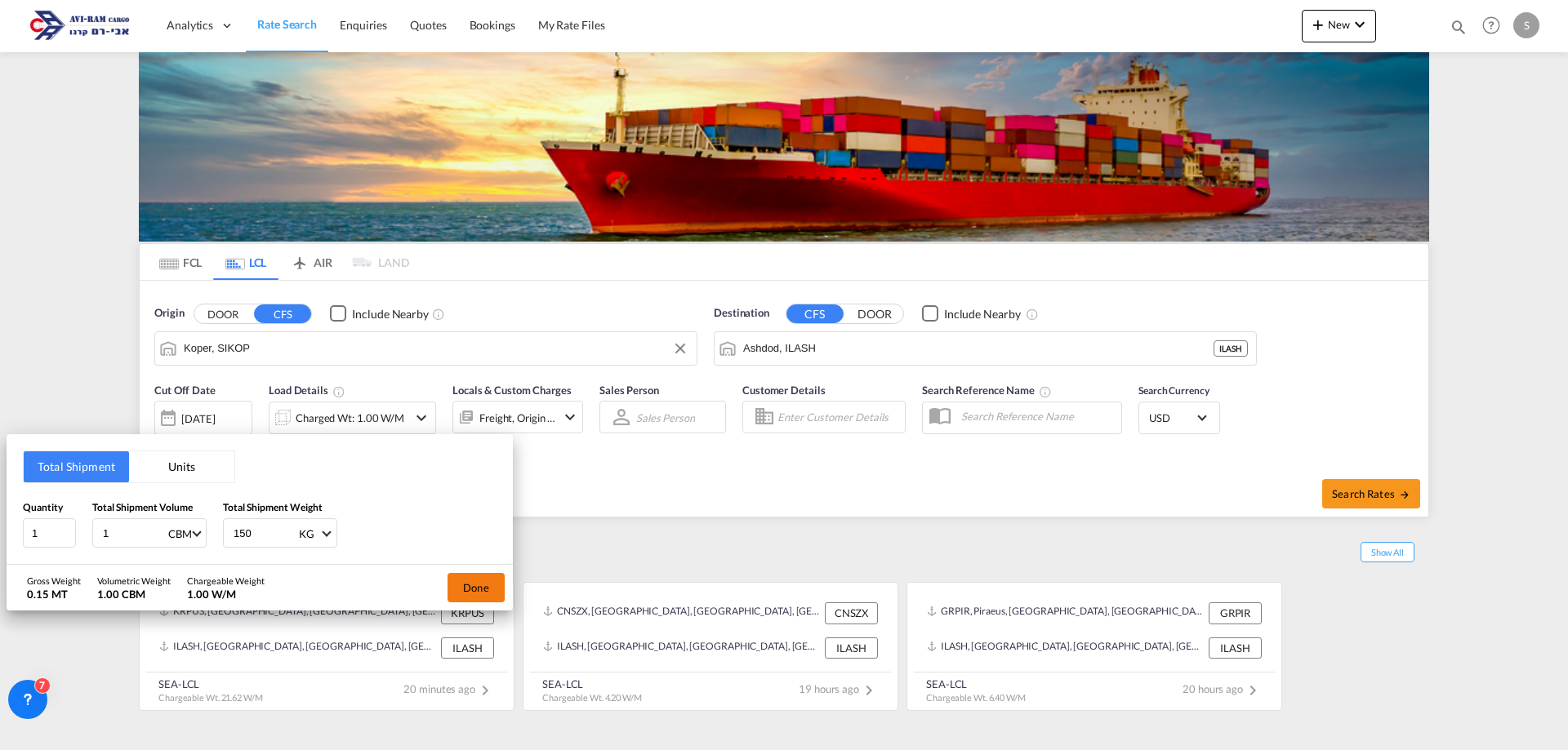
click at [472, 586] on button "Done" at bounding box center [476, 587] width 57 height 30
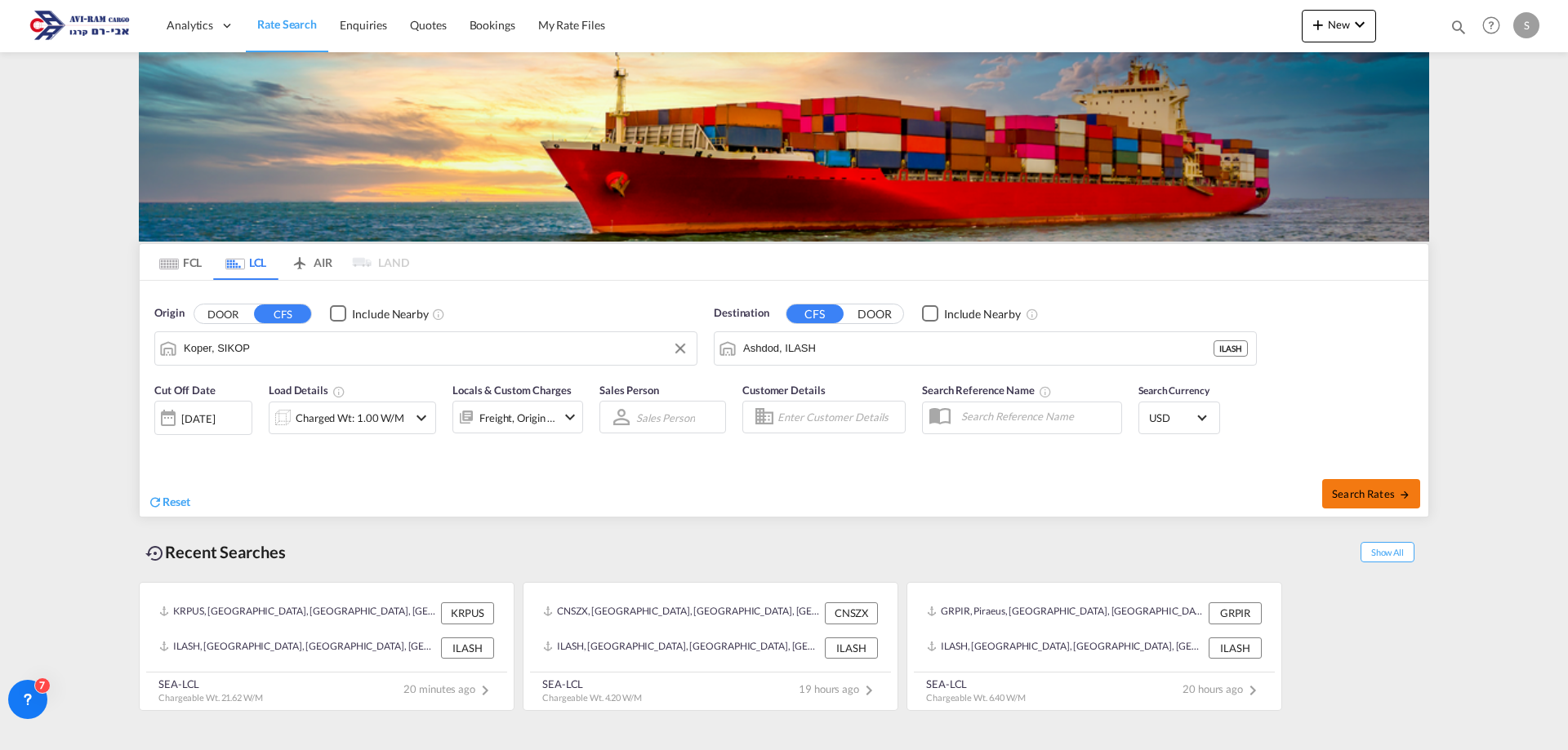
click at [1356, 488] on span "Search Rates" at bounding box center [1371, 494] width 78 height 13
type input "SIKOP to ILASH / [DATE]"
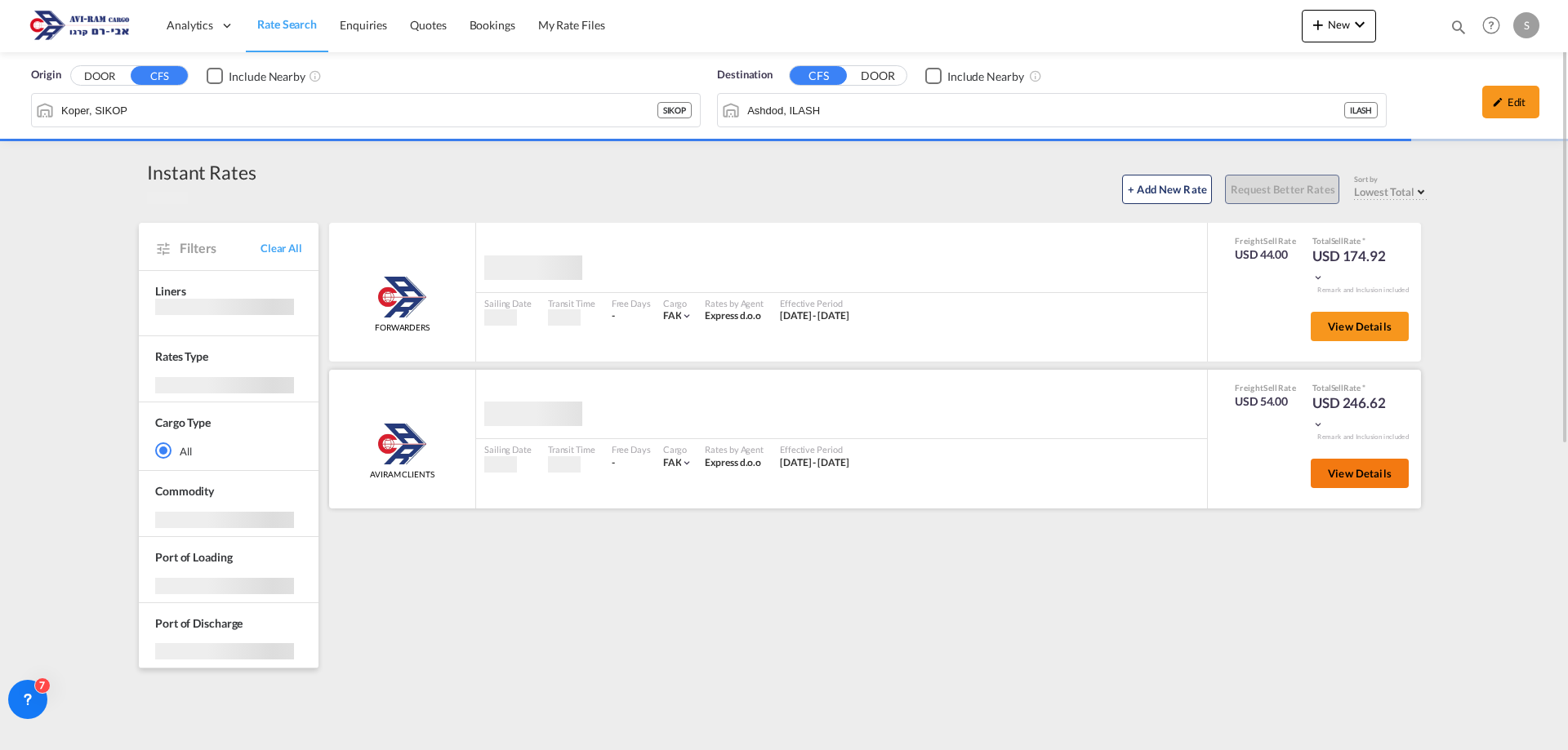
click at [1350, 477] on span "View Details" at bounding box center [1359, 474] width 64 height 13
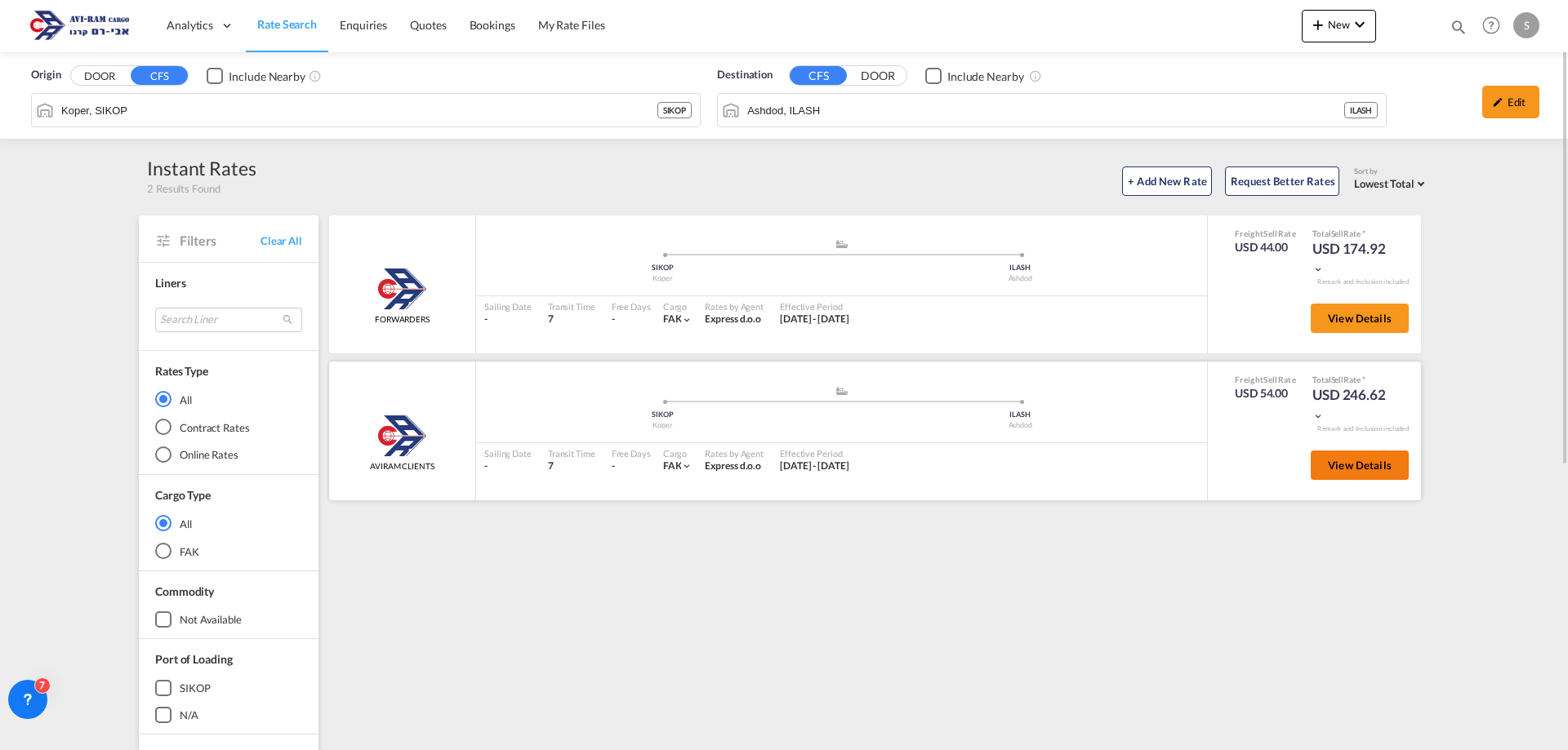
click at [1377, 473] on button "View Details" at bounding box center [1359, 464] width 98 height 30
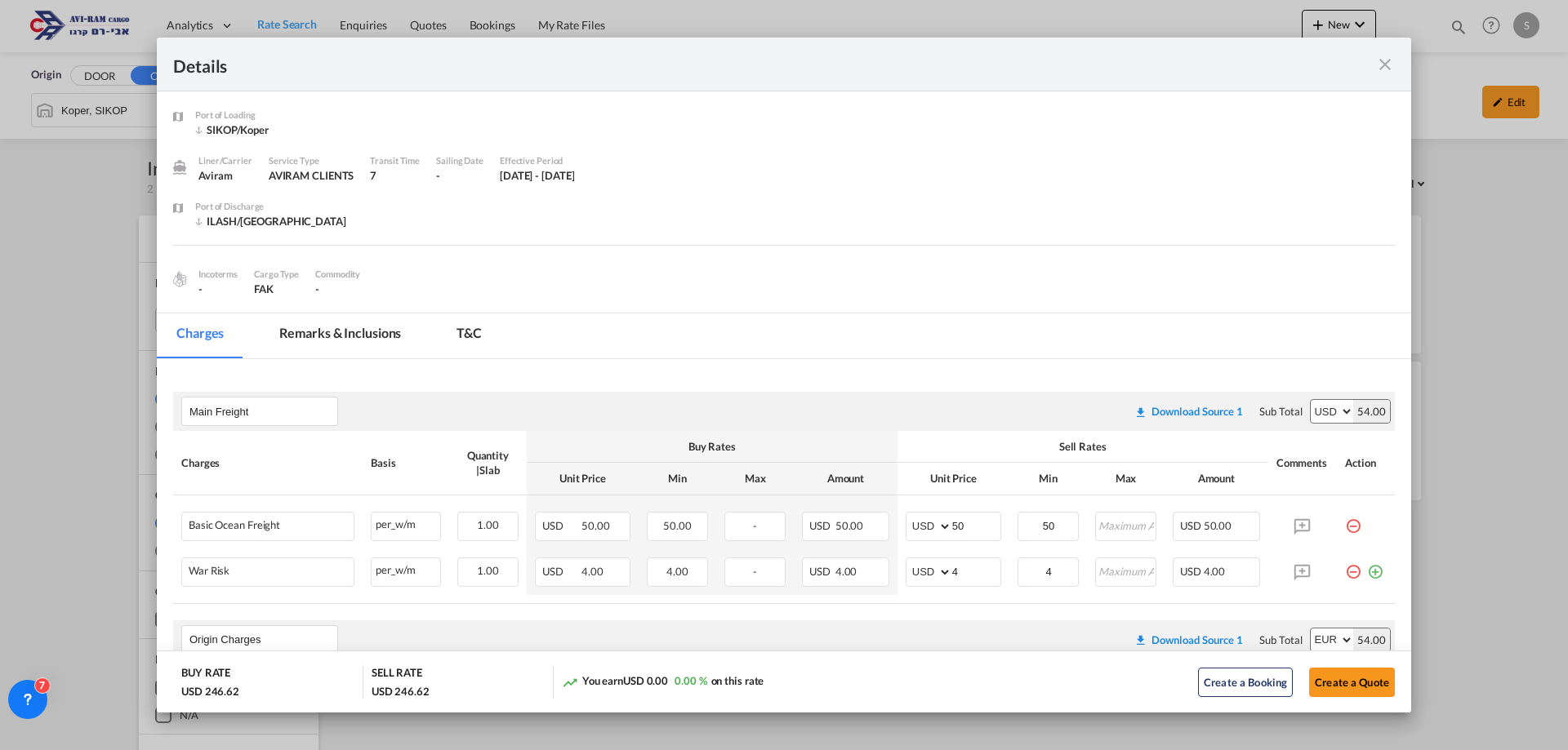
scroll to position [245, 0]
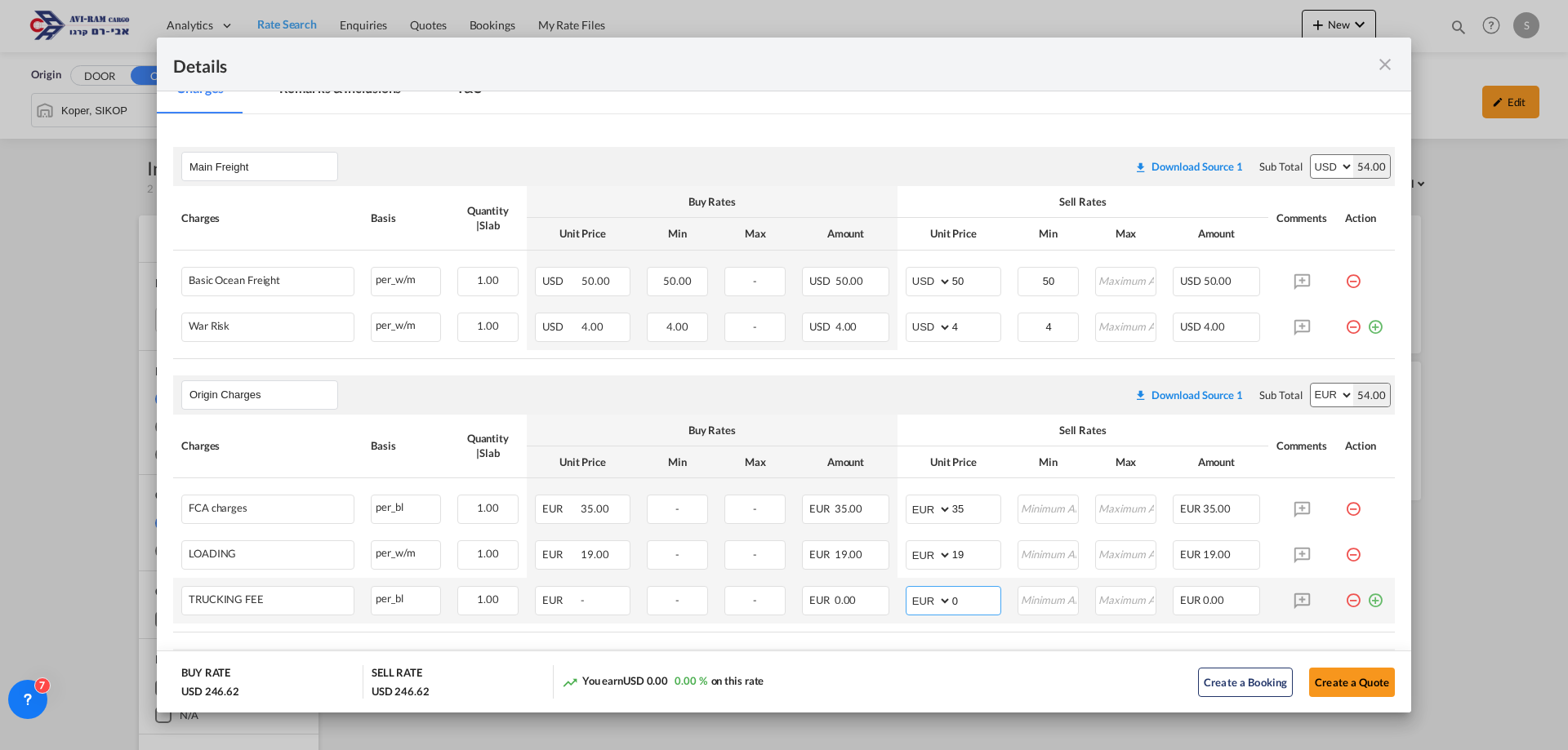
drag, startPoint x: 949, startPoint y: 594, endPoint x: 929, endPoint y: 589, distance: 20.6
click at [929, 589] on md-input-container "AED AFN ALL AMD ANG AOA ARS AUD AWG AZN BAM BBD BDT BGN BHD BIF BMD BND [PERSON…" at bounding box center [953, 601] width 95 height 30
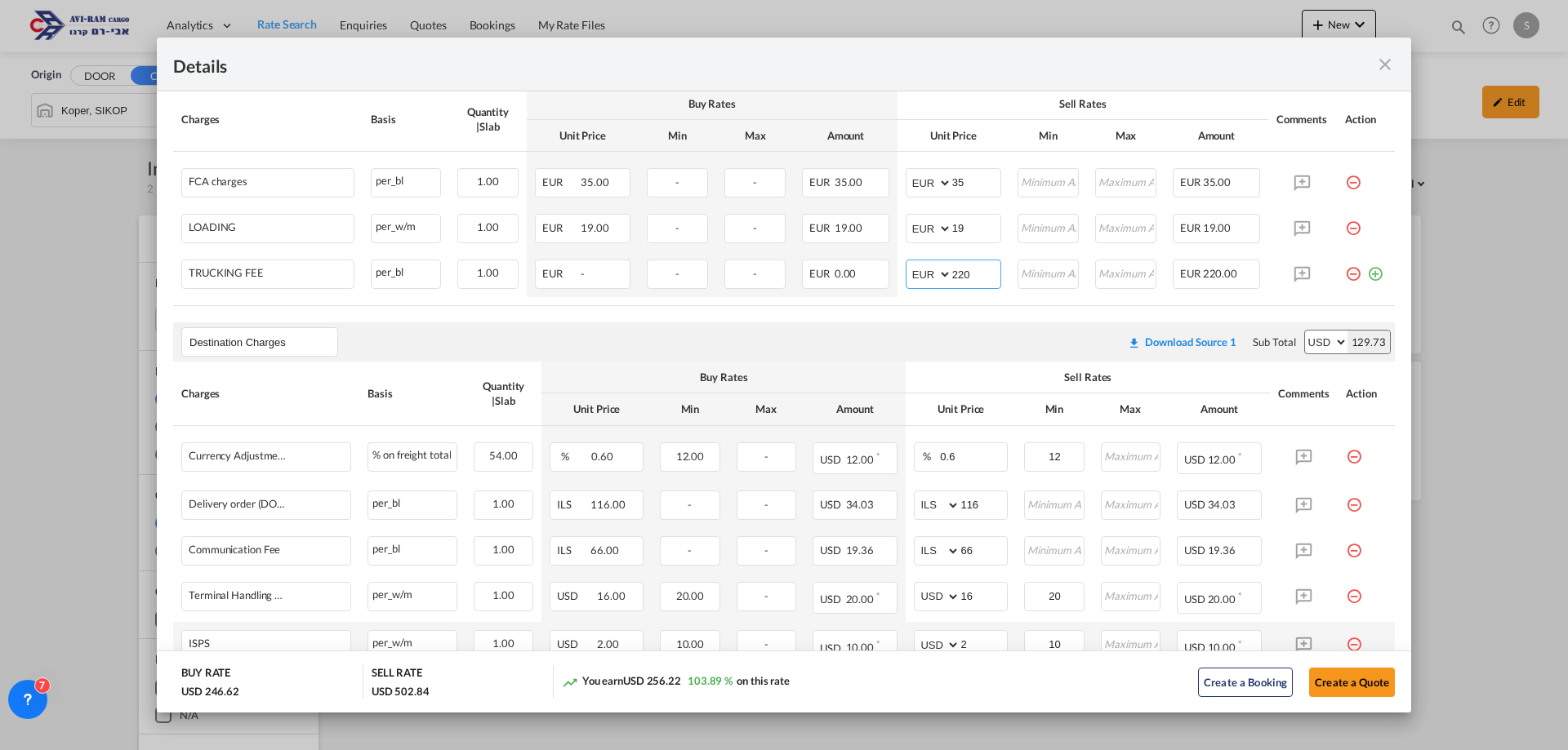
scroll to position [817, 0]
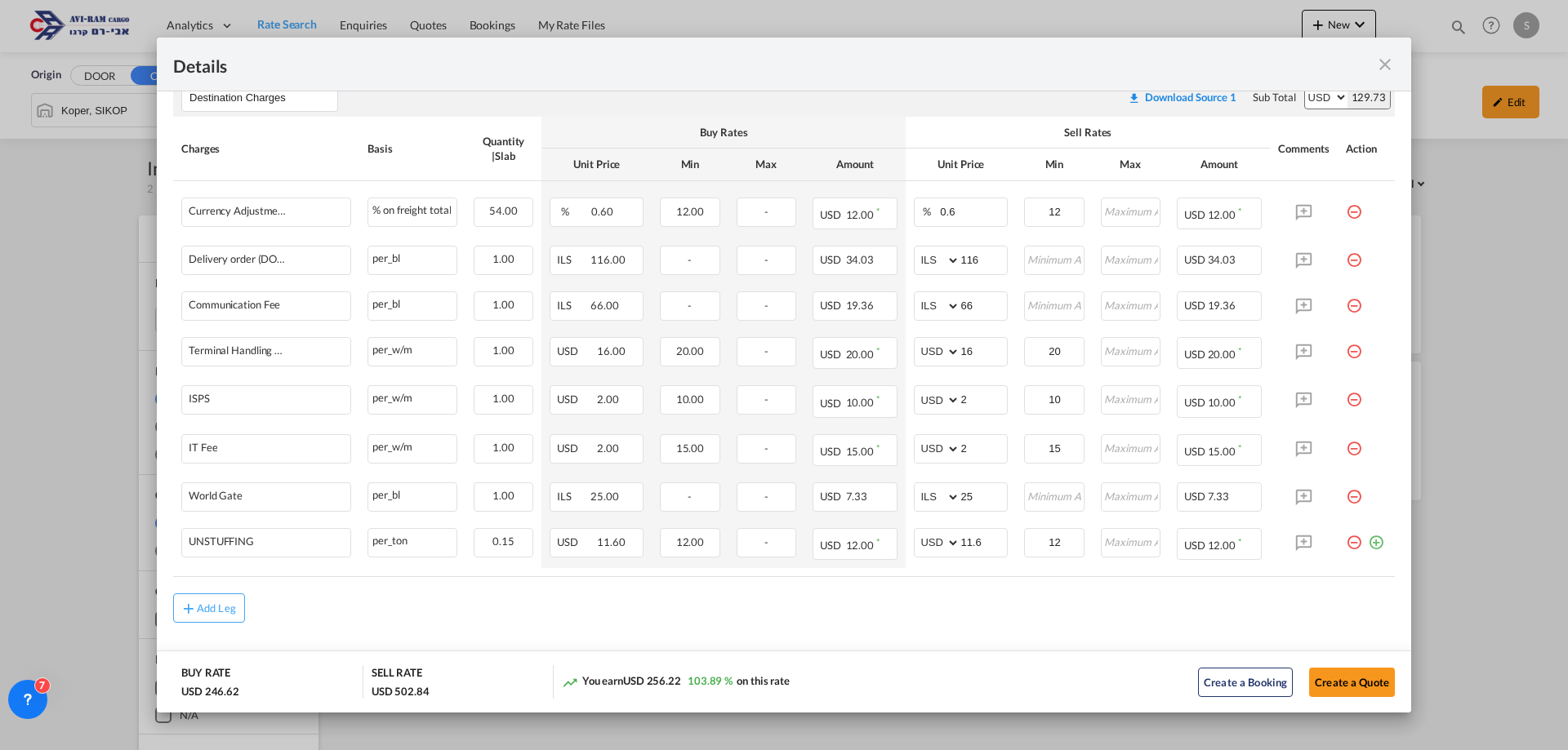
type input "220"
click at [1345, 499] on md-icon "icon-minus-circle-outline red-400-fg pt-7" at bounding box center [1353, 490] width 16 height 16
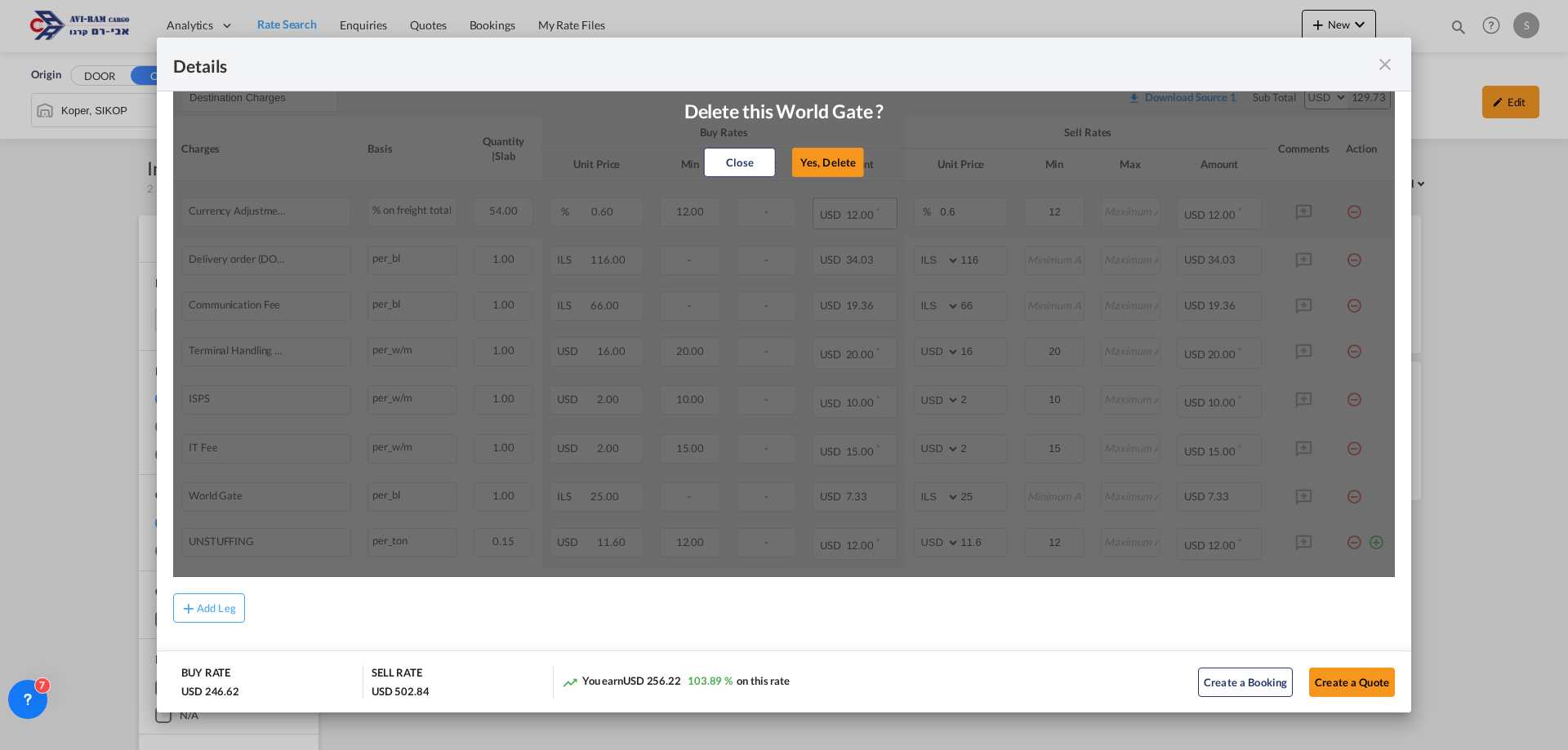
click at [837, 163] on button "Yes, Delete" at bounding box center [827, 162] width 71 height 30
select select "string:USD"
type input "11.6"
type input "12"
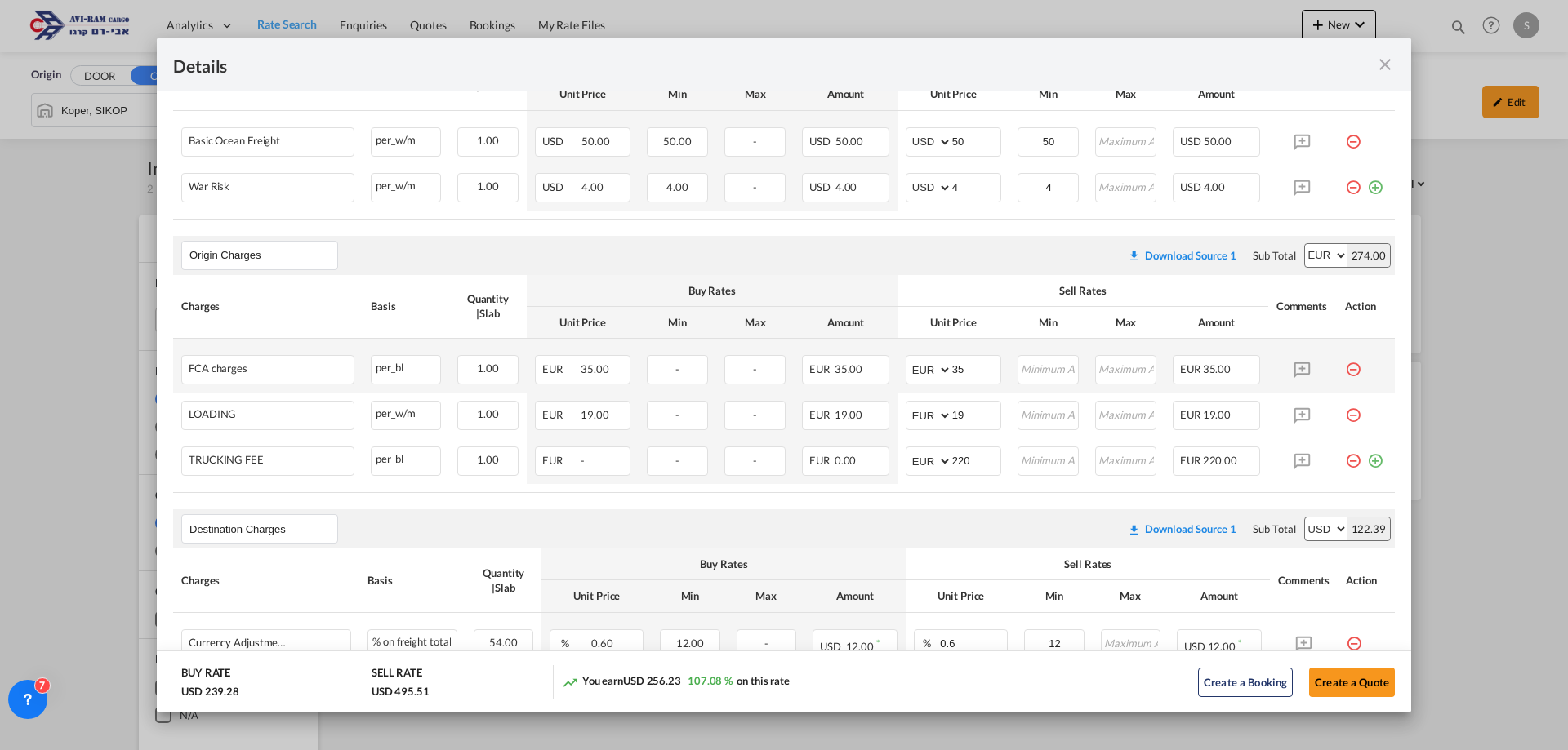
scroll to position [303, 0]
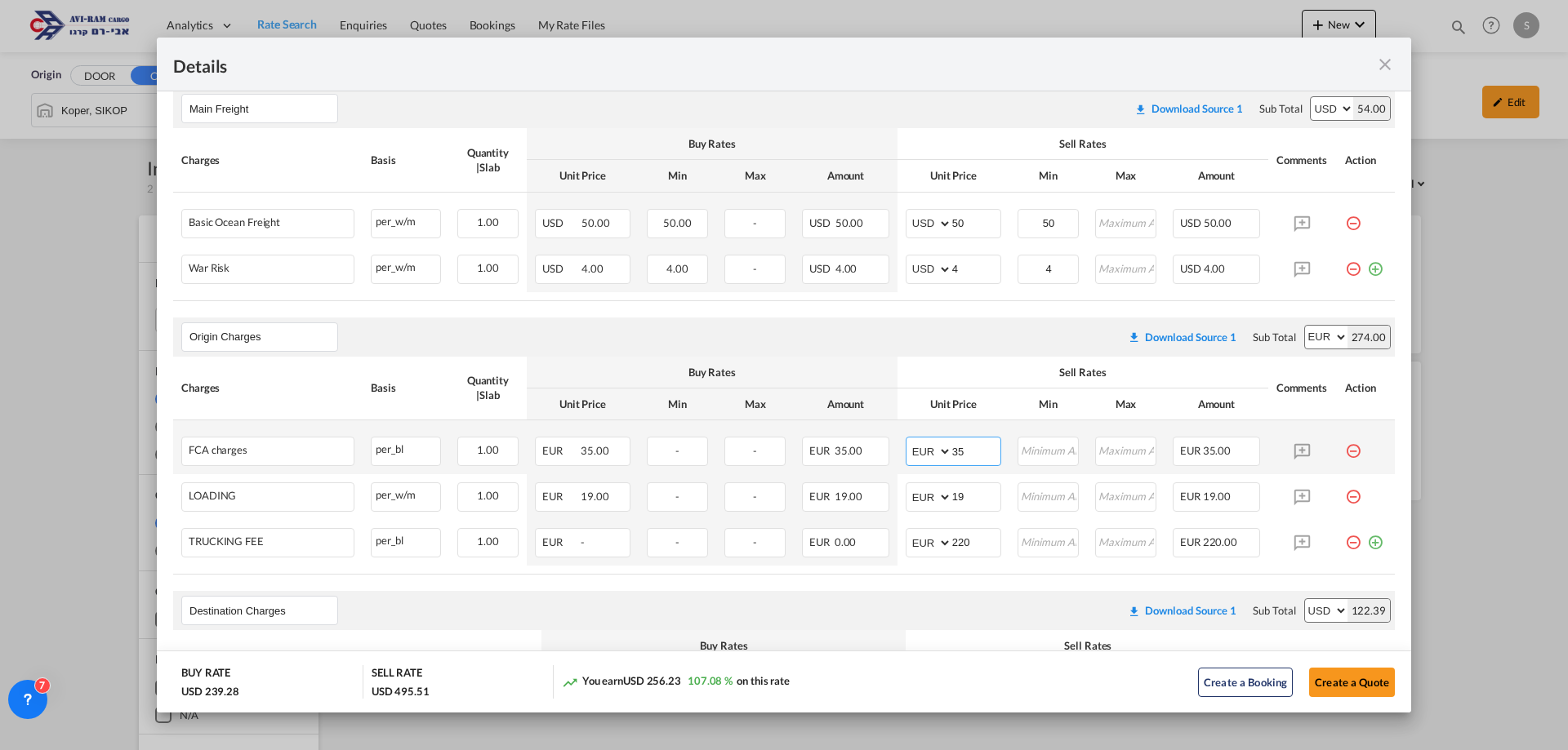
drag, startPoint x: 963, startPoint y: 439, endPoint x: 894, endPoint y: 441, distance: 69.0
click at [897, 438] on td "AED AFN ALL AMD ANG AOA ARS AUD AWG AZN BAM BBD BDT BGN BHD BIF BMD BND [PERSON…" at bounding box center [952, 447] width 111 height 54
type input "40"
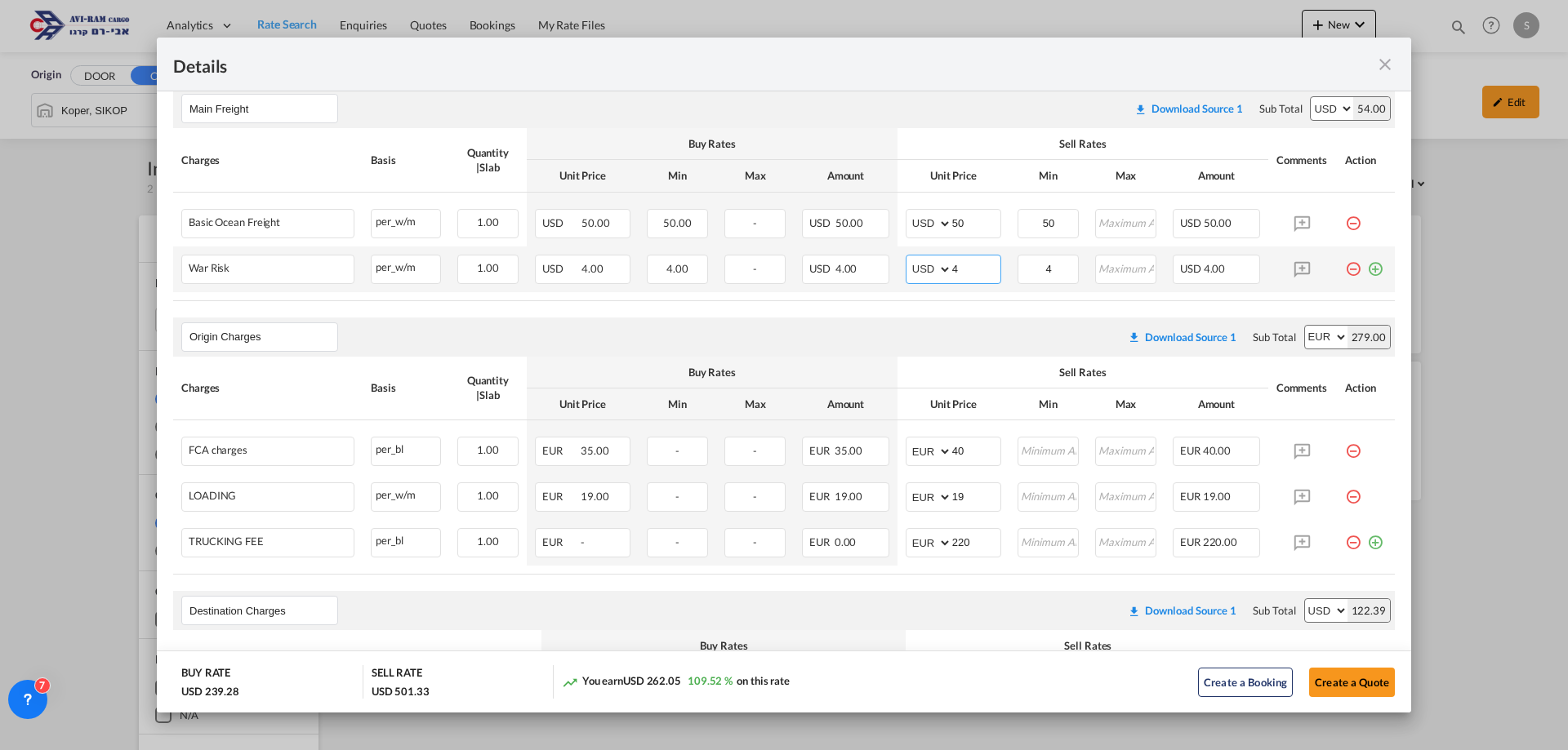
drag, startPoint x: 957, startPoint y: 272, endPoint x: 901, endPoint y: 272, distance: 56.0
click at [905, 272] on md-input-container "AED AFN ALL AMD ANG AOA ARS AUD AWG AZN BAM BBD BDT BGN BHD BIF BMD BND [PERSON…" at bounding box center [953, 269] width 95 height 30
type input "2"
click at [1336, 677] on button "Create a Quote" at bounding box center [1352, 682] width 86 height 30
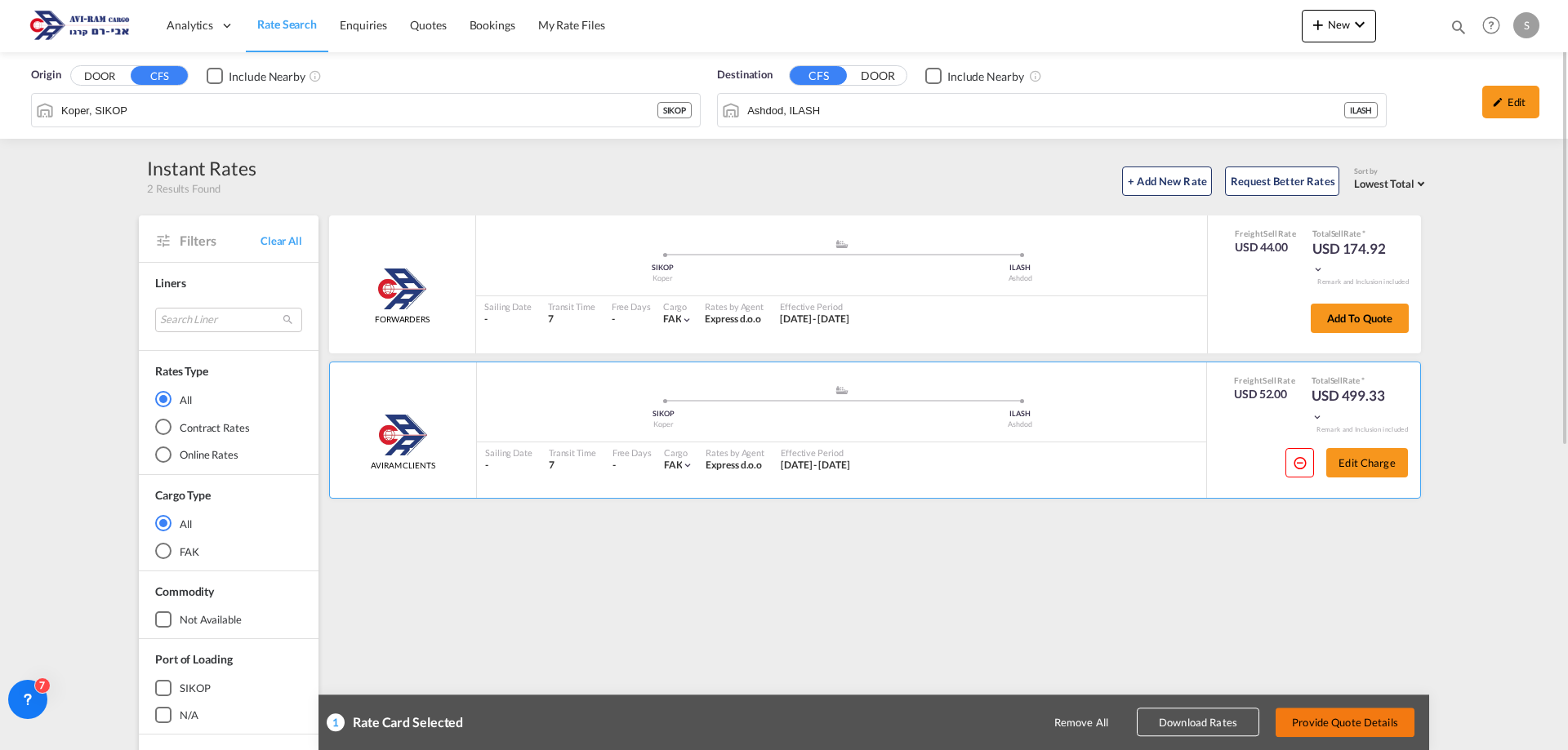
click at [1360, 707] on button "Provide Quote Details" at bounding box center [1345, 722] width 139 height 30
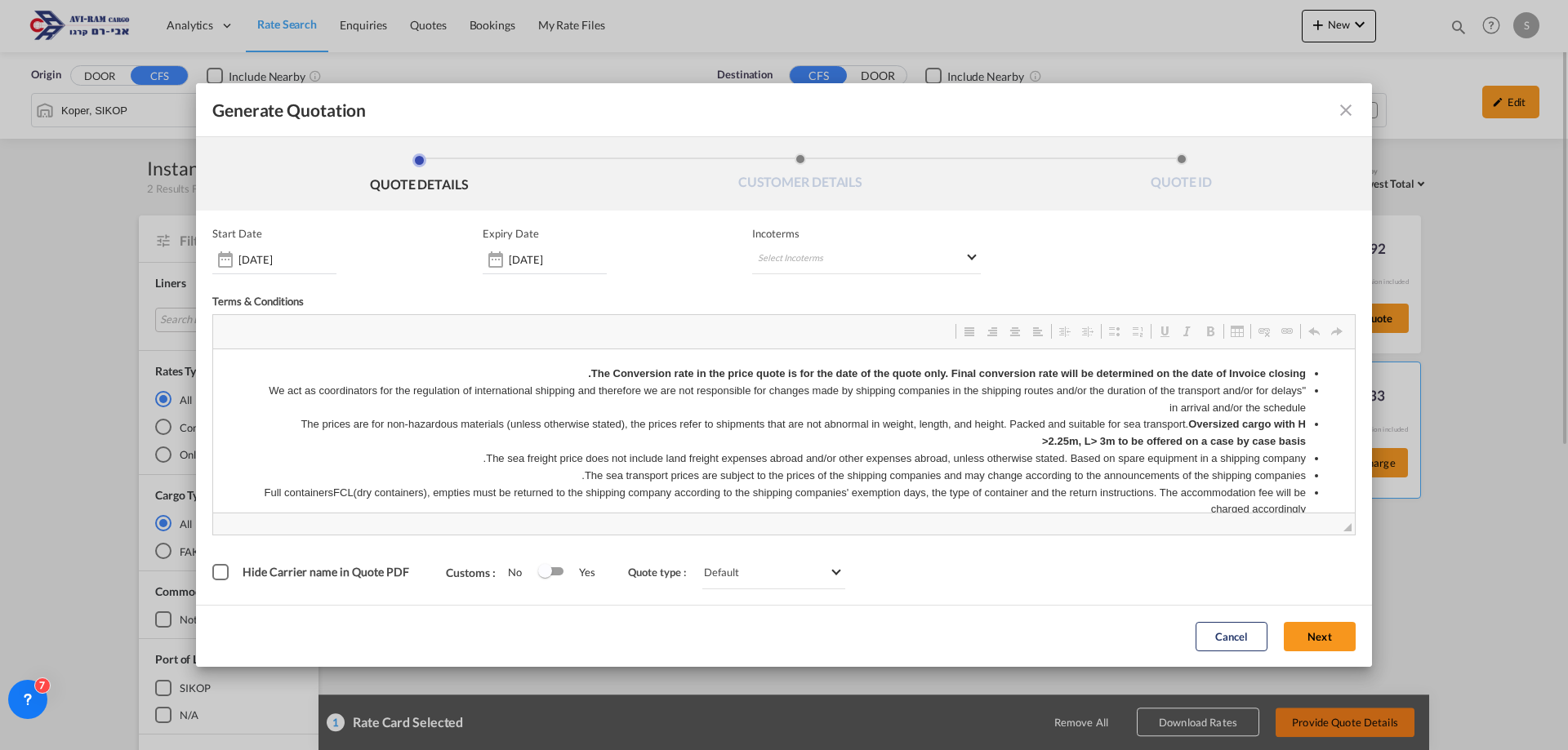
scroll to position [0, 0]
click at [900, 256] on md-select "Select Incoterms CIP - export Carriage and Insurance Paid to DAP - import Deliv…" at bounding box center [866, 259] width 228 height 30
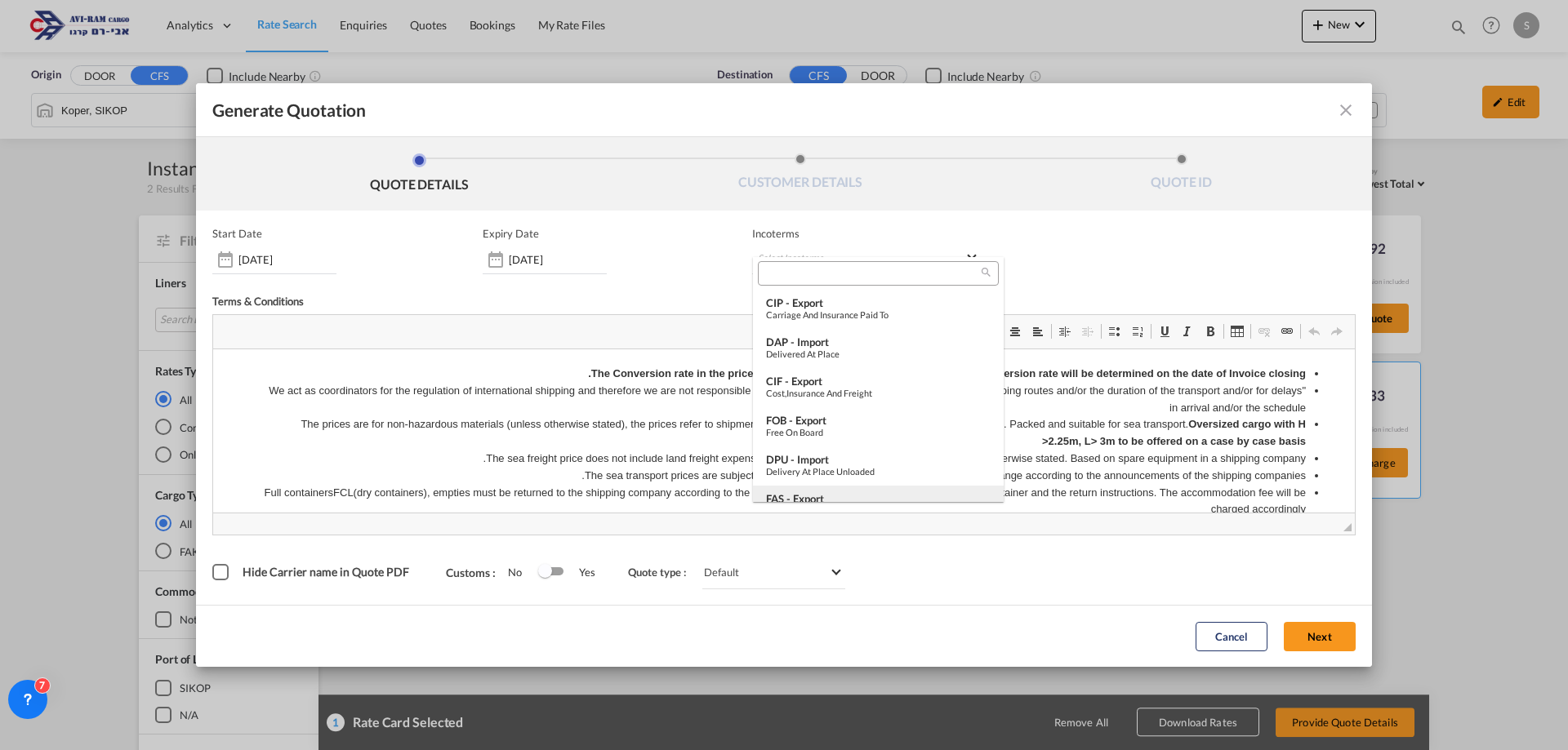
scroll to position [164, 0]
click at [840, 421] on div "Ex Works" at bounding box center [878, 425] width 225 height 10
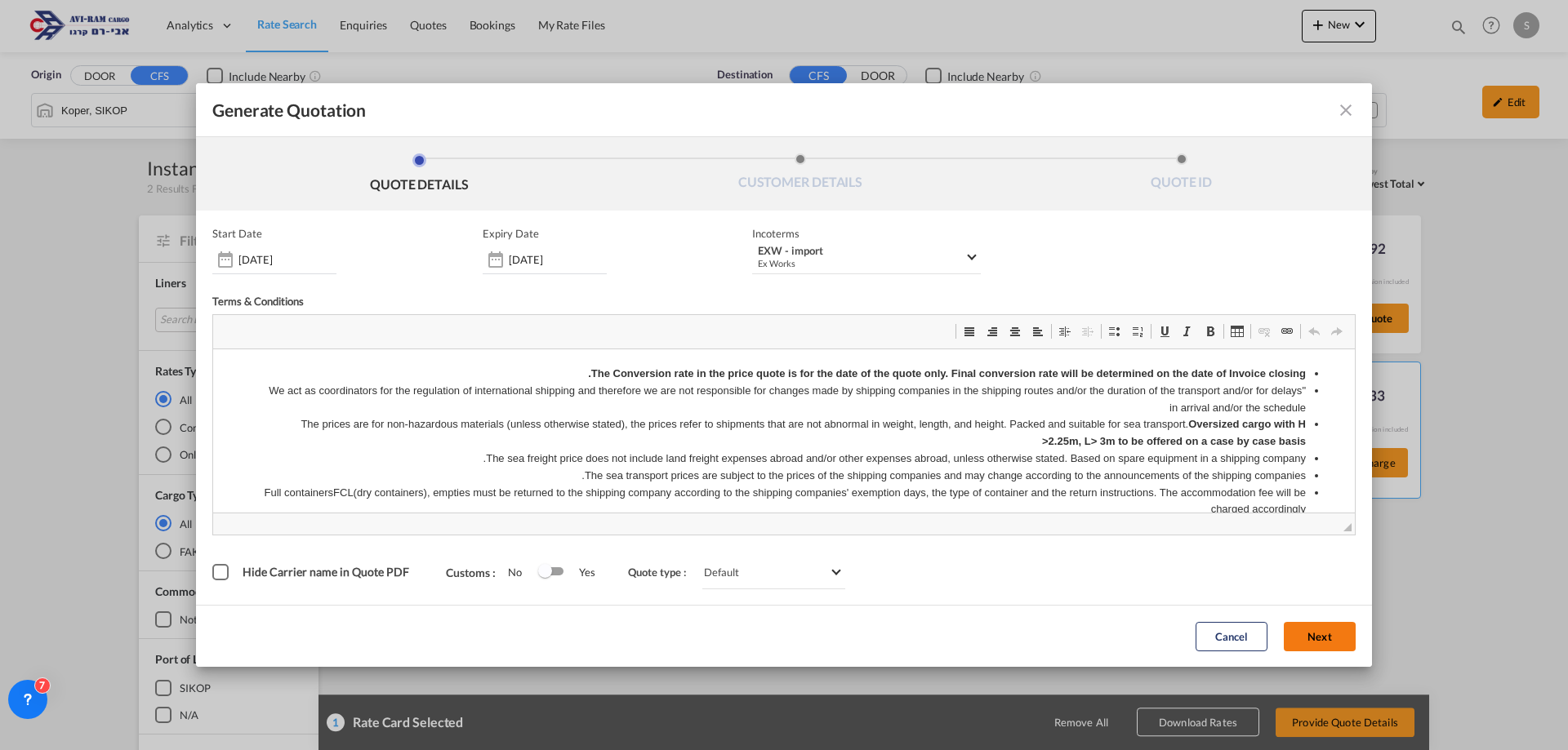
click at [1337, 633] on button "Next" at bounding box center [1319, 636] width 71 height 30
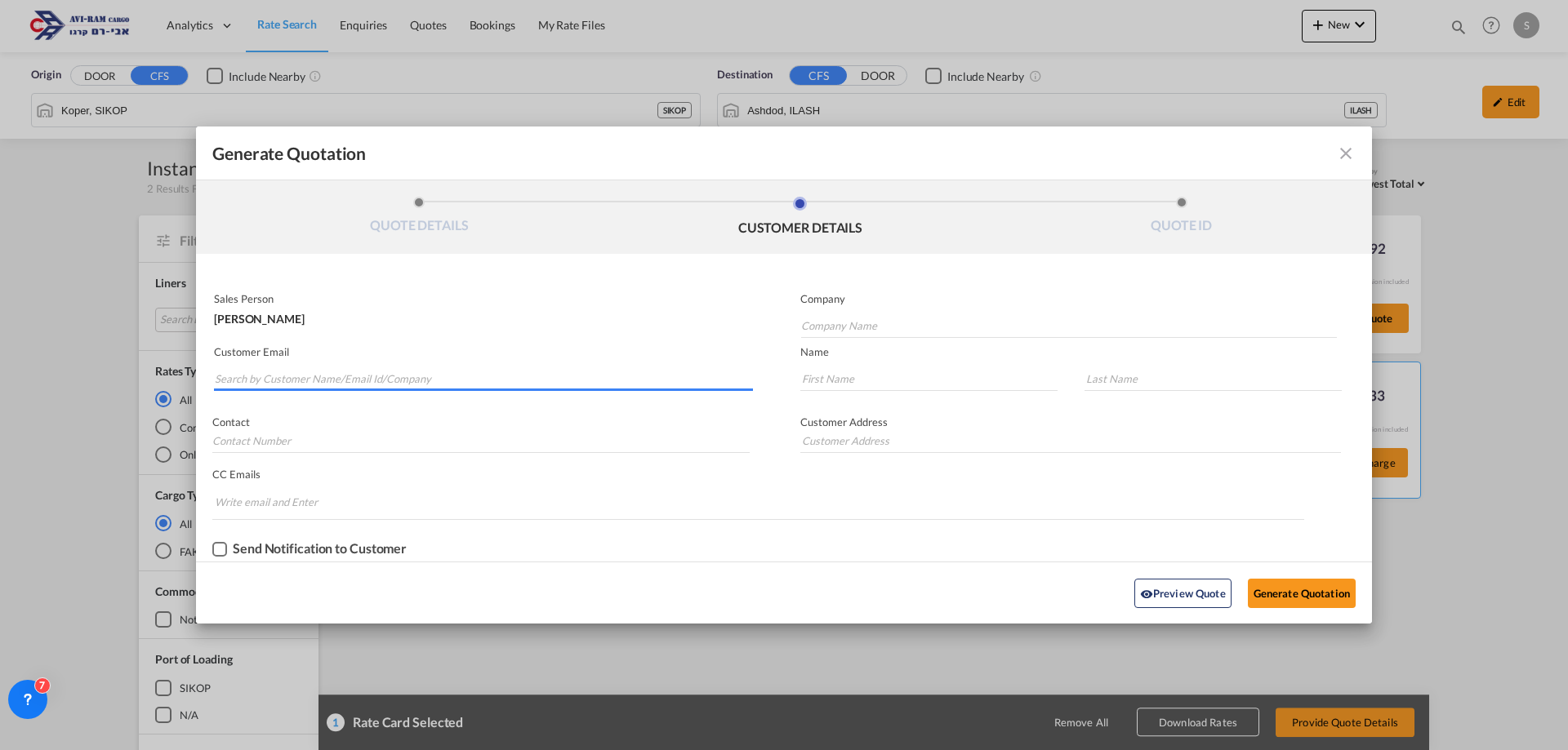
click at [392, 369] on input "Search by Customer Name/Email Id/Company" at bounding box center [484, 379] width 538 height 25
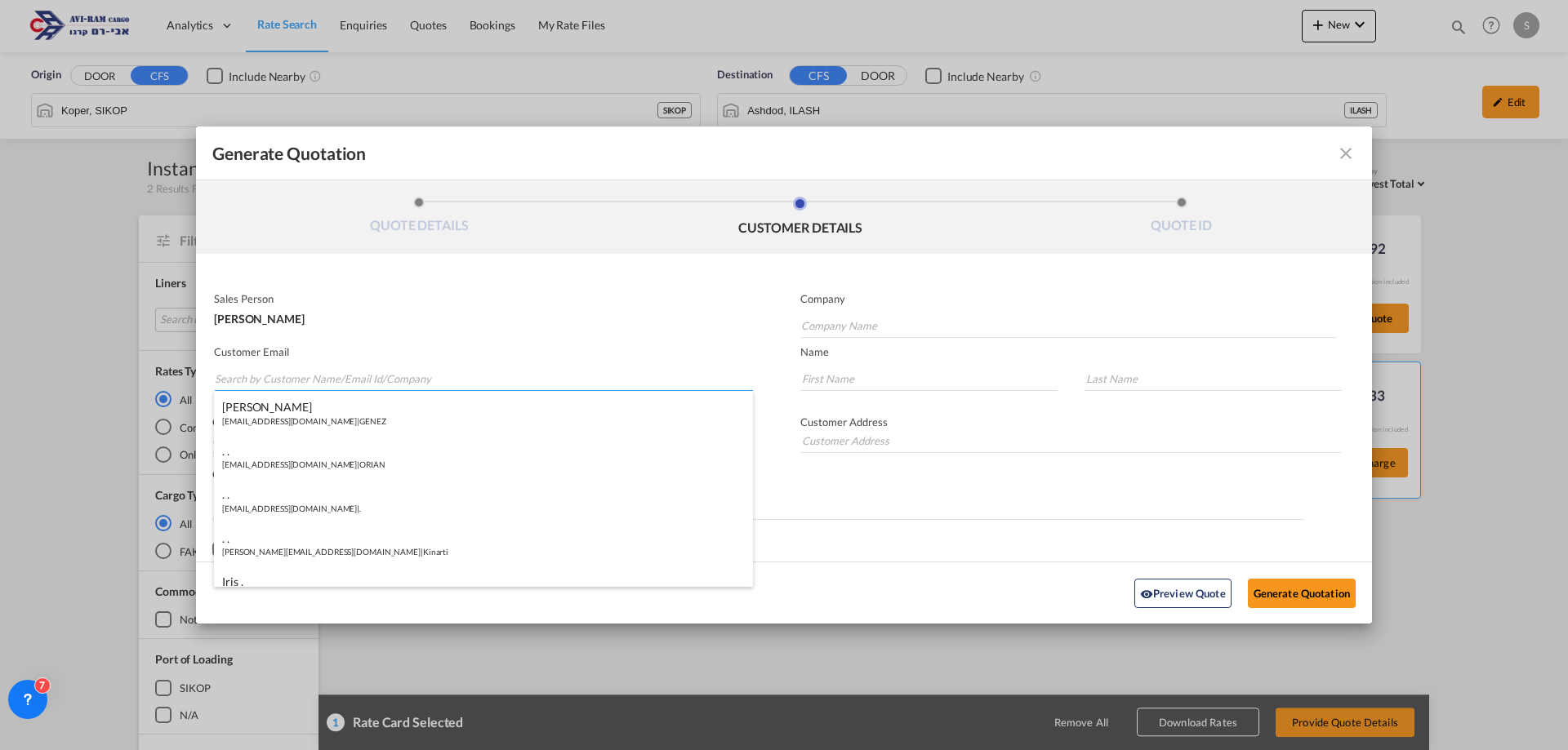
type input "s"
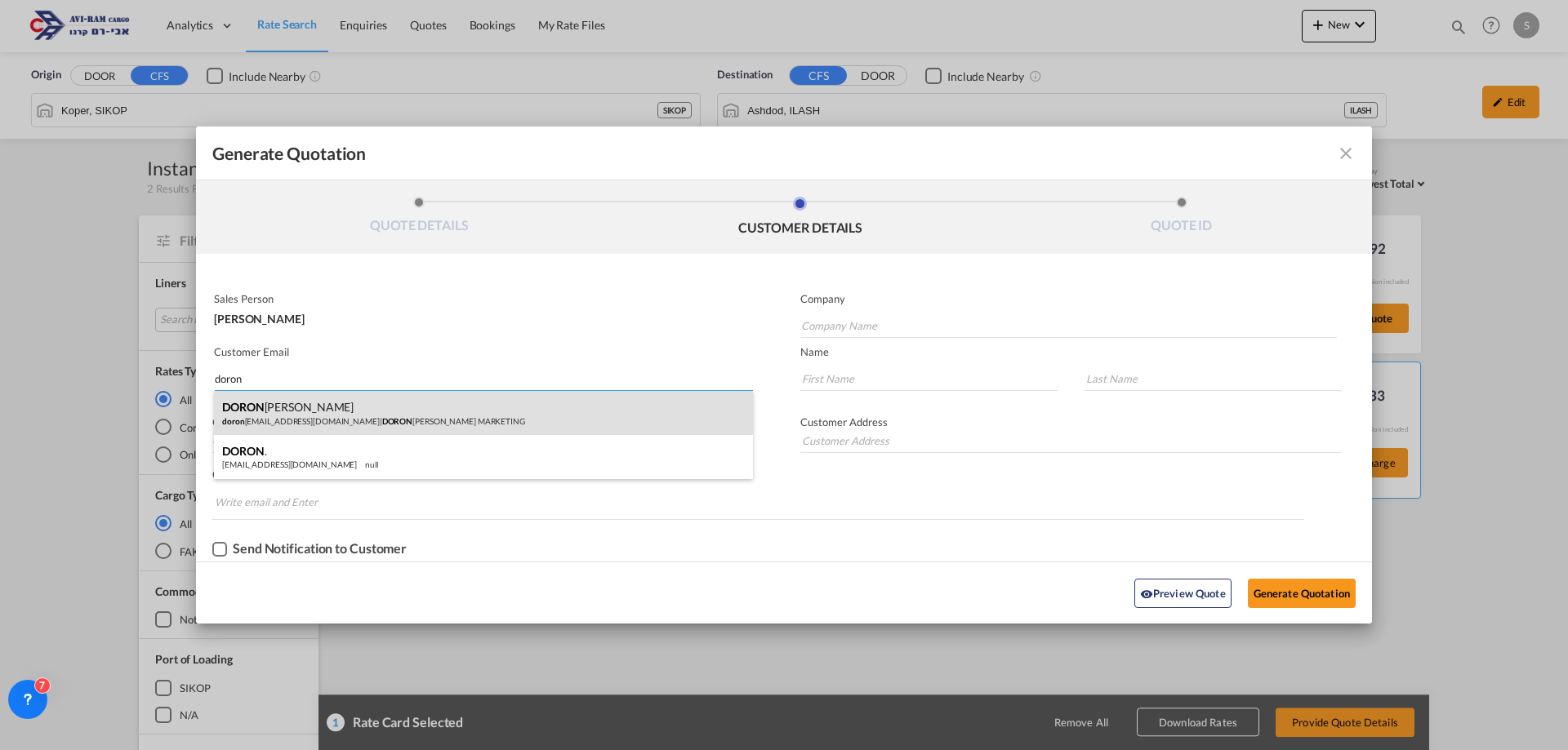
type input "doron"
click at [358, 416] on div "[PERSON_NAME] [PERSON_NAME] [EMAIL_ADDRESS][DOMAIN_NAME] | [PERSON_NAME] MARKET…" at bounding box center [484, 413] width 539 height 44
type input "[PERSON_NAME] MARKETING"
type input "[EMAIL_ADDRESS][DOMAIN_NAME]"
type input "DORON"
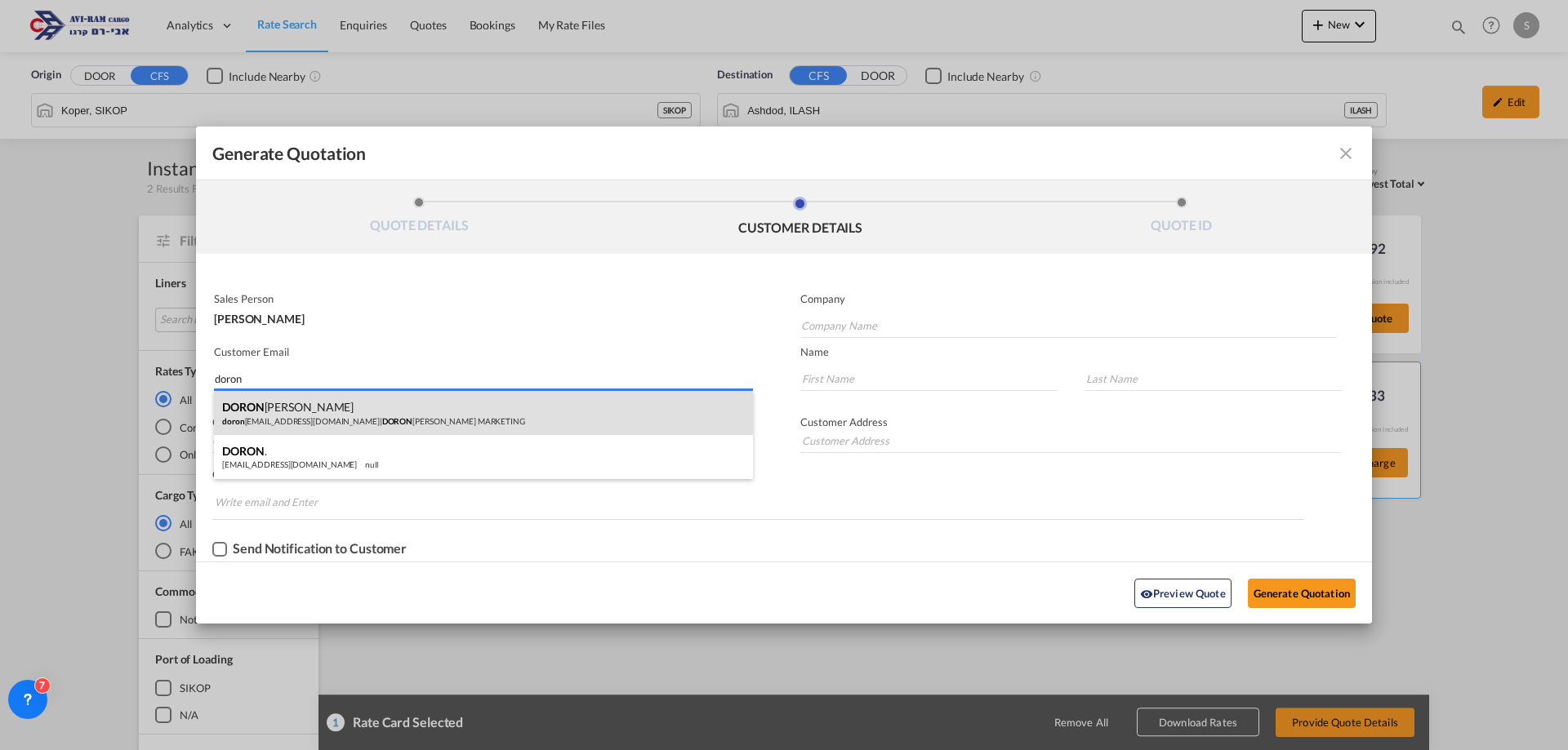
type input "[PERSON_NAME]"
type input "050-799-1915"
type input "."
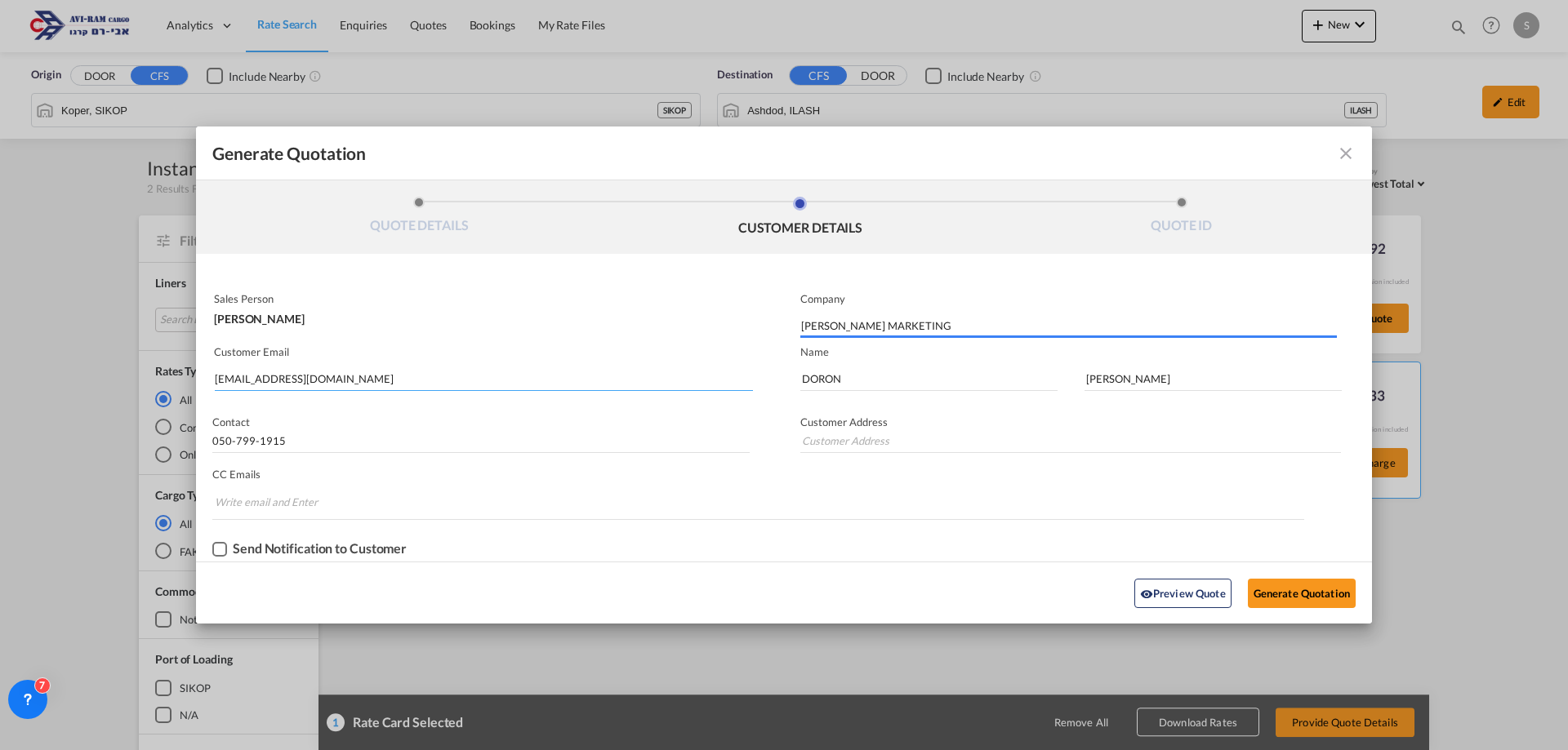
type input "."
click at [1298, 579] on button "Generate Quotation" at bounding box center [1300, 593] width 108 height 30
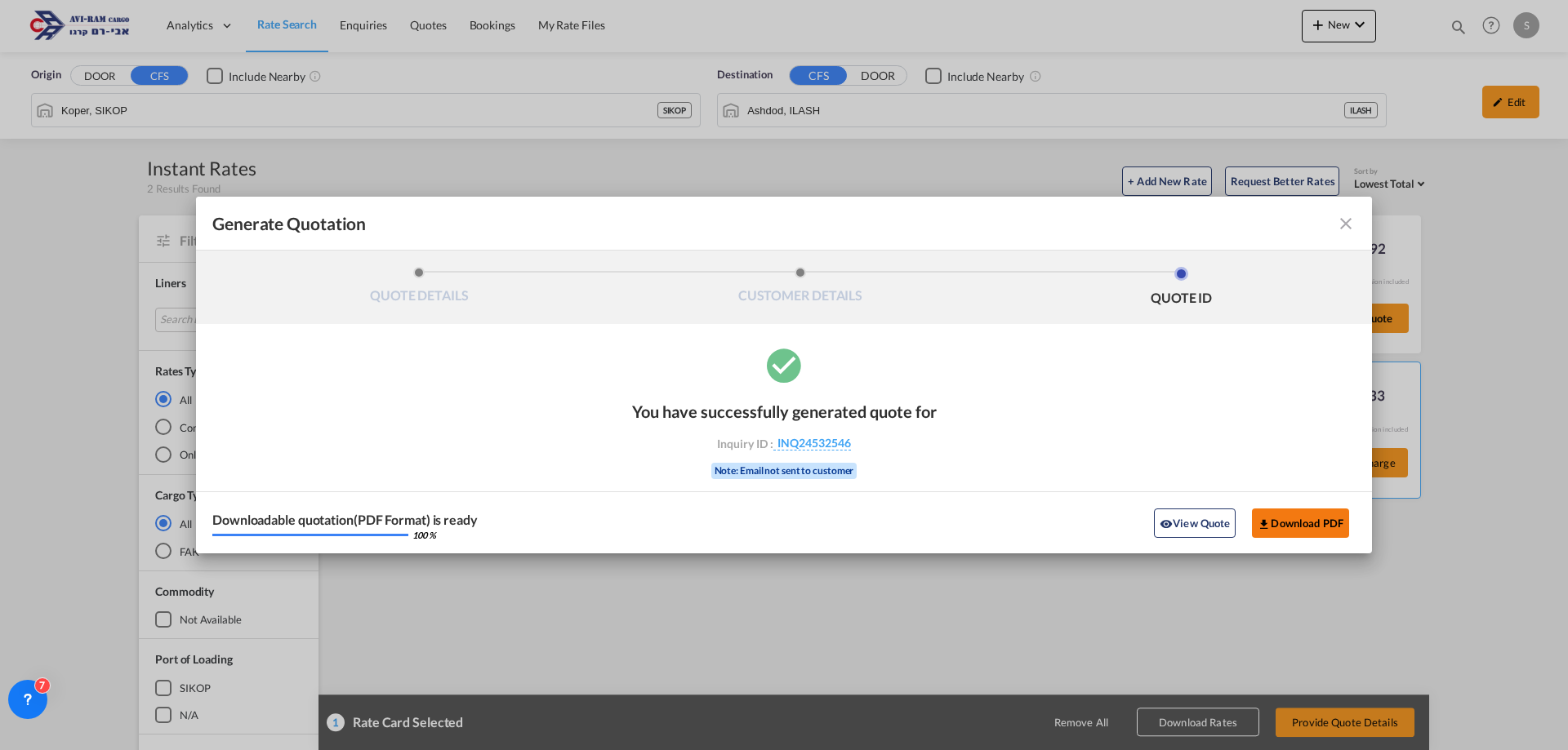
click at [1300, 526] on button "Download PDF" at bounding box center [1300, 523] width 97 height 30
